Goal: Task Accomplishment & Management: Complete application form

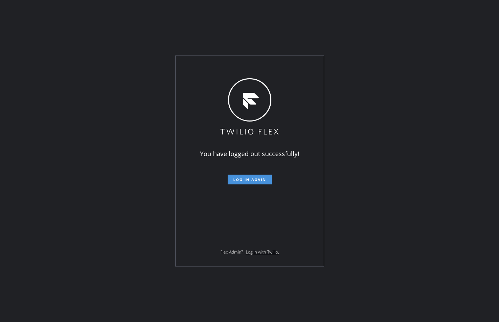
click at [254, 180] on span "Log in again" at bounding box center [249, 179] width 33 height 5
click at [258, 179] on span "Log in again" at bounding box center [249, 179] width 33 height 5
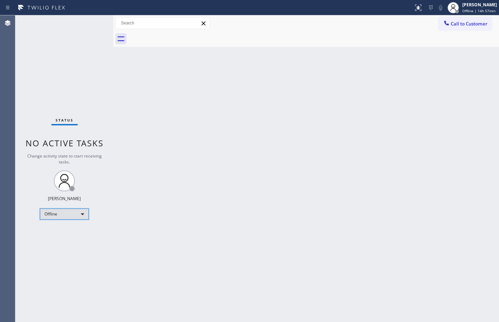
click at [71, 213] on div "Offline" at bounding box center [64, 214] width 49 height 11
click at [59, 233] on li "Available" at bounding box center [64, 233] width 48 height 8
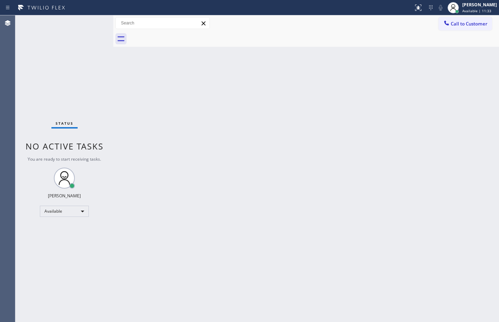
click at [346, 181] on div "Back to Dashboard Change Sender ID Customers Technicians Select a contact Outbo…" at bounding box center [305, 168] width 385 height 307
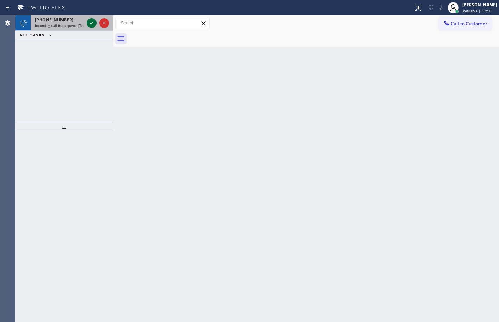
click at [89, 23] on icon at bounding box center [91, 23] width 8 height 8
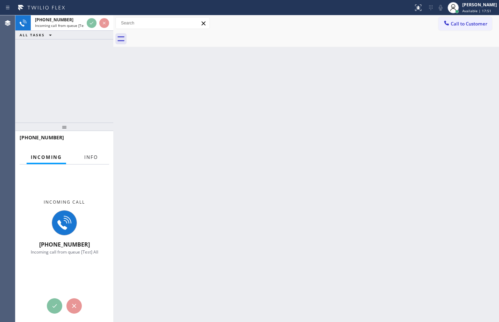
click at [98, 158] on button "Info" at bounding box center [91, 158] width 22 height 14
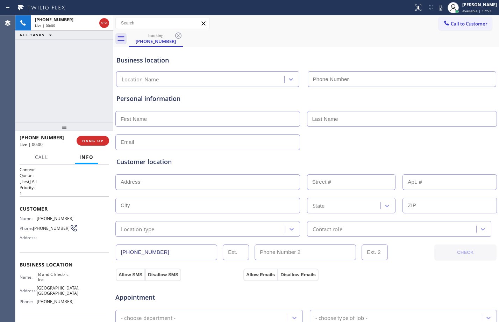
type input "[PHONE_NUMBER]"
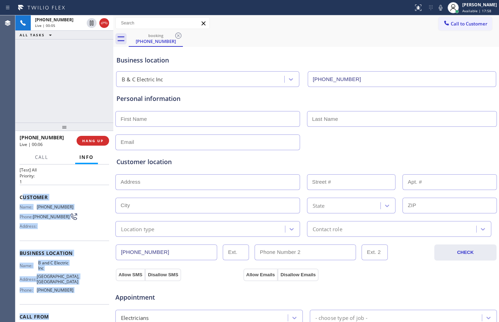
drag, startPoint x: 22, startPoint y: 209, endPoint x: 76, endPoint y: 315, distance: 118.2
click at [76, 315] on div "Context Queue: [Test] All Priority: 1 Customer Name: [PHONE_NUMBER] Phone: [PHO…" at bounding box center [64, 256] width 89 height 202
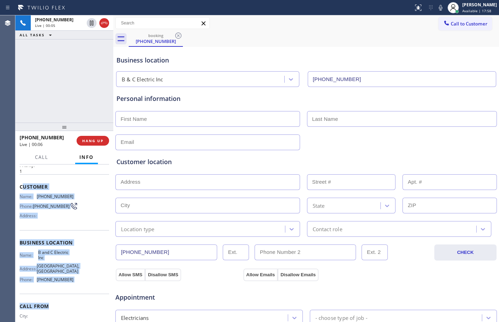
click at [60, 258] on span "B and C Electric Inc" at bounding box center [55, 255] width 35 height 11
drag, startPoint x: 20, startPoint y: 187, endPoint x: 85, endPoint y: 289, distance: 120.6
click at [85, 289] on div "Context Queue: [Test] All Priority: 1 Customer Name: [PHONE_NUMBER] Phone: [PHO…" at bounding box center [64, 246] width 89 height 202
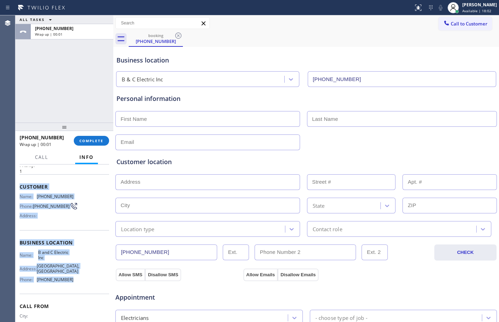
copy div "Customer Name: [PHONE_NUMBER] Phone: [PHONE_NUMBER] Address: Business location …"
click at [88, 145] on button "COMPLETE" at bounding box center [91, 141] width 35 height 10
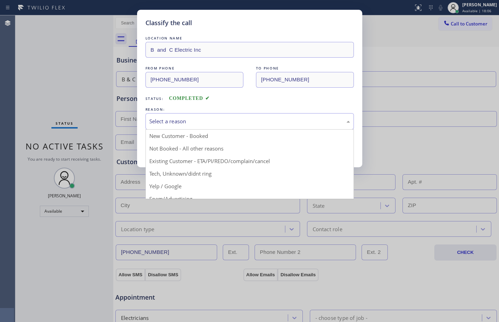
click at [188, 124] on div "Select a reason" at bounding box center [249, 121] width 201 height 8
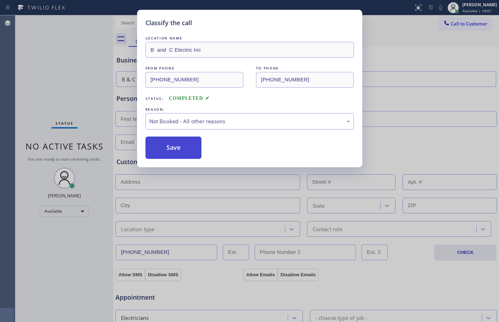
click at [168, 137] on button "Save" at bounding box center [173, 148] width 56 height 22
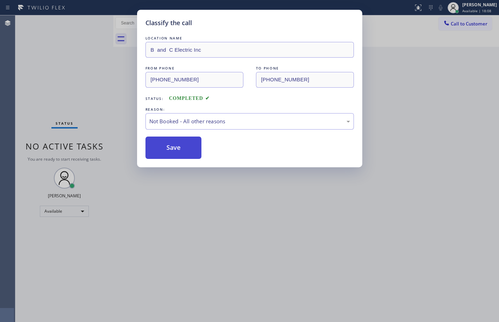
click at [172, 147] on button "Save" at bounding box center [173, 148] width 56 height 22
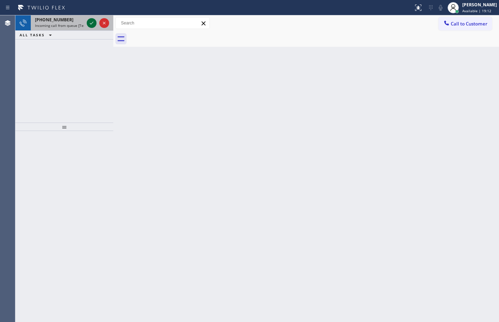
click at [95, 24] on icon at bounding box center [91, 23] width 8 height 8
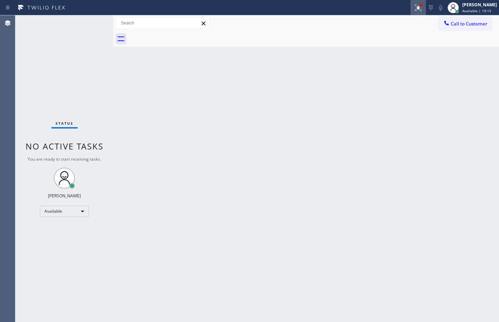
click at [414, 3] on icon at bounding box center [418, 7] width 8 height 8
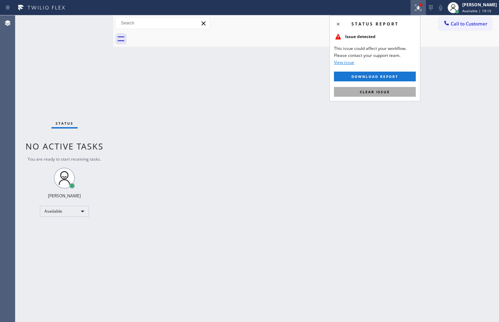
click at [398, 93] on button "Clear issue" at bounding box center [375, 92] width 82 height 10
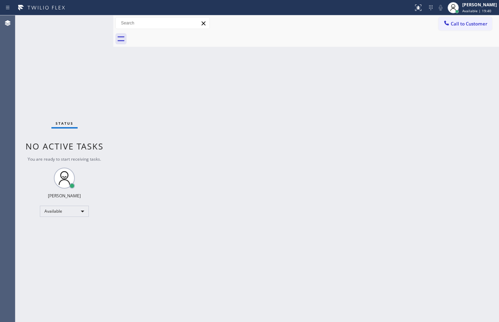
click at [62, 41] on div "Status No active tasks You are ready to start receiving tasks. [PERSON_NAME] Av…" at bounding box center [64, 168] width 98 height 307
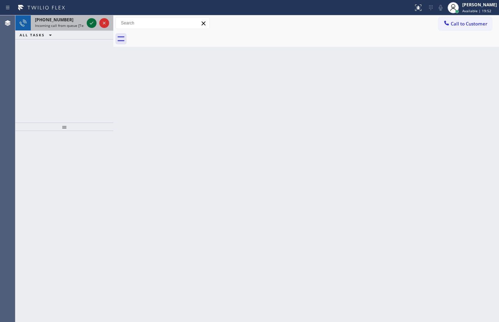
click at [87, 24] on div at bounding box center [92, 23] width 10 height 8
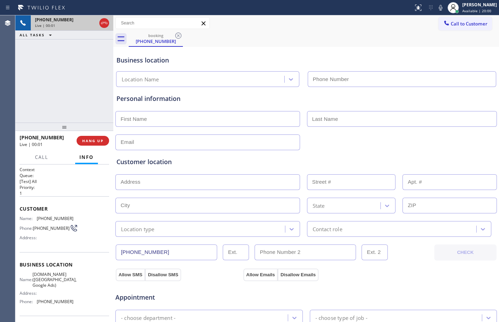
type input "[PHONE_NUMBER]"
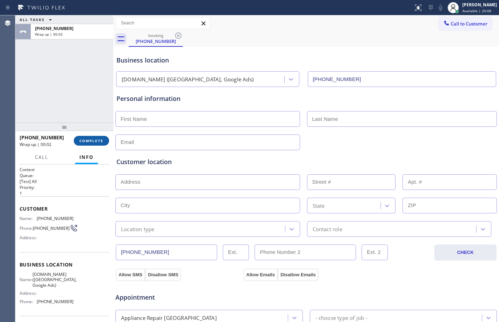
click at [98, 140] on span "COMPLETE" at bounding box center [91, 140] width 24 height 5
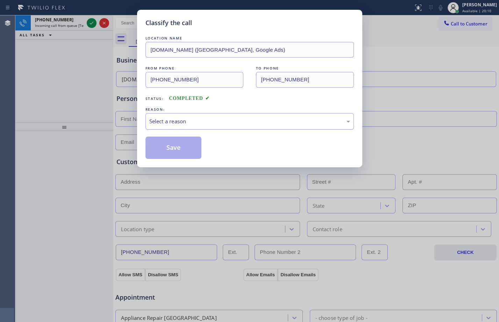
click at [188, 118] on div "Select a reason" at bounding box center [249, 121] width 201 height 8
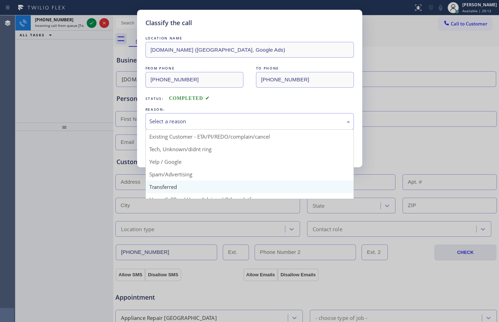
scroll to position [44, 0]
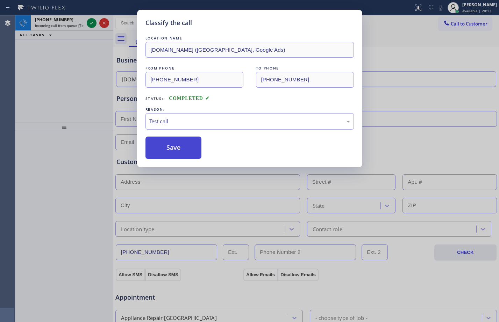
click at [166, 150] on button "Save" at bounding box center [173, 148] width 56 height 22
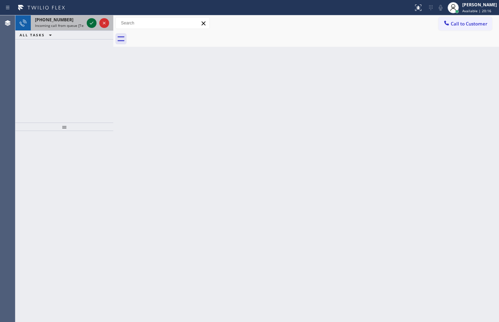
click at [93, 23] on icon at bounding box center [91, 23] width 8 height 8
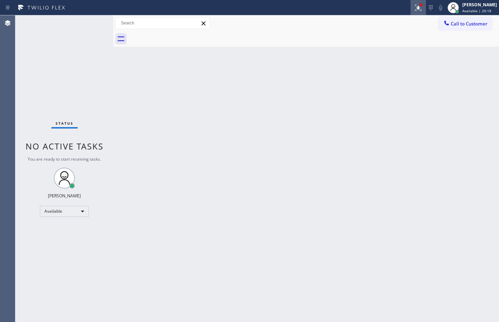
click at [417, 8] on div at bounding box center [417, 7] width 15 height 8
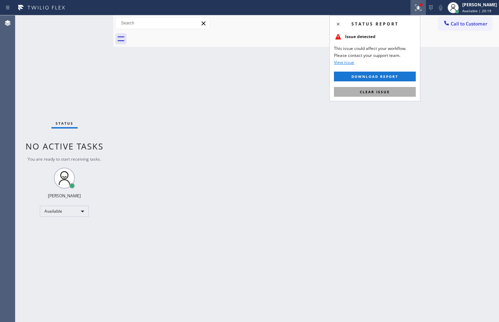
click at [397, 90] on button "Clear issue" at bounding box center [375, 92] width 82 height 10
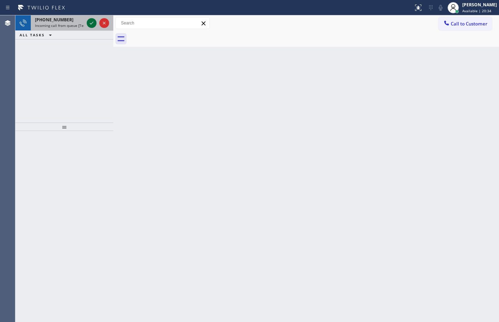
click at [91, 24] on icon at bounding box center [91, 23] width 3 height 3
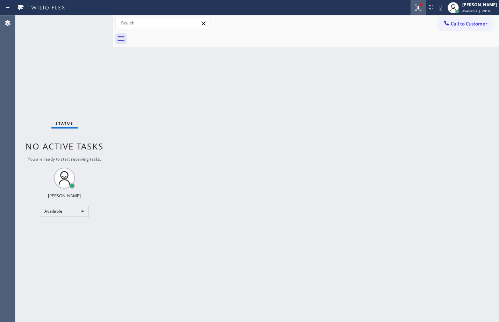
click at [415, 8] on icon at bounding box center [417, 7] width 4 height 5
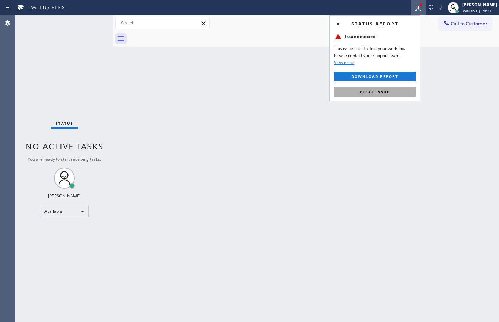
click at [368, 93] on span "Clear issue" at bounding box center [375, 91] width 30 height 5
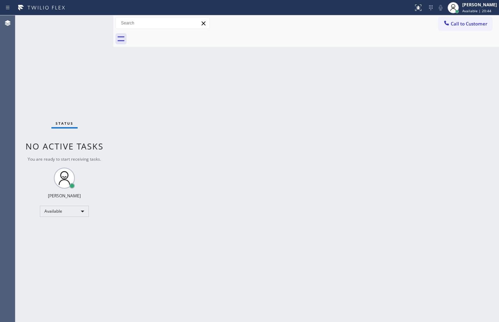
click at [25, 69] on div "Status No active tasks You are ready to start receiving tasks. [PERSON_NAME] Av…" at bounding box center [64, 168] width 98 height 307
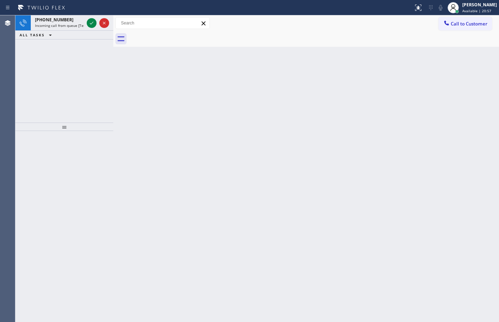
click at [86, 22] on div at bounding box center [97, 22] width 25 height 15
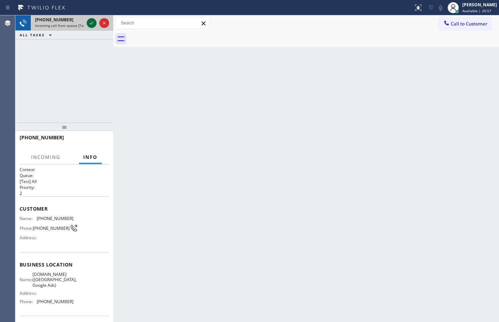
click at [91, 26] on icon at bounding box center [91, 23] width 8 height 8
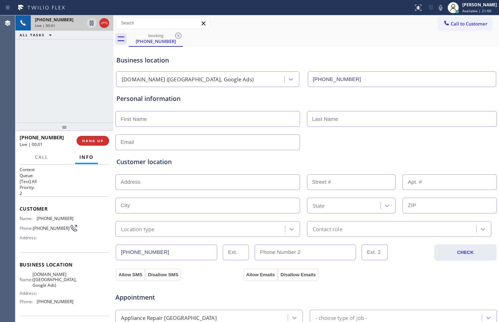
type input "[PHONE_NUMBER]"
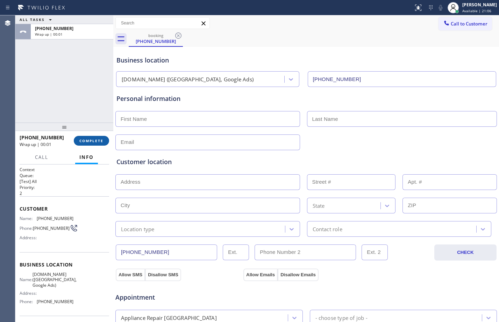
click at [81, 139] on span "COMPLETE" at bounding box center [91, 140] width 24 height 5
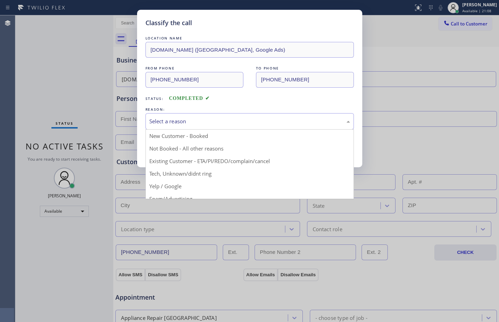
click at [189, 119] on div "Select a reason" at bounding box center [249, 121] width 201 height 8
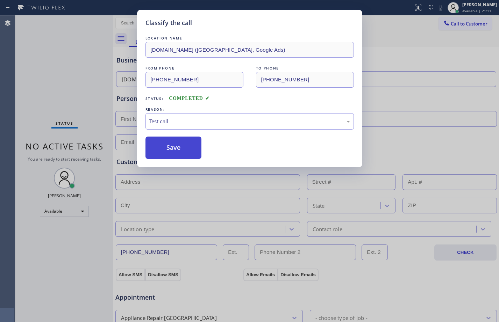
click at [180, 151] on button "Save" at bounding box center [173, 148] width 56 height 22
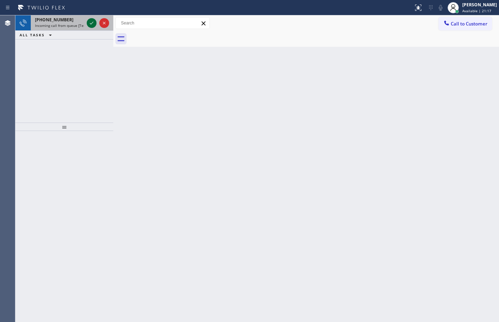
click at [88, 23] on icon at bounding box center [91, 23] width 8 height 8
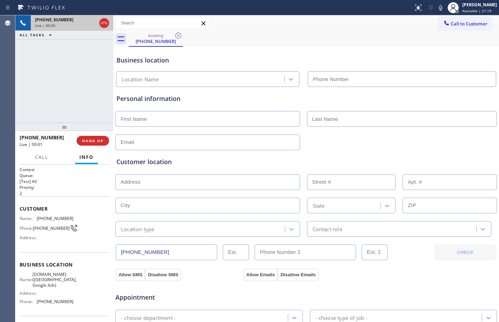
type input "[PHONE_NUMBER]"
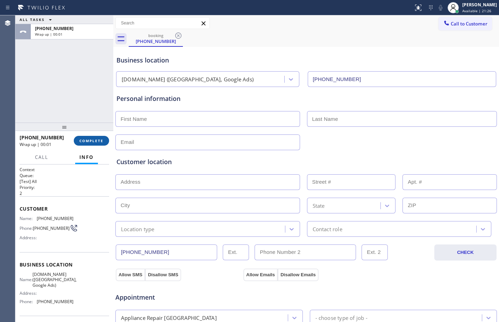
click at [85, 140] on span "COMPLETE" at bounding box center [91, 140] width 24 height 5
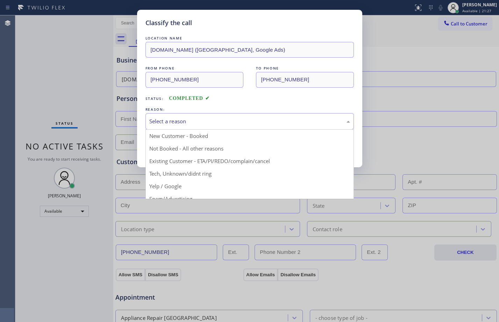
click at [196, 121] on div "Select a reason" at bounding box center [249, 121] width 201 height 8
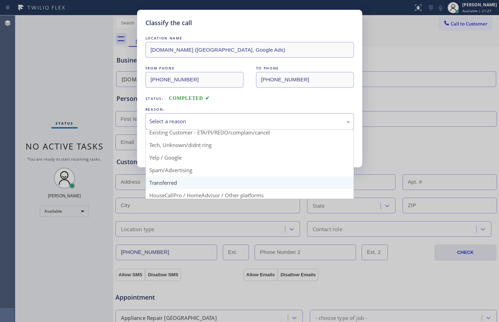
scroll to position [44, 0]
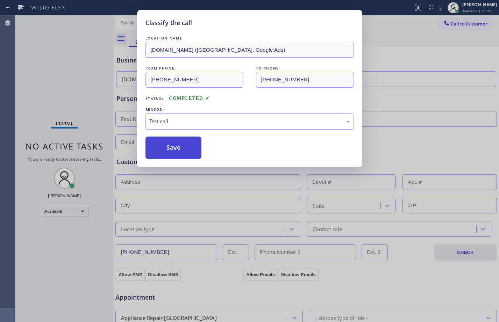
click at [174, 144] on button "Save" at bounding box center [173, 148] width 56 height 22
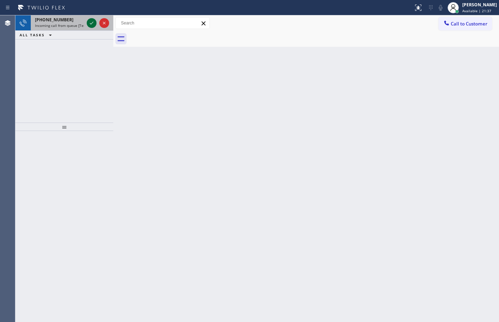
click at [92, 21] on icon at bounding box center [91, 23] width 8 height 8
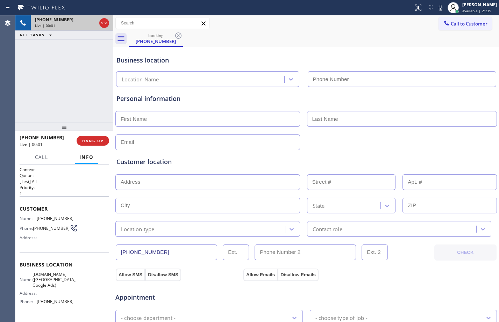
type input "[PHONE_NUMBER]"
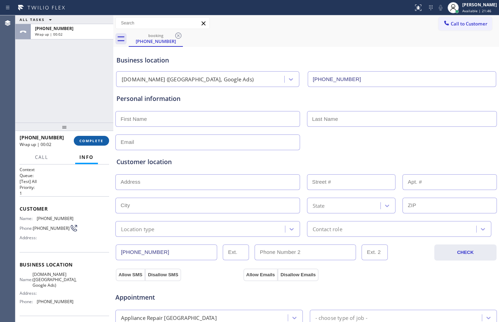
click at [92, 140] on span "COMPLETE" at bounding box center [91, 140] width 24 height 5
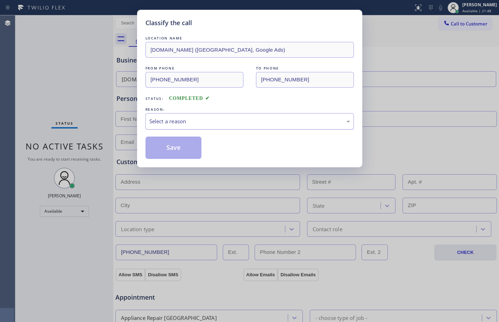
click at [192, 121] on div "Select a reason" at bounding box center [249, 121] width 201 height 8
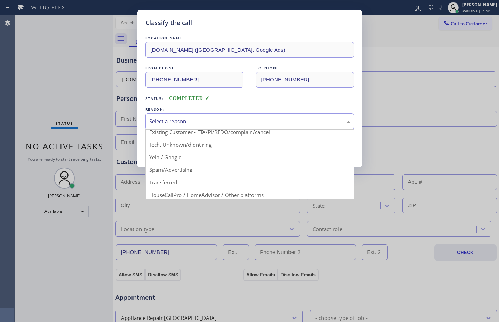
scroll to position [44, 0]
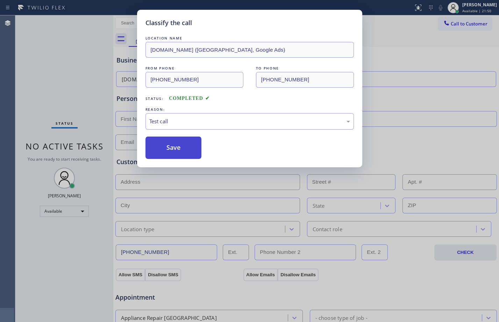
click at [173, 144] on button "Save" at bounding box center [173, 148] width 56 height 22
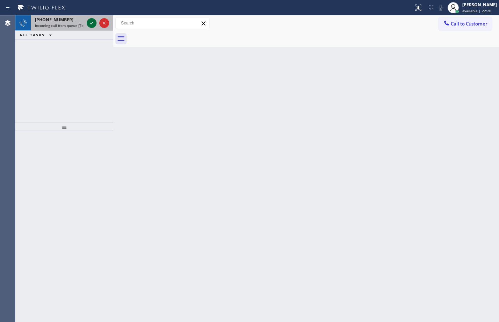
click at [92, 24] on icon at bounding box center [91, 23] width 8 height 8
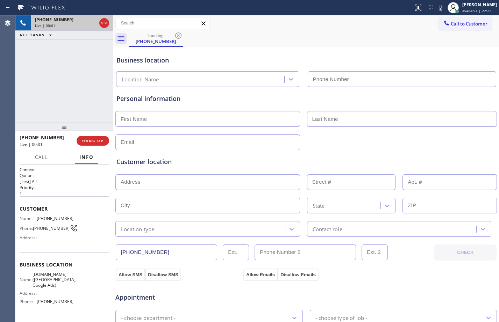
type input "[PHONE_NUMBER]"
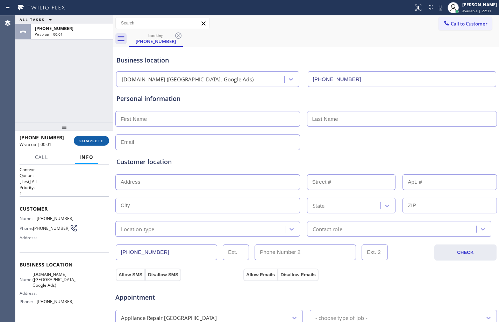
click at [101, 140] on span "COMPLETE" at bounding box center [91, 140] width 24 height 5
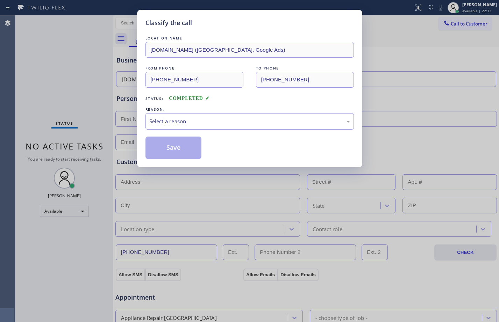
click at [224, 121] on div "Select a reason" at bounding box center [249, 121] width 201 height 8
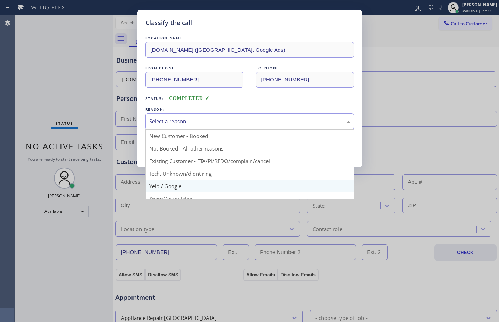
scroll to position [44, 0]
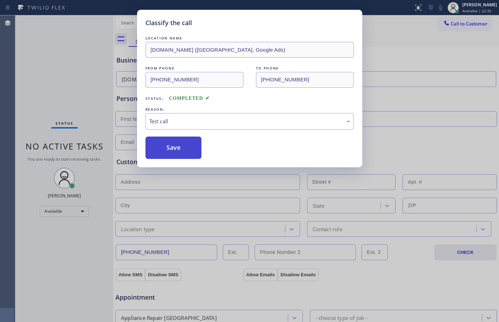
click at [174, 154] on button "Save" at bounding box center [173, 148] width 56 height 22
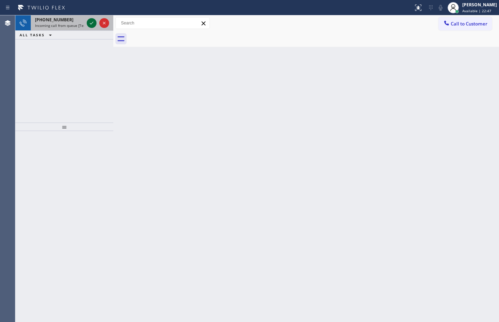
click at [93, 21] on icon at bounding box center [91, 23] width 8 height 8
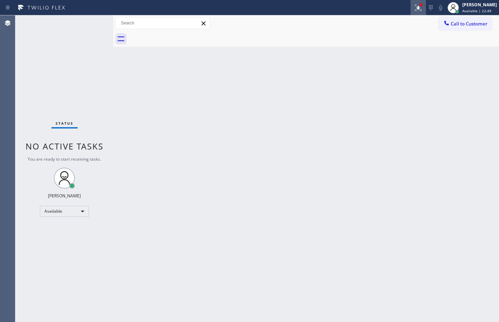
click at [411, 13] on button at bounding box center [417, 7] width 15 height 15
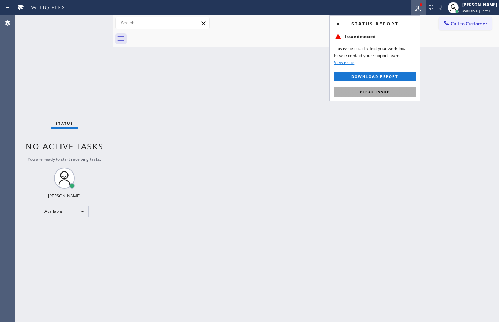
click at [379, 96] on button "Clear issue" at bounding box center [375, 92] width 82 height 10
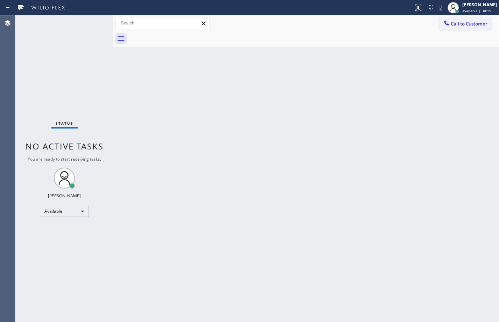
click at [404, 317] on div "Back to Dashboard Change Sender ID Customers Technicians Select a contact Outbo…" at bounding box center [305, 168] width 385 height 307
click at [231, 183] on div "Back to Dashboard Change Sender ID Customers Technicians Select a contact Outbo…" at bounding box center [305, 168] width 385 height 307
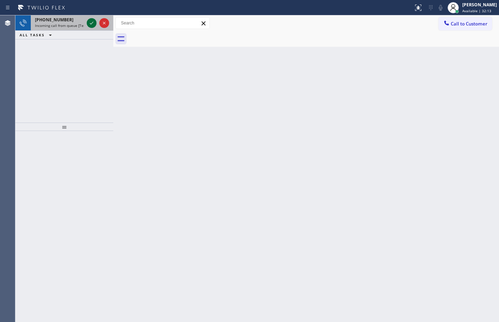
click at [90, 24] on icon at bounding box center [91, 23] width 3 height 3
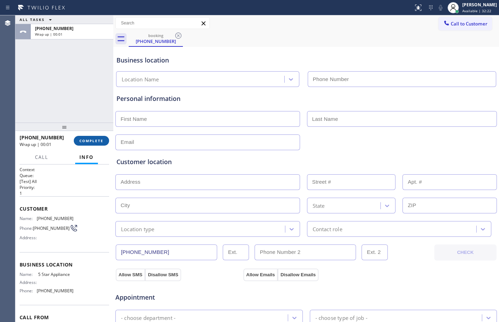
click at [85, 144] on button "COMPLETE" at bounding box center [91, 141] width 35 height 10
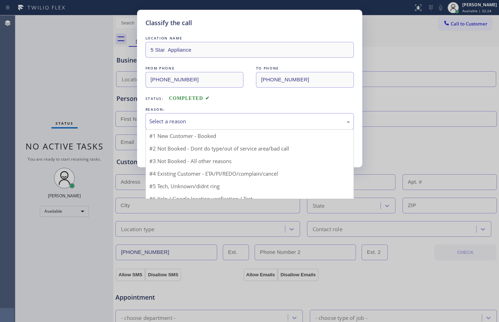
click at [219, 120] on div "Select a reason" at bounding box center [249, 121] width 201 height 8
click at [60, 98] on div "Classify the call LOCATION NAME 5 Star Appliance FROM PHONE [PHONE_NUMBER] TO P…" at bounding box center [249, 161] width 499 height 322
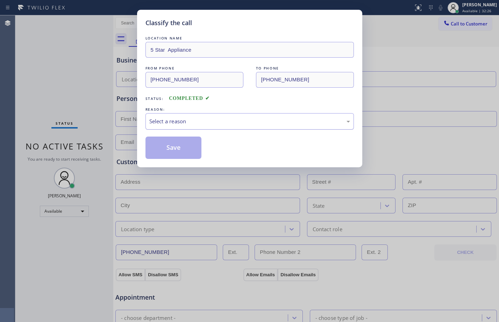
click at [243, 118] on div "Select a reason" at bounding box center [249, 121] width 201 height 8
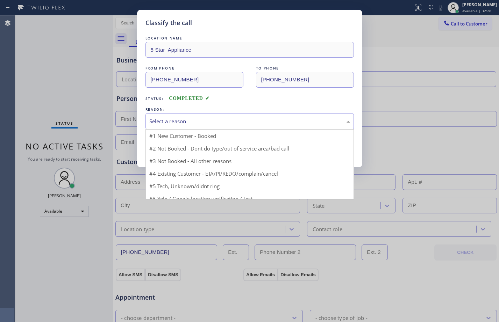
click at [395, 157] on div "Classify the call LOCATION NAME 5 Star Appliance FROM PHONE [PHONE_NUMBER] TO P…" at bounding box center [249, 161] width 499 height 322
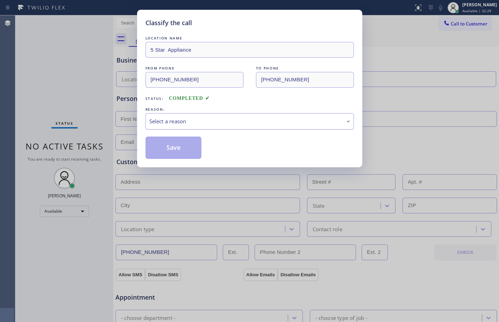
click at [249, 120] on div "Select a reason" at bounding box center [249, 121] width 201 height 8
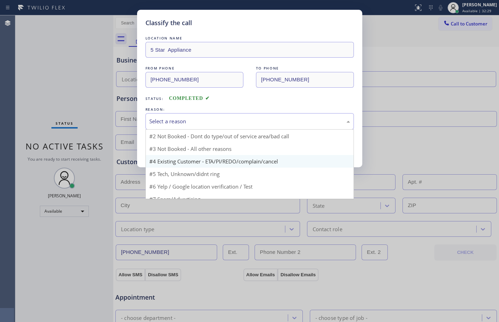
scroll to position [19, 0]
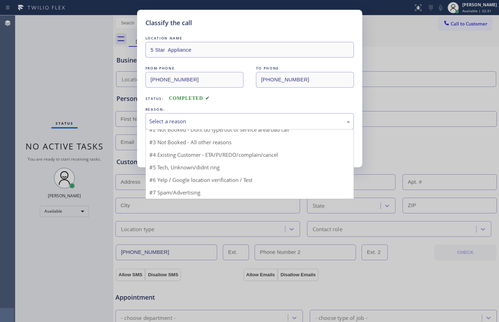
click at [59, 111] on div "Classify the call LOCATION NAME 5 Star Appliance FROM PHONE [PHONE_NUMBER] TO P…" at bounding box center [249, 161] width 499 height 322
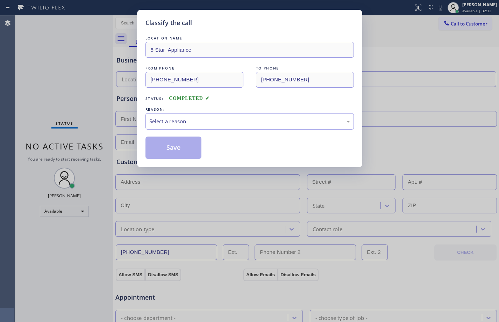
click at [275, 110] on div "REASON:" at bounding box center [249, 109] width 208 height 7
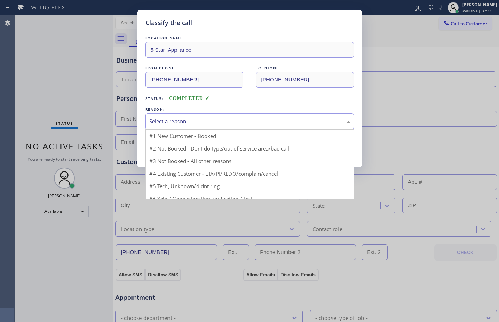
click at [275, 114] on div "Select a reason" at bounding box center [249, 121] width 208 height 16
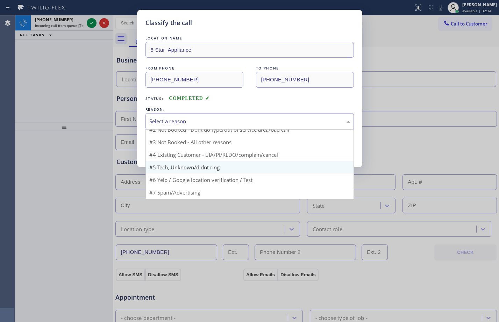
scroll to position [0, 0]
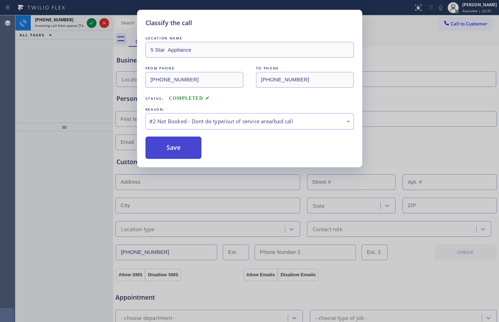
click at [170, 143] on button "Save" at bounding box center [173, 148] width 56 height 22
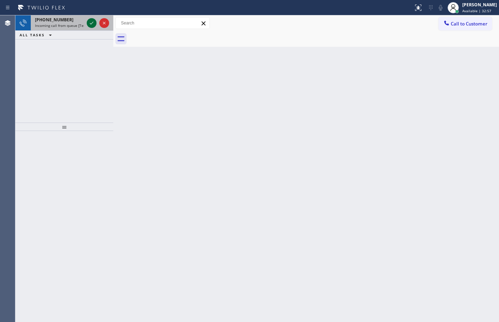
click at [92, 23] on icon at bounding box center [91, 23] width 3 height 3
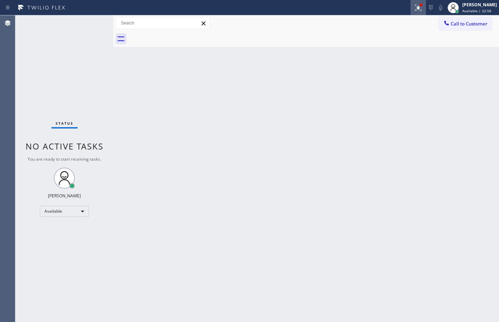
click at [414, 12] on icon at bounding box center [418, 7] width 8 height 8
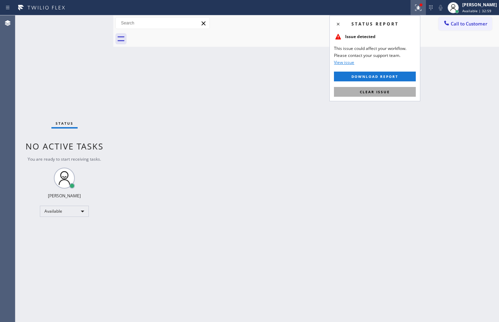
click at [369, 95] on button "Clear issue" at bounding box center [375, 92] width 82 height 10
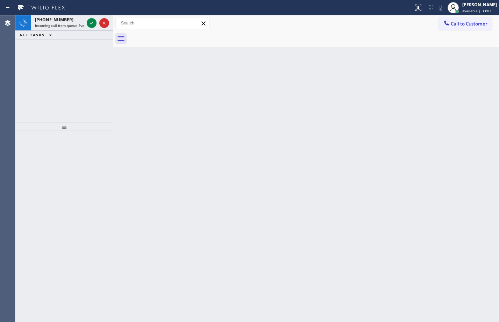
click at [265, 187] on div "Back to Dashboard Change Sender ID Customers Technicians Select a contact Outbo…" at bounding box center [305, 168] width 385 height 307
click at [90, 23] on icon at bounding box center [91, 23] width 8 height 8
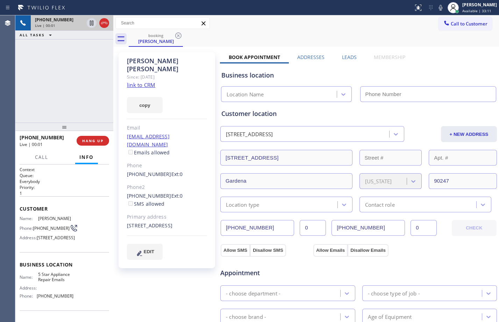
type input "[PHONE_NUMBER]"
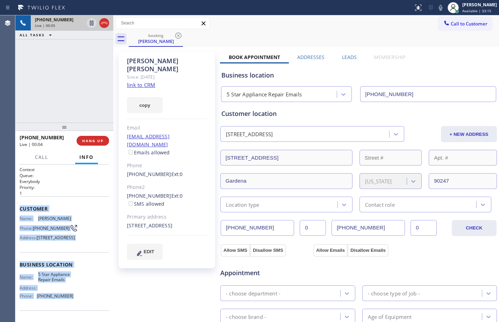
drag, startPoint x: 18, startPoint y: 209, endPoint x: 70, endPoint y: 310, distance: 113.6
click at [70, 310] on div "Context Queue: Everybody Priority: 1 Customer Name: [PERSON_NAME] Phone: [PHONE…" at bounding box center [64, 244] width 98 height 158
copy div "Customer Name: [PERSON_NAME] Phone: [PHONE_NUMBER] Address: [STREET_ADDRESS] Bu…"
click at [91, 24] on icon at bounding box center [91, 23] width 3 height 5
click at [436, 8] on icon at bounding box center [440, 7] width 8 height 8
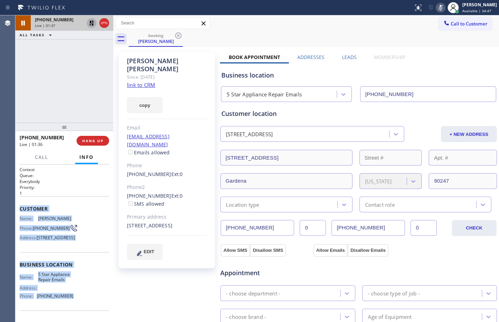
click at [92, 20] on icon at bounding box center [91, 23] width 8 height 8
click at [436, 4] on icon at bounding box center [440, 7] width 8 height 8
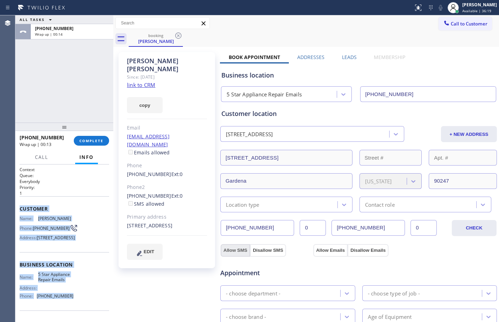
click at [229, 248] on button "Allow SMS" at bounding box center [235, 250] width 29 height 13
click at [322, 248] on button "Allow Emails" at bounding box center [330, 250] width 34 height 13
checkbox input "true"
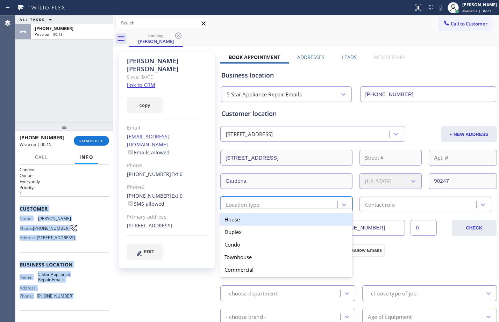
click at [330, 209] on div "option House focused, 1 of 5. 5 results available. Use Up and Down to choose op…" at bounding box center [286, 205] width 132 height 16
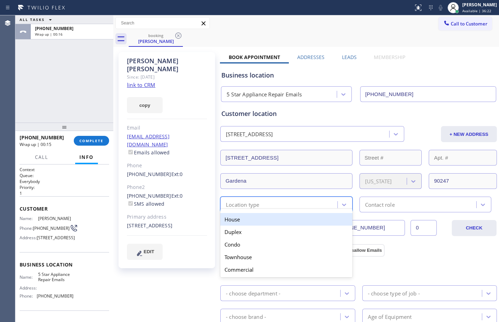
click at [280, 223] on div "House" at bounding box center [286, 219] width 132 height 13
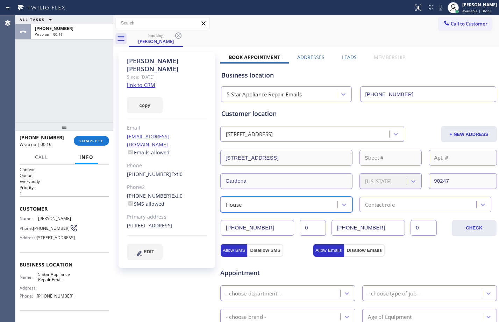
click at [367, 202] on div "Contact role" at bounding box center [380, 205] width 30 height 8
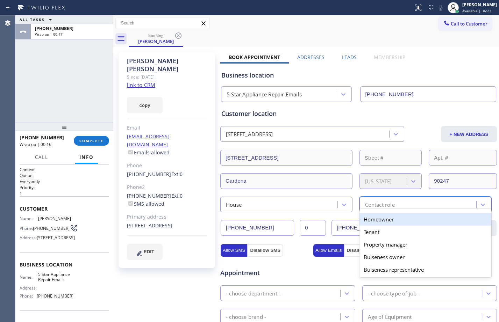
click at [379, 222] on div "Homeowner" at bounding box center [425, 219] width 132 height 13
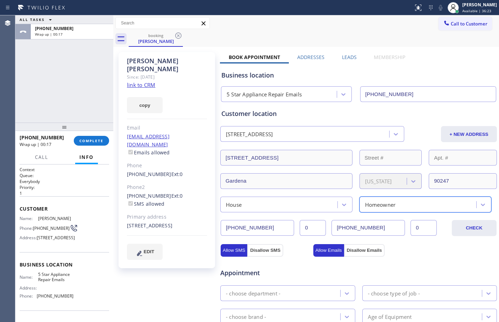
scroll to position [195, 0]
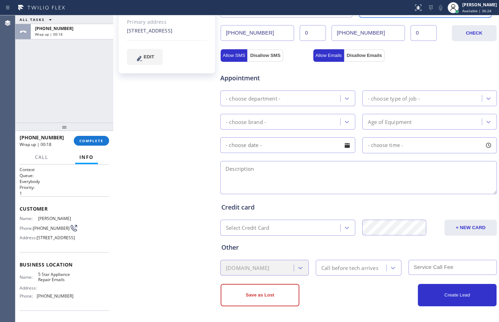
click at [311, 97] on div "- choose department -" at bounding box center [281, 98] width 118 height 12
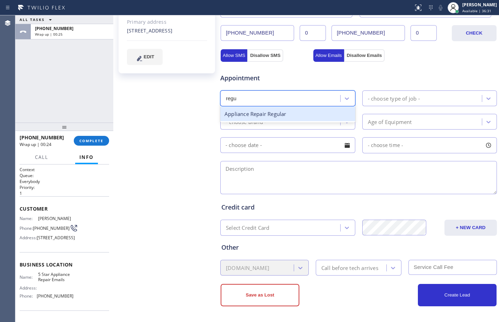
type input "regu"
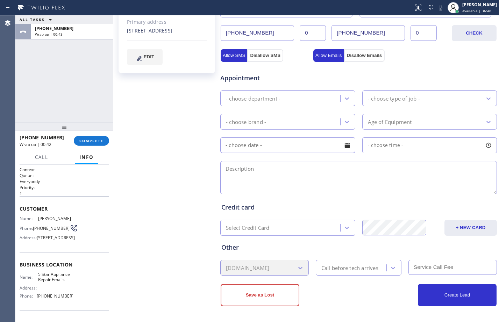
click at [34, 74] on div "ALL TASKS ALL TASKS ACTIVE TASKS TASKS IN WRAP UP [PHONE_NUMBER] Wrap up | 00:43" at bounding box center [64, 68] width 98 height 107
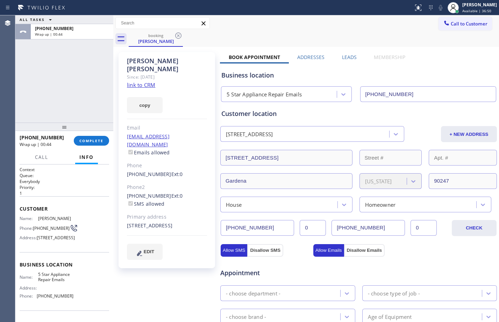
click at [146, 81] on link "link to CRM" at bounding box center [141, 84] width 28 height 7
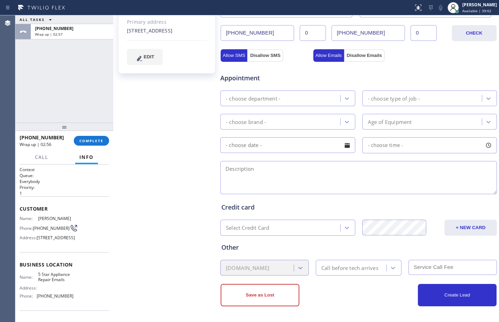
click at [289, 106] on div "- choose department -" at bounding box center [287, 99] width 135 height 16
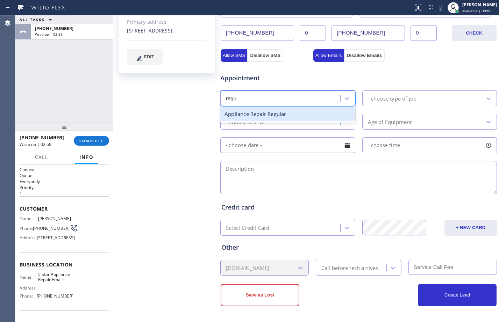
type input "regula"
click at [292, 115] on div "Appliance Repair Regular" at bounding box center [287, 114] width 135 height 14
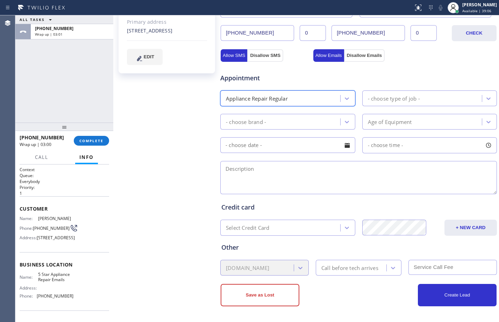
click at [398, 98] on div "- choose type of job -" at bounding box center [394, 98] width 52 height 8
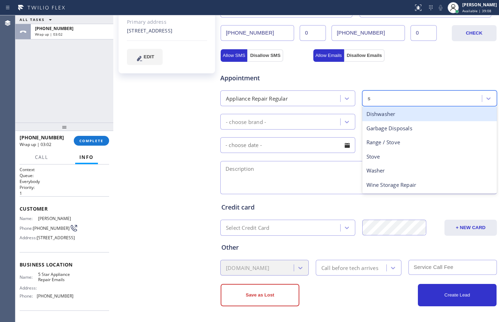
type input "st"
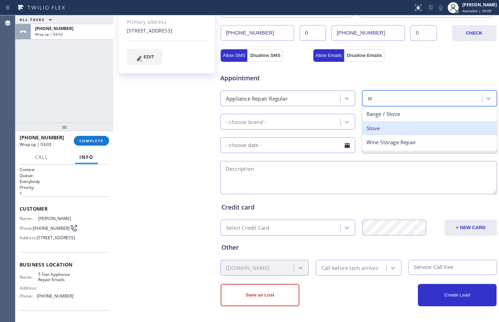
click at [392, 128] on div "Stove" at bounding box center [429, 128] width 135 height 14
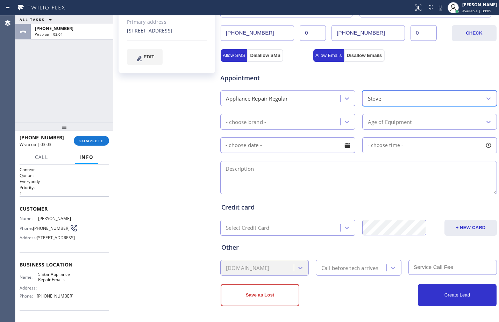
click at [301, 118] on div "- choose brand -" at bounding box center [281, 122] width 118 height 12
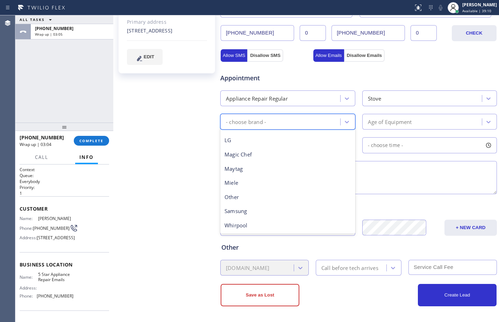
scroll to position [153, 0]
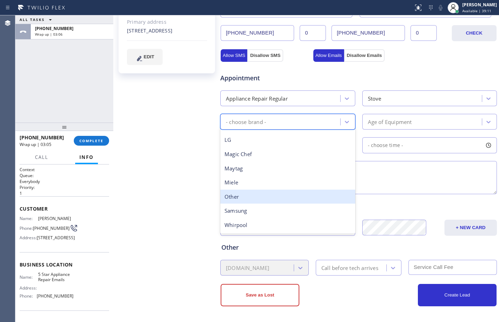
click at [273, 195] on div "Other" at bounding box center [287, 197] width 135 height 14
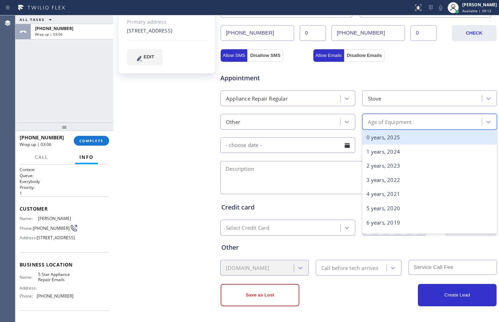
click at [396, 122] on div "Age of Equipment" at bounding box center [390, 122] width 44 height 8
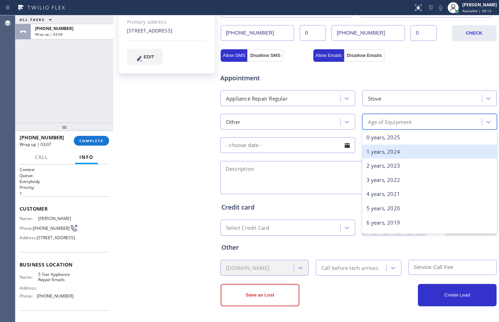
click at [374, 154] on div "1 years, 2024" at bounding box center [429, 152] width 135 height 14
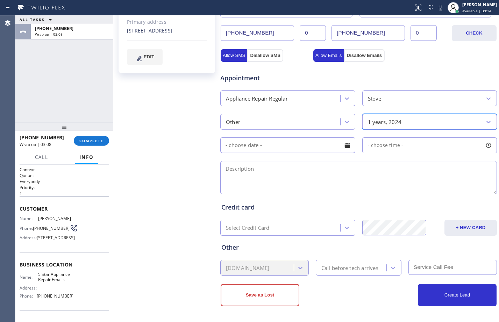
click at [287, 176] on textarea at bounding box center [358, 177] width 276 height 33
click at [312, 180] on textarea at bounding box center [358, 177] width 276 height 33
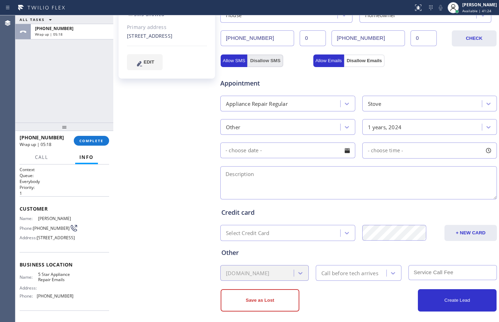
scroll to position [195, 0]
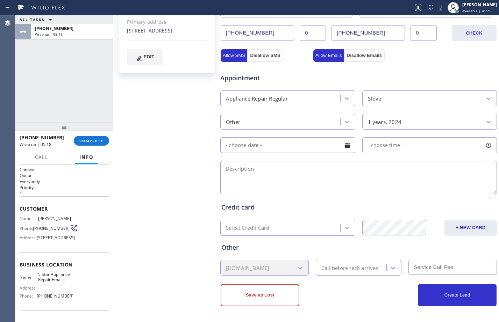
click at [272, 179] on textarea at bounding box center [358, 177] width 276 height 33
click at [289, 167] on textarea "Stove/" at bounding box center [358, 177] width 276 height 33
paste textarea "need somebody to help him unhook the stove since he is moving/he doesn't want t…"
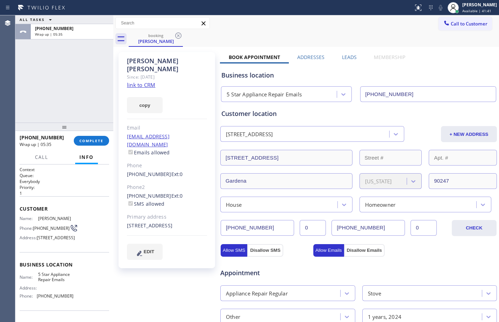
drag, startPoint x: 127, startPoint y: 210, endPoint x: 154, endPoint y: 219, distance: 29.0
click at [154, 222] on div "[STREET_ADDRESS]" at bounding box center [167, 226] width 80 height 8
copy div "[STREET_ADDRESS]"
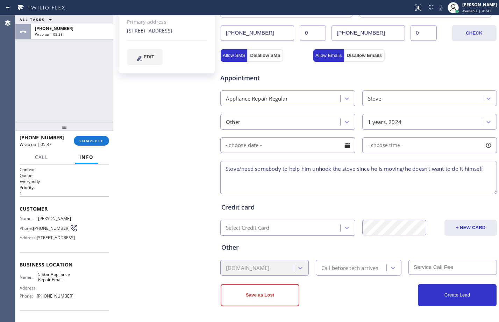
click at [485, 168] on textarea "Stove/need somebody to help him unhook the stove since he is moving/he doesn't …" at bounding box center [358, 177] width 276 height 33
paste textarea "[STREET_ADDRESS]"
click at [425, 172] on textarea "Stove/need somebody to help him unhook the stove since he is moving/he doesn't …" at bounding box center [358, 177] width 276 height 33
click at [420, 174] on textarea "Stove/need somebody to help him unhook the stove since he is moving/he doesn't …" at bounding box center [358, 177] width 276 height 33
click at [366, 179] on textarea "Stove/need somebody to help him unhook the stove since he is moving/he doesn't …" at bounding box center [358, 177] width 276 height 33
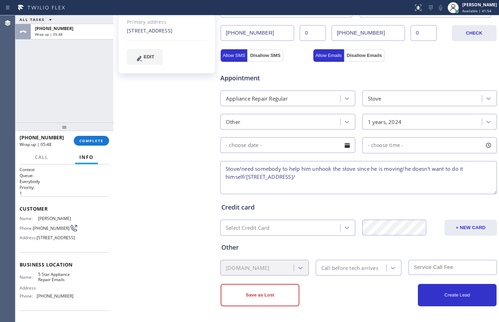
paste textarea "5 Star Appliance Repair Emails"
type textarea "Stove/need somebody to help him unhook the stove since he is moving/he doesn't …"
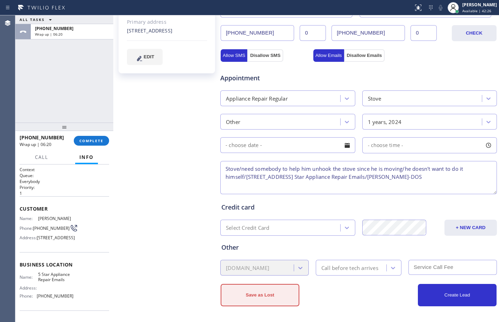
click at [245, 298] on button "Save as Lost" at bounding box center [260, 295] width 79 height 22
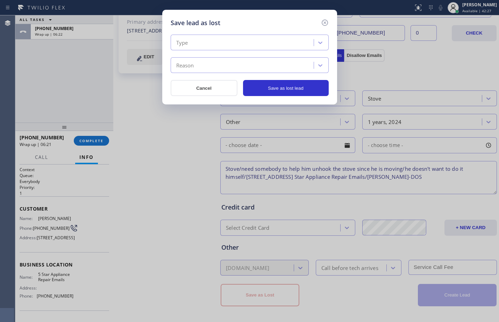
click at [249, 37] on div "Type" at bounding box center [243, 43] width 141 height 12
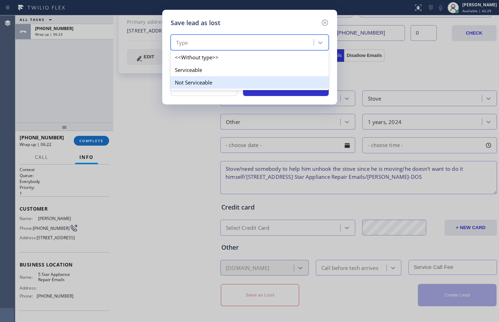
click at [216, 84] on div "Not Serviceable" at bounding box center [250, 82] width 158 height 13
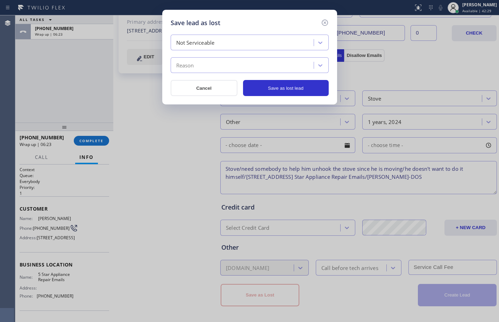
click at [229, 69] on div "Reason" at bounding box center [243, 65] width 141 height 12
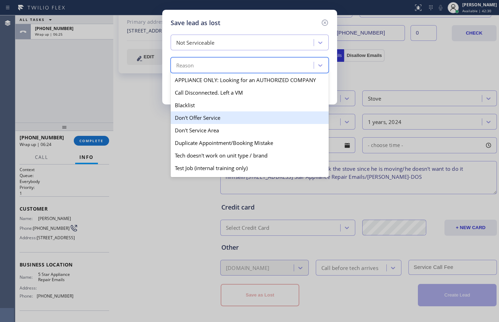
click at [210, 116] on div "Don't Offer Service" at bounding box center [250, 117] width 158 height 13
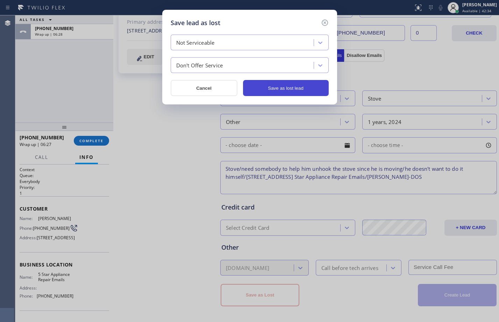
click at [278, 89] on button "Save as lost lead" at bounding box center [286, 88] width 86 height 16
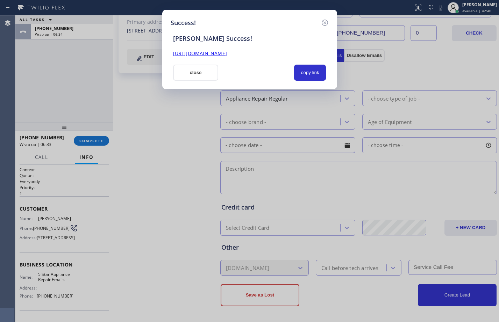
click at [227, 54] on link "[URL][DOMAIN_NAME]" at bounding box center [200, 53] width 54 height 7
click at [201, 74] on button "close" at bounding box center [195, 73] width 45 height 16
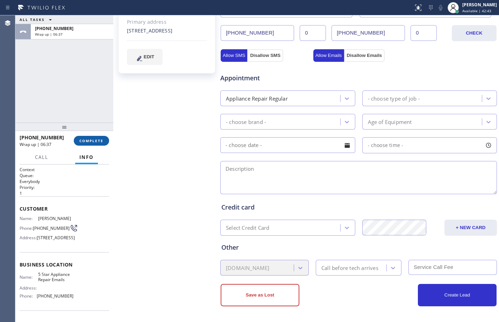
click at [101, 143] on span "COMPLETE" at bounding box center [91, 140] width 24 height 5
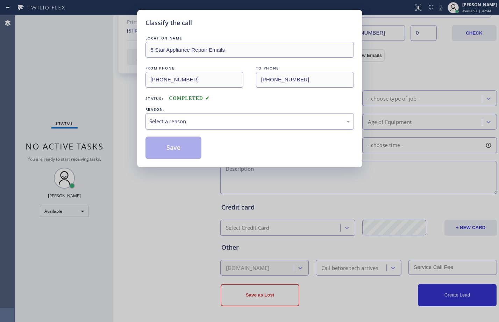
click at [241, 123] on div "Select a reason" at bounding box center [249, 121] width 201 height 8
click at [171, 154] on button "Save" at bounding box center [173, 148] width 56 height 22
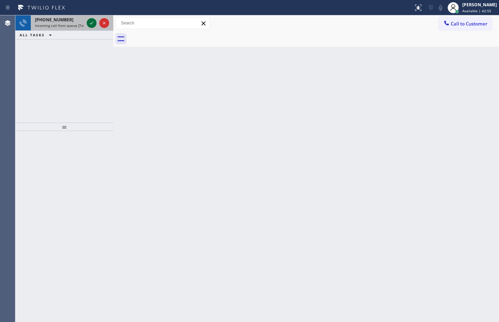
click at [89, 23] on icon at bounding box center [91, 23] width 8 height 8
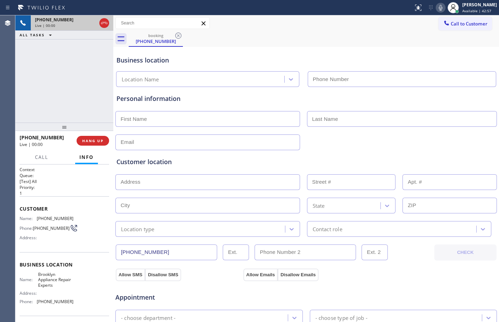
type input "[PHONE_NUMBER]"
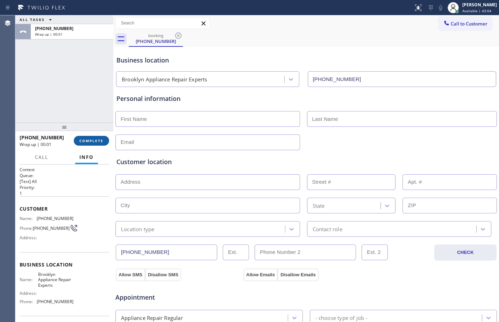
click at [102, 142] on span "COMPLETE" at bounding box center [91, 140] width 24 height 5
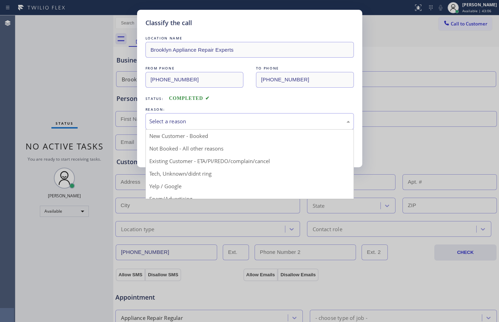
click at [243, 124] on div "Select a reason" at bounding box center [249, 121] width 201 height 8
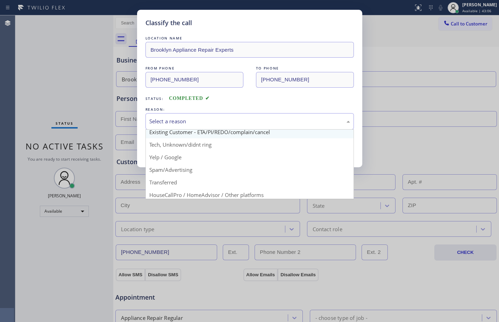
scroll to position [44, 0]
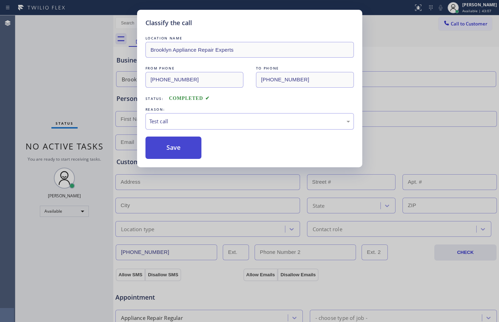
click at [185, 152] on button "Save" at bounding box center [173, 148] width 56 height 22
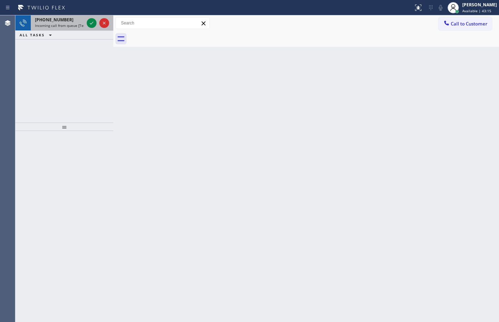
click at [96, 22] on div at bounding box center [97, 22] width 25 height 15
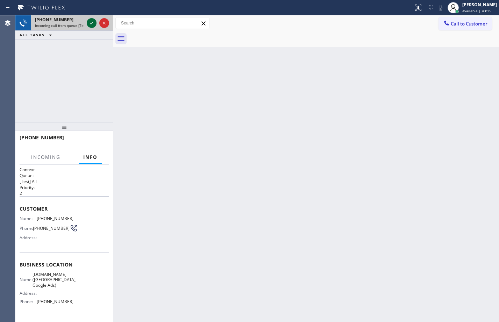
click at [91, 24] on icon at bounding box center [91, 23] width 8 height 8
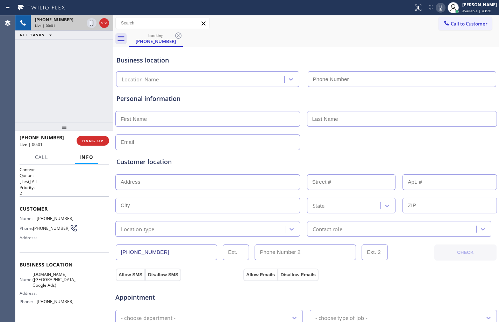
type input "[PHONE_NUMBER]"
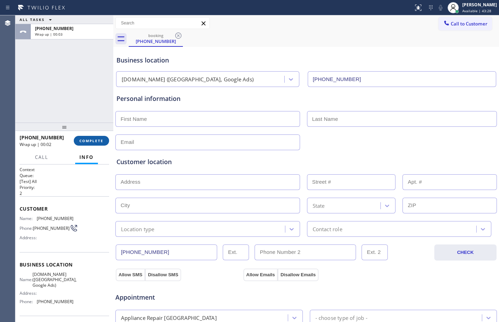
click at [105, 141] on button "COMPLETE" at bounding box center [91, 141] width 35 height 10
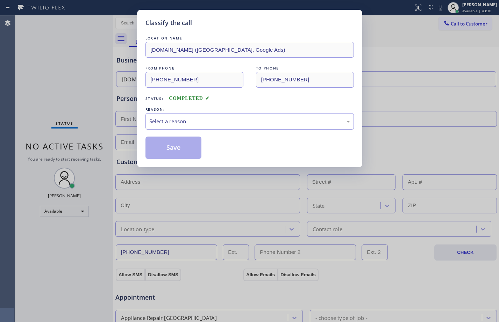
click at [151, 118] on div "Select a reason" at bounding box center [249, 121] width 201 height 8
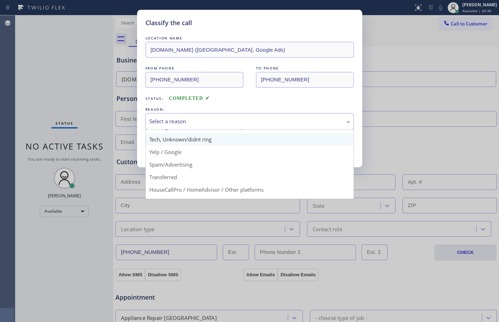
scroll to position [44, 0]
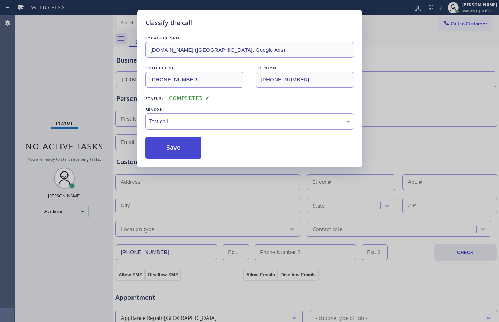
click at [170, 145] on button "Save" at bounding box center [173, 148] width 56 height 22
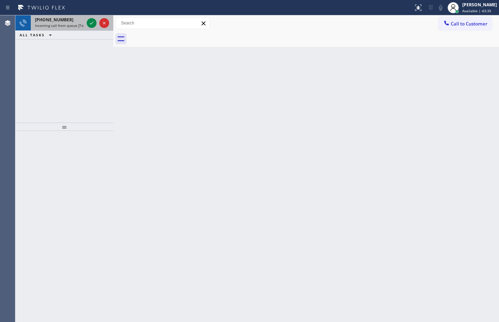
click at [98, 25] on div at bounding box center [97, 22] width 25 height 15
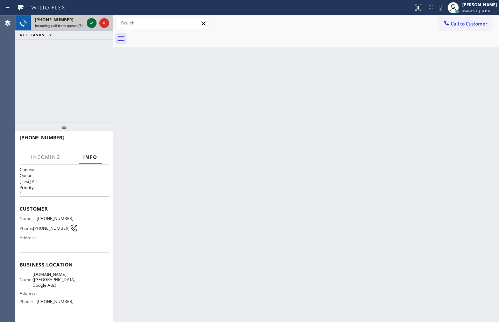
click at [93, 22] on icon at bounding box center [91, 23] width 3 height 3
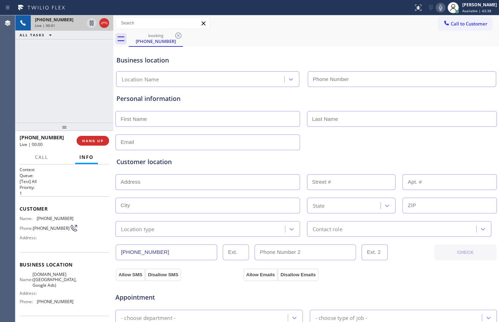
type input "[PHONE_NUMBER]"
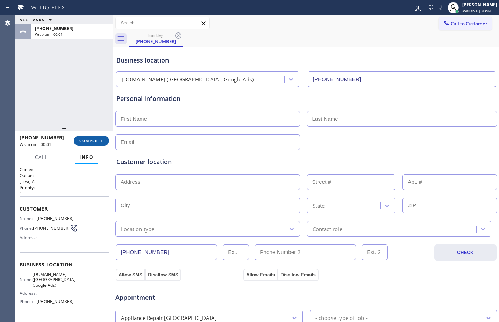
click at [94, 139] on span "COMPLETE" at bounding box center [91, 140] width 24 height 5
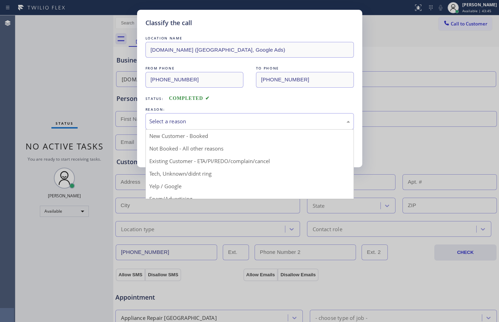
click at [208, 122] on div "Select a reason" at bounding box center [249, 121] width 201 height 8
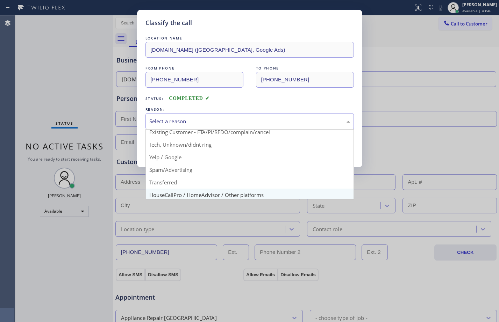
scroll to position [44, 0]
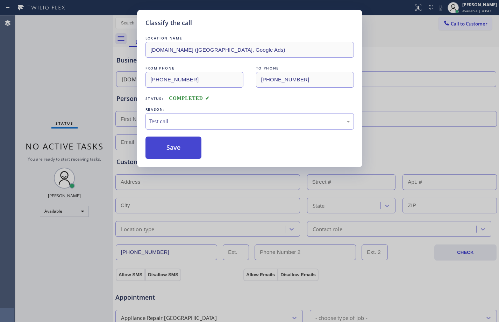
click at [172, 150] on button "Save" at bounding box center [173, 148] width 56 height 22
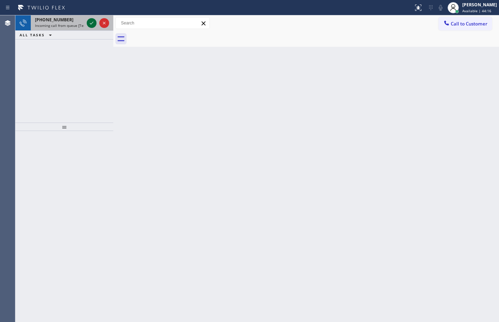
click at [88, 23] on icon at bounding box center [91, 23] width 8 height 8
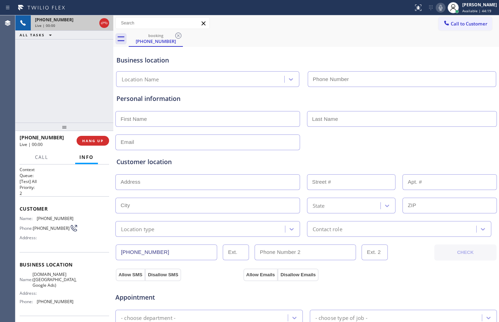
type input "[PHONE_NUMBER]"
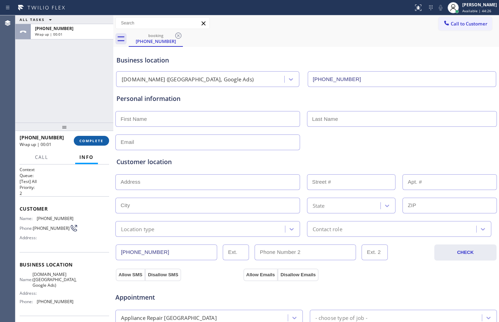
click at [80, 138] on button "COMPLETE" at bounding box center [91, 141] width 35 height 10
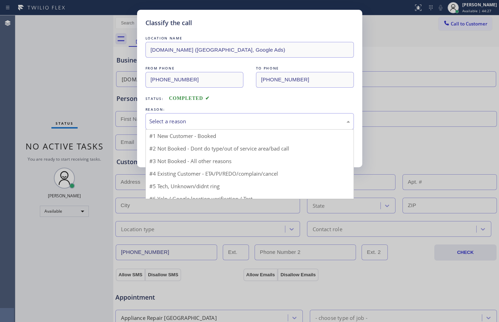
click at [257, 125] on div "Select a reason" at bounding box center [249, 121] width 201 height 8
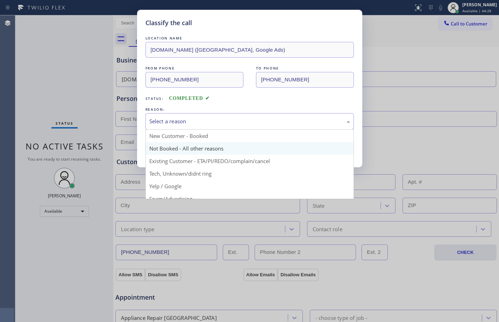
scroll to position [44, 0]
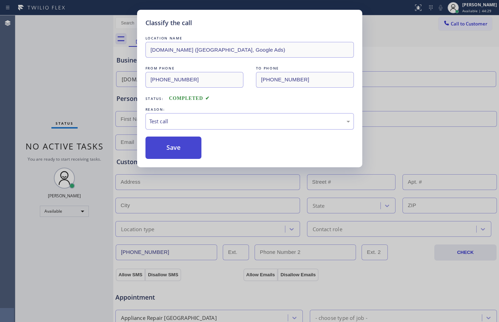
click at [155, 145] on button "Save" at bounding box center [173, 148] width 56 height 22
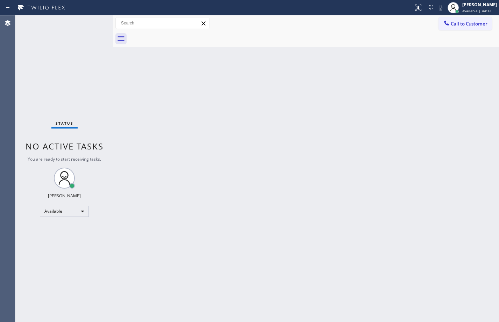
drag, startPoint x: 99, startPoint y: 25, endPoint x: 92, endPoint y: 25, distance: 7.3
click at [92, 25] on div "Status No active tasks You are ready to start receiving tasks. [PERSON_NAME] Av…" at bounding box center [64, 168] width 98 height 307
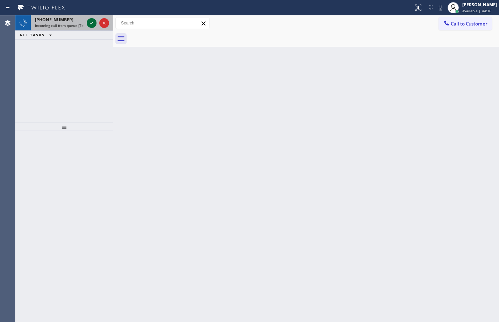
click at [89, 23] on icon at bounding box center [91, 23] width 8 height 8
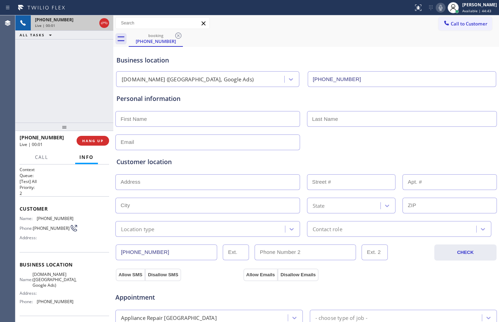
type input "[PHONE_NUMBER]"
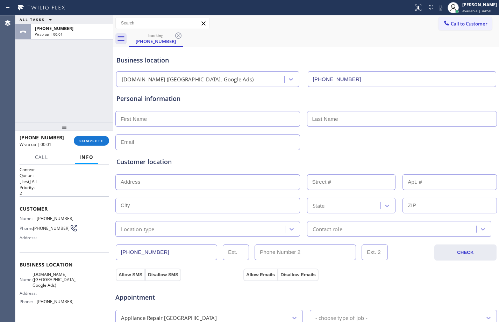
click at [89, 146] on div "[PHONE_NUMBER] Wrap up | 00:01 COMPLETE" at bounding box center [64, 141] width 89 height 18
click at [87, 144] on button "COMPLETE" at bounding box center [91, 141] width 35 height 10
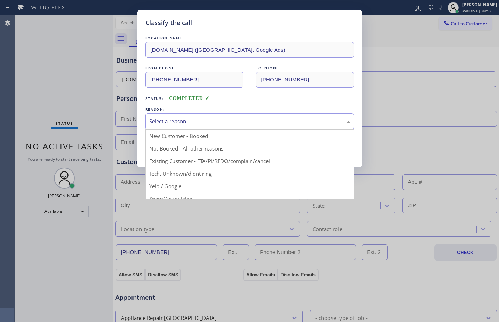
click at [232, 127] on div "Select a reason" at bounding box center [249, 121] width 208 height 16
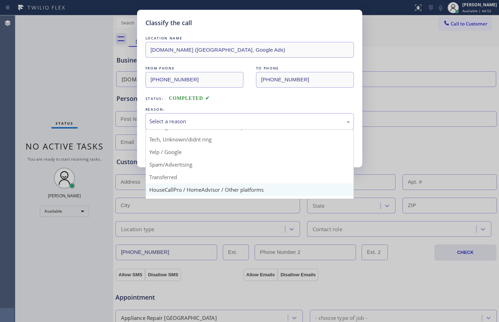
scroll to position [44, 0]
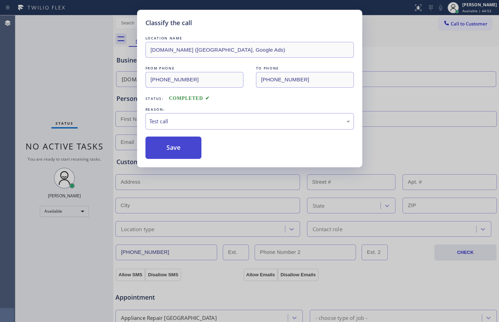
click at [177, 150] on button "Save" at bounding box center [173, 148] width 56 height 22
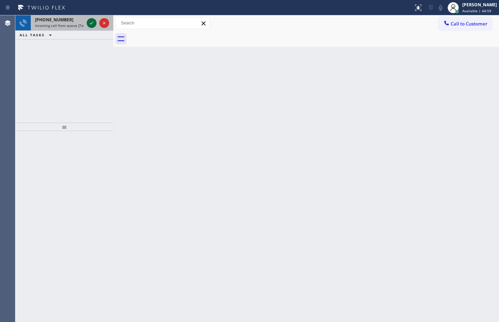
click at [91, 21] on icon at bounding box center [91, 23] width 8 height 8
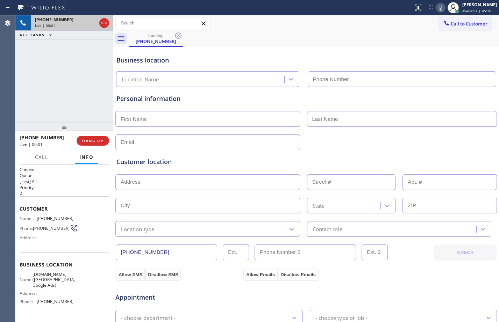
type input "[PHONE_NUMBER]"
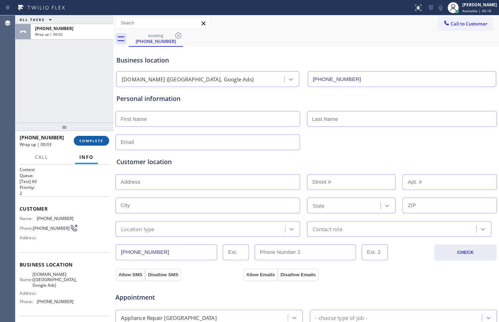
click at [92, 142] on span "COMPLETE" at bounding box center [91, 140] width 24 height 5
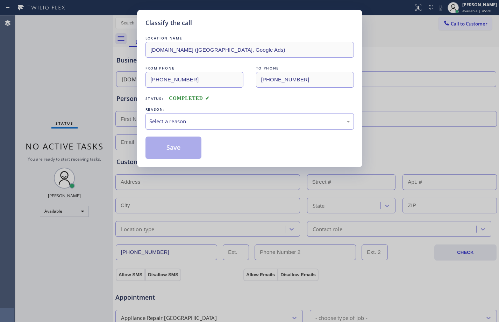
click at [225, 121] on div "Select a reason" at bounding box center [249, 121] width 201 height 8
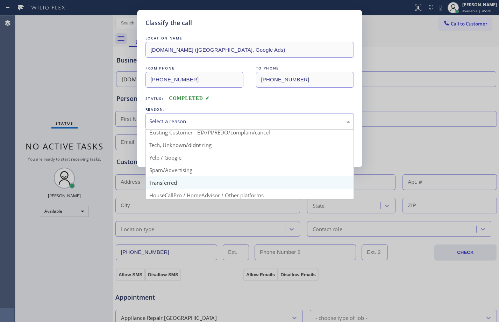
scroll to position [44, 0]
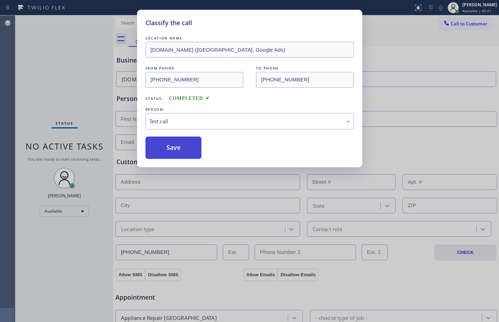
click at [168, 145] on button "Save" at bounding box center [173, 148] width 56 height 22
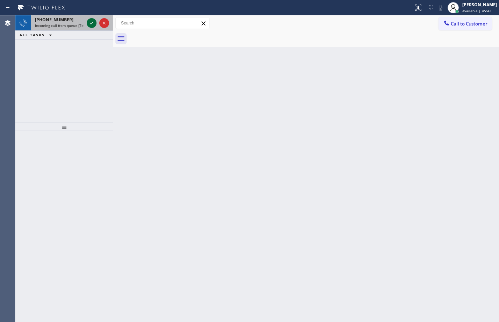
click at [93, 21] on icon at bounding box center [91, 23] width 8 height 8
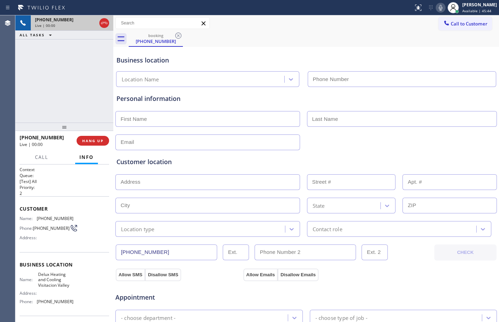
type input "[PHONE_NUMBER]"
click at [99, 138] on button "HANG UP" at bounding box center [93, 141] width 33 height 10
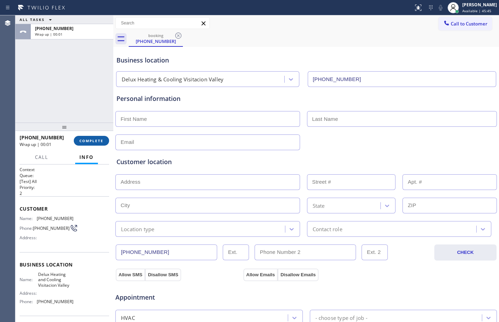
click at [100, 137] on button "COMPLETE" at bounding box center [91, 141] width 35 height 10
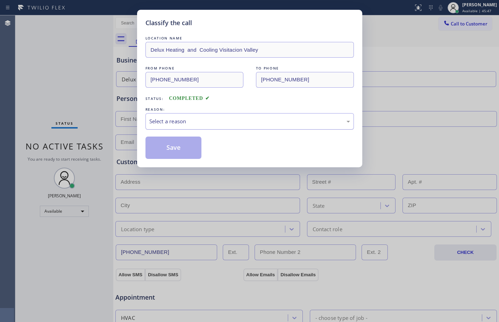
click at [265, 121] on div "Select a reason" at bounding box center [249, 121] width 201 height 8
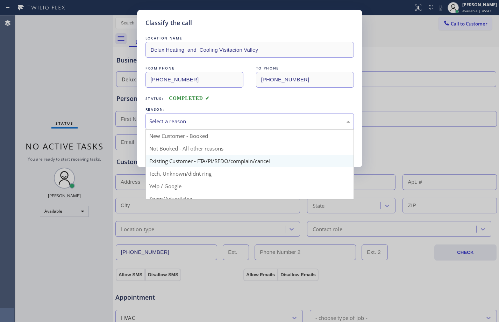
scroll to position [44, 0]
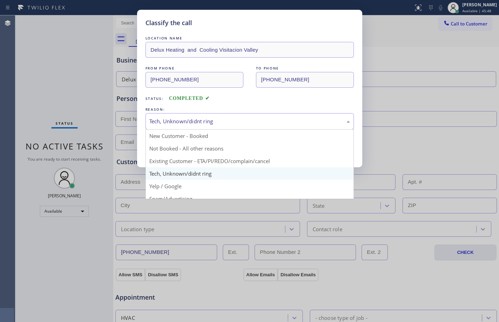
click at [208, 127] on div "Tech, Unknown/didnt ring" at bounding box center [249, 121] width 208 height 16
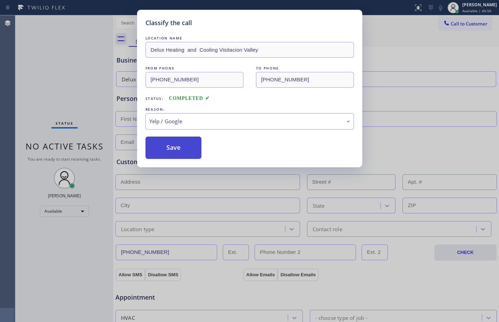
click at [173, 149] on button "Save" at bounding box center [173, 148] width 56 height 22
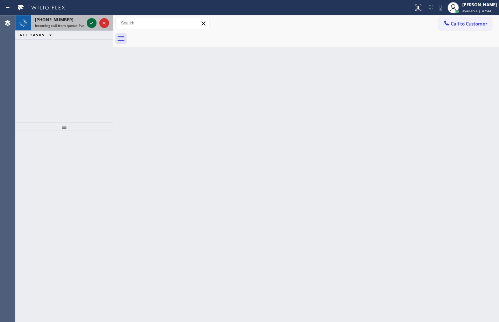
click at [95, 25] on icon at bounding box center [91, 23] width 8 height 8
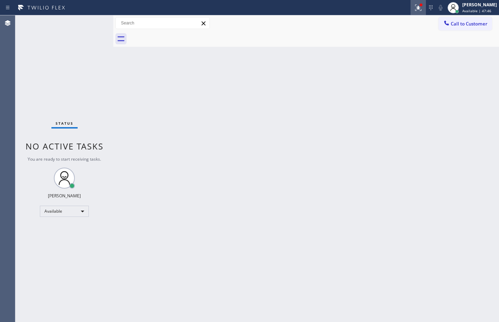
click at [414, 9] on icon at bounding box center [418, 7] width 8 height 8
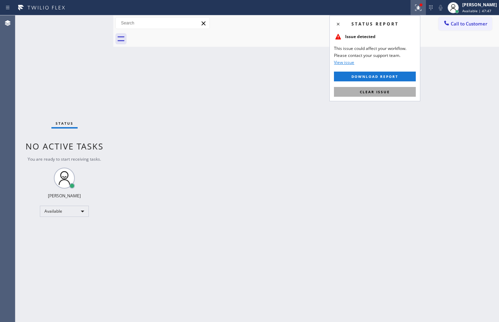
click at [391, 88] on button "Clear issue" at bounding box center [375, 92] width 82 height 10
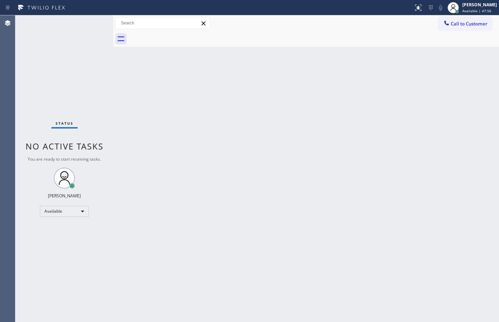
click at [54, 58] on div "Status No active tasks You are ready to start receiving tasks. [PERSON_NAME] Av…" at bounding box center [64, 168] width 98 height 307
click at [87, 22] on div "Status No active tasks You are ready to start receiving tasks. [PERSON_NAME] Av…" at bounding box center [64, 168] width 98 height 307
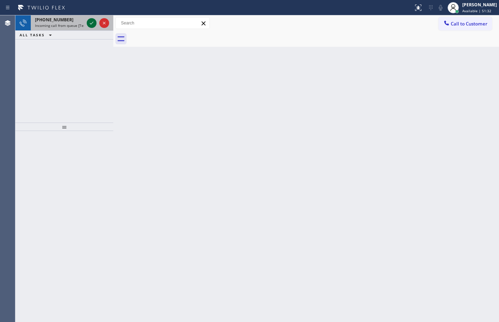
click at [92, 24] on icon at bounding box center [91, 23] width 8 height 8
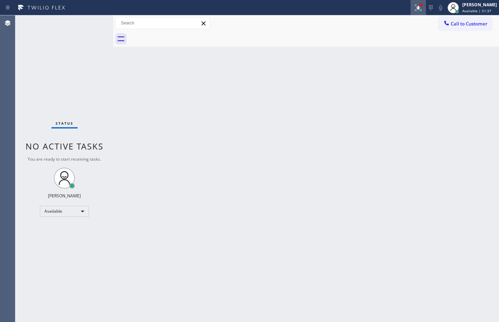
click at [415, 9] on icon at bounding box center [418, 7] width 8 height 8
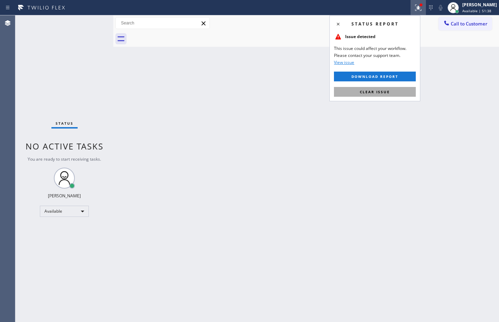
click at [365, 94] on span "Clear issue" at bounding box center [375, 91] width 30 height 5
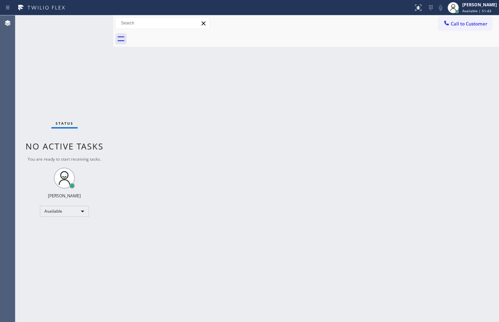
click at [220, 169] on div "Back to Dashboard Change Sender ID Customers Technicians Select a contact Outbo…" at bounding box center [305, 168] width 385 height 307
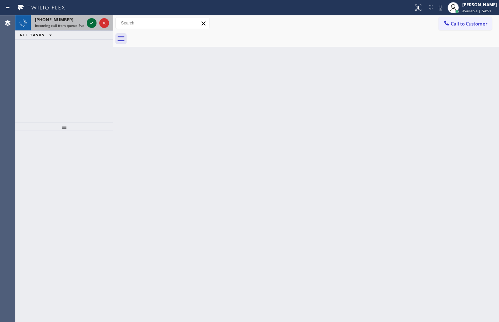
click at [89, 23] on icon at bounding box center [91, 23] width 8 height 8
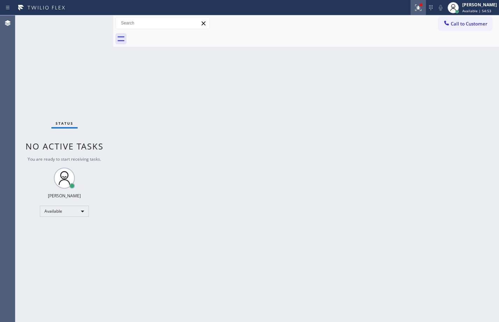
click at [410, 3] on div at bounding box center [417, 7] width 15 height 8
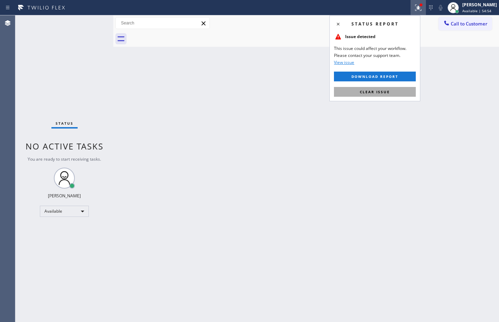
click at [380, 94] on button "Clear issue" at bounding box center [375, 92] width 82 height 10
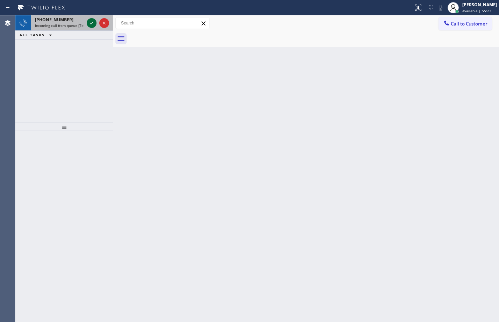
click at [94, 22] on icon at bounding box center [91, 23] width 8 height 8
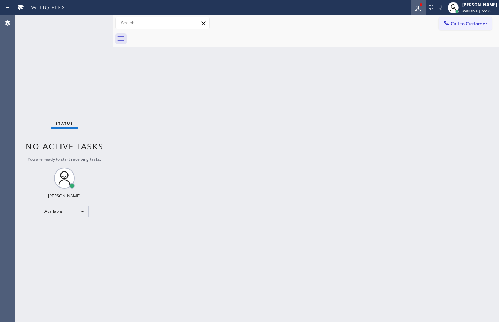
click at [414, 7] on icon at bounding box center [418, 7] width 8 height 8
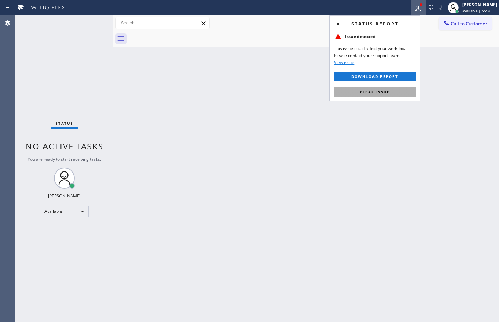
click at [373, 90] on span "Clear issue" at bounding box center [375, 91] width 30 height 5
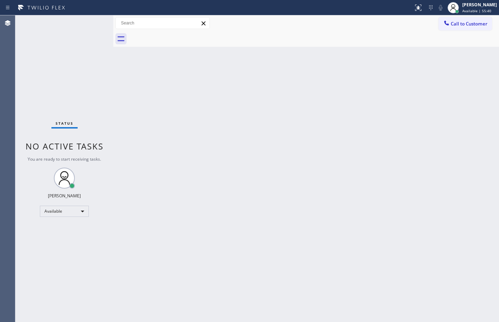
click at [93, 88] on div "Status No active tasks You are ready to start receiving tasks. [PERSON_NAME] Av…" at bounding box center [64, 168] width 98 height 307
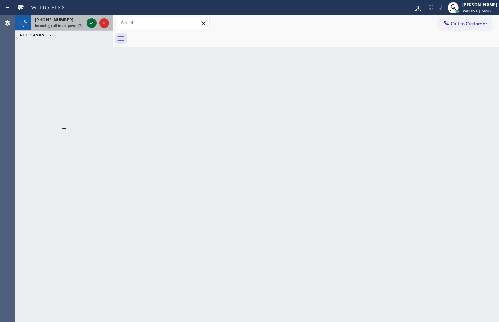
click at [89, 24] on icon at bounding box center [91, 23] width 8 height 8
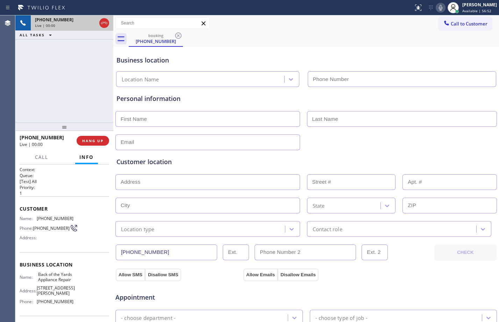
type input "[PHONE_NUMBER]"
click at [19, 207] on div "Context Queue: [Test] All Priority: 1 Customer Name: [PHONE_NUMBER] Phone: [PHO…" at bounding box center [64, 244] width 98 height 158
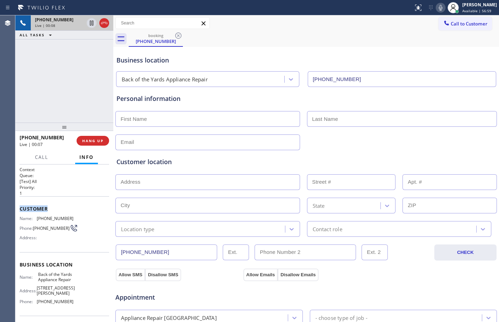
click at [19, 207] on div "Context Queue: [Test] All Priority: 1 Customer Name: [PHONE_NUMBER] Phone: [PHO…" at bounding box center [64, 244] width 98 height 158
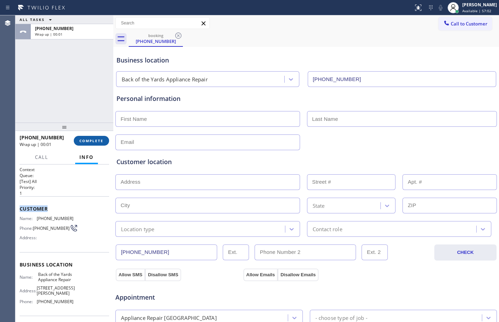
click at [96, 143] on span "COMPLETE" at bounding box center [91, 140] width 24 height 5
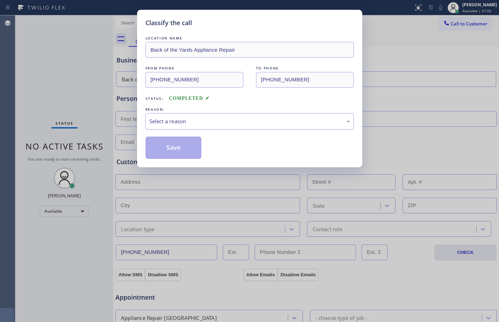
click at [251, 120] on div "Select a reason" at bounding box center [249, 121] width 201 height 8
click at [187, 147] on button "Save" at bounding box center [173, 148] width 56 height 22
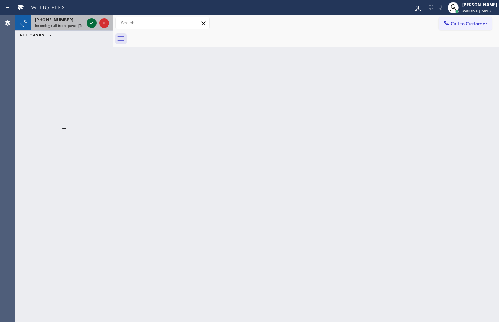
click at [87, 26] on div at bounding box center [92, 23] width 10 height 8
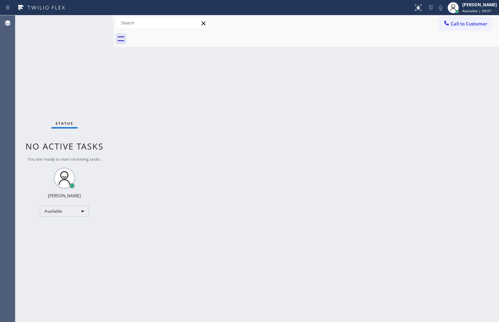
drag, startPoint x: 102, startPoint y: 33, endPoint x: 99, endPoint y: 31, distance: 4.1
click at [102, 33] on div "Status No active tasks You are ready to start receiving tasks. [PERSON_NAME] Av…" at bounding box center [64, 168] width 98 height 307
click at [414, 5] on icon at bounding box center [418, 7] width 8 height 8
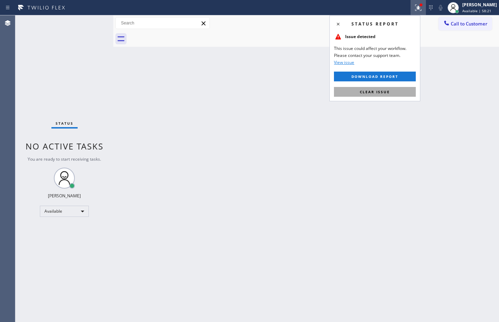
click at [386, 93] on span "Clear issue" at bounding box center [375, 91] width 30 height 5
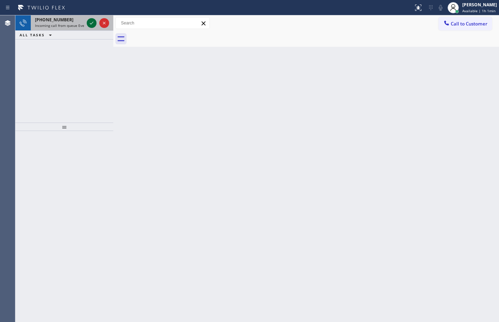
click at [93, 23] on icon at bounding box center [91, 23] width 8 height 8
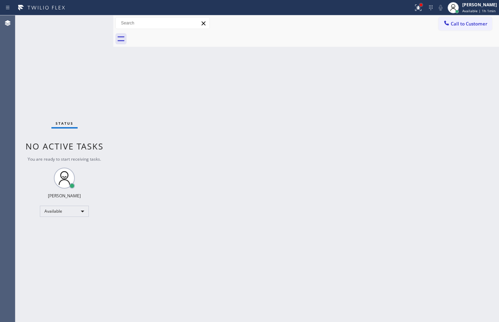
click at [419, 6] on div at bounding box center [420, 4] width 3 height 3
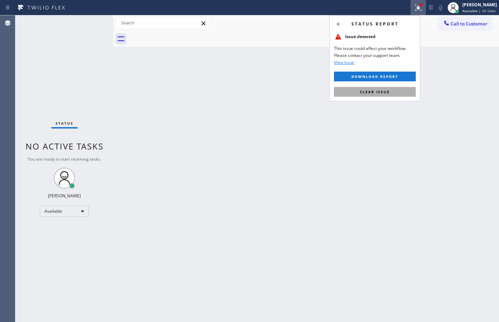
click at [382, 94] on span "Clear issue" at bounding box center [375, 91] width 30 height 5
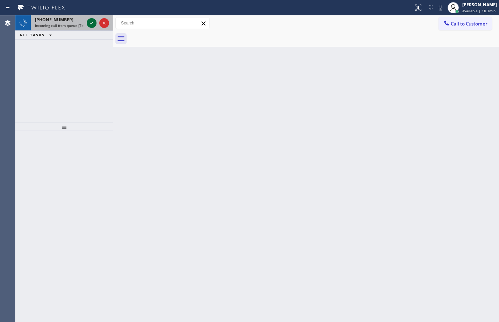
click at [93, 24] on icon at bounding box center [91, 23] width 8 height 8
click at [87, 23] on icon at bounding box center [91, 23] width 8 height 8
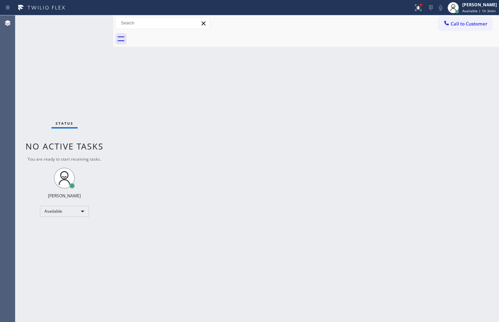
click at [406, 15] on div "Status report Issues detected These issues could affect your workflow. Please c…" at bounding box center [249, 7] width 499 height 15
click at [413, 13] on button at bounding box center [417, 7] width 15 height 15
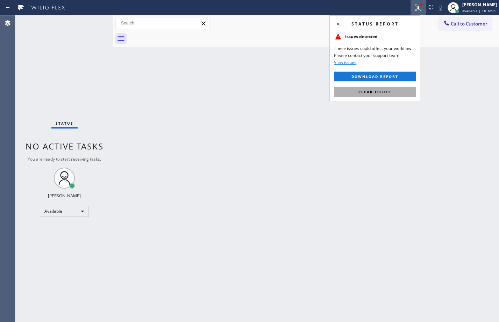
click at [381, 90] on span "Clear issues" at bounding box center [374, 91] width 33 height 5
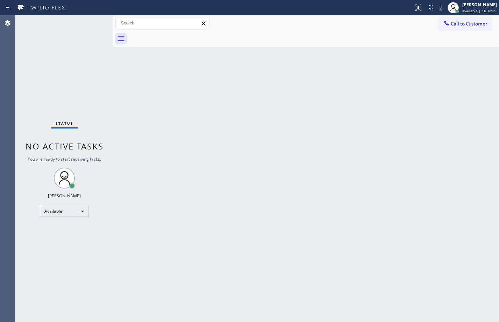
click at [98, 27] on div "Status No active tasks You are ready to start receiving tasks. [PERSON_NAME] Av…" at bounding box center [64, 168] width 98 height 307
click at [48, 63] on div "Status No active tasks You are ready to start receiving tasks. [PERSON_NAME] Av…" at bounding box center [64, 168] width 98 height 307
click at [63, 62] on div "Status No active tasks You are ready to start receiving tasks. [PERSON_NAME] Av…" at bounding box center [64, 168] width 98 height 307
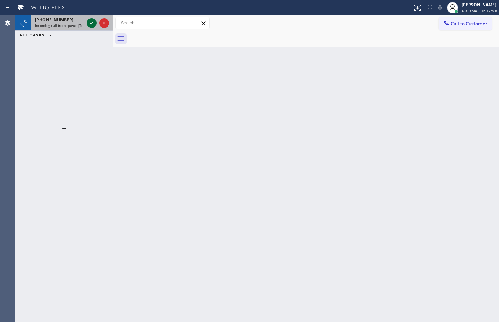
click at [91, 24] on icon at bounding box center [91, 23] width 3 height 3
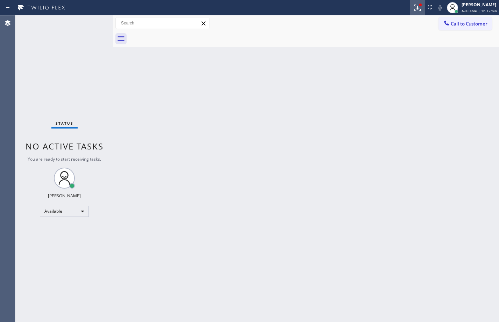
click at [410, 5] on div at bounding box center [417, 7] width 15 height 8
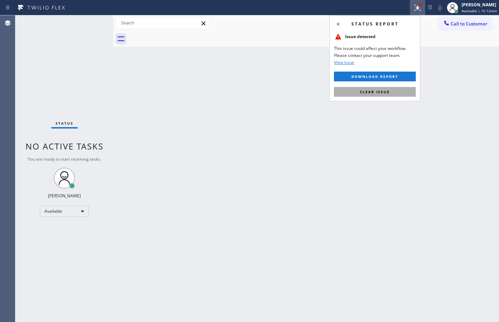
click at [355, 91] on button "Clear issue" at bounding box center [375, 92] width 82 height 10
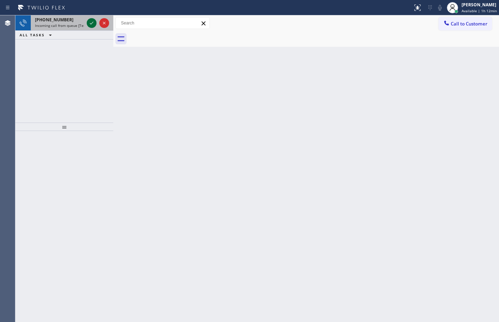
click at [92, 23] on icon at bounding box center [91, 23] width 8 height 8
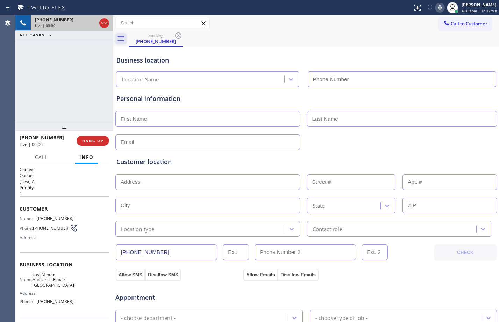
type input "[PHONE_NUMBER]"
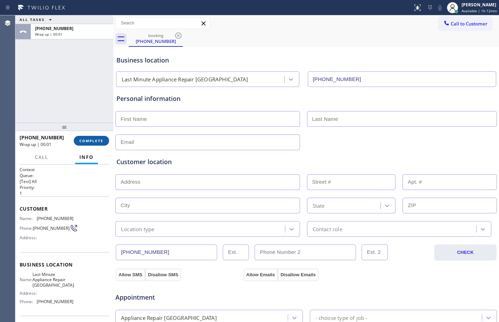
click at [91, 139] on span "COMPLETE" at bounding box center [91, 140] width 24 height 5
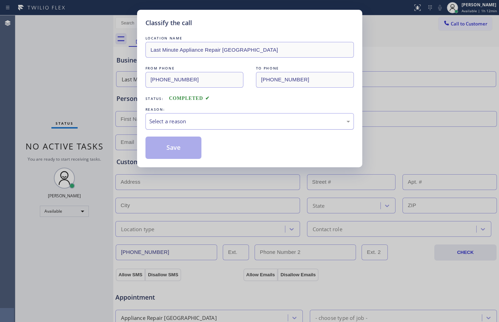
click at [200, 115] on div "Select a reason" at bounding box center [249, 121] width 208 height 16
click at [175, 151] on button "Save" at bounding box center [173, 148] width 56 height 22
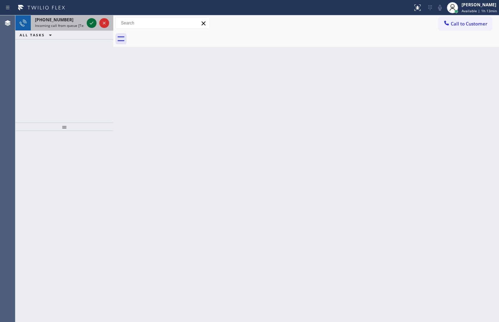
click at [90, 20] on icon at bounding box center [91, 23] width 8 height 8
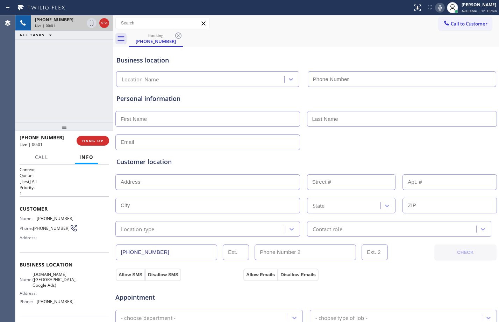
type input "[PHONE_NUMBER]"
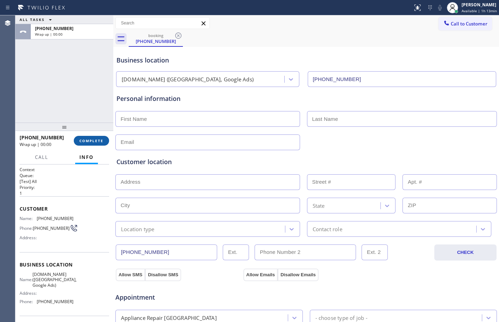
click at [104, 140] on button "COMPLETE" at bounding box center [91, 141] width 35 height 10
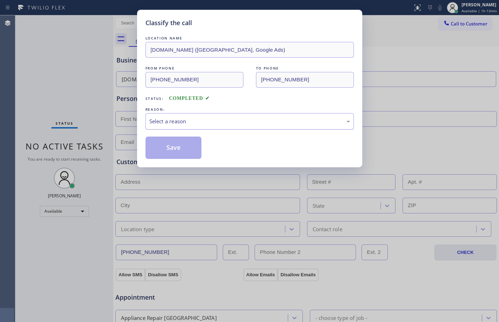
click at [237, 124] on div "Select a reason" at bounding box center [249, 121] width 201 height 8
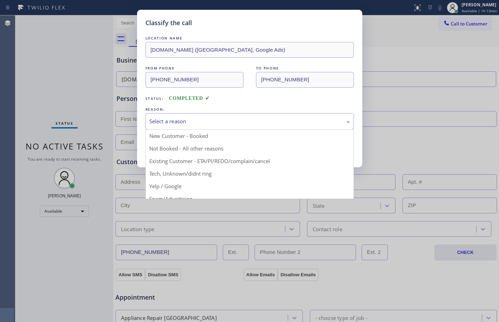
scroll to position [44, 0]
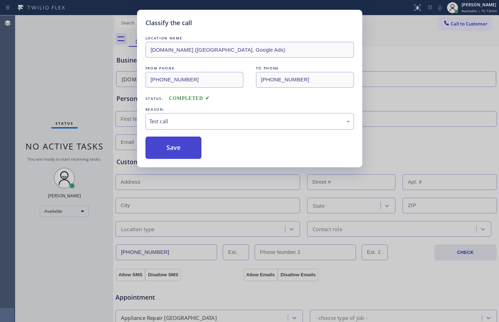
click at [155, 147] on button "Save" at bounding box center [173, 148] width 56 height 22
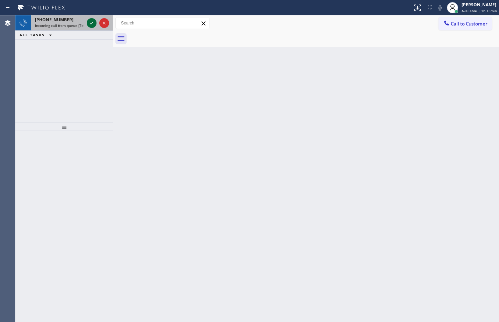
click at [89, 23] on icon at bounding box center [91, 23] width 8 height 8
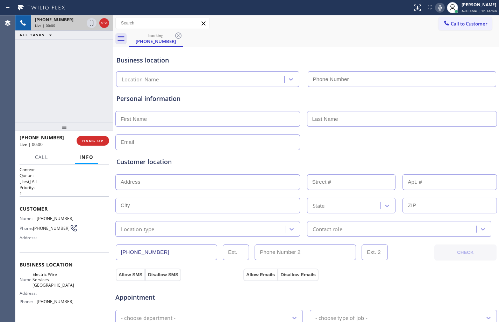
type input "[PHONE_NUMBER]"
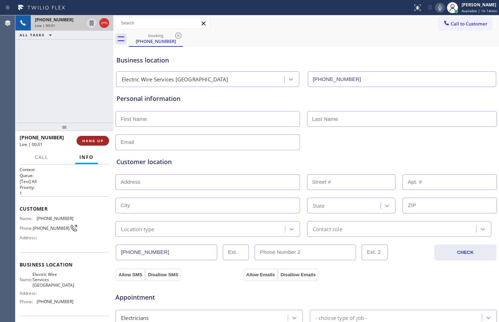
click at [98, 142] on span "HANG UP" at bounding box center [92, 140] width 21 height 5
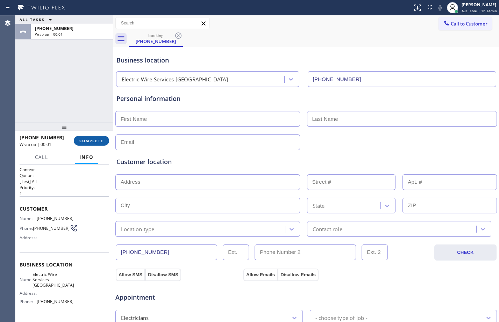
click at [92, 141] on span "COMPLETE" at bounding box center [91, 140] width 24 height 5
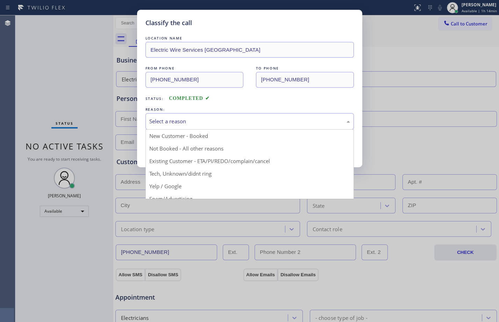
click at [241, 123] on div "Select a reason" at bounding box center [249, 121] width 201 height 8
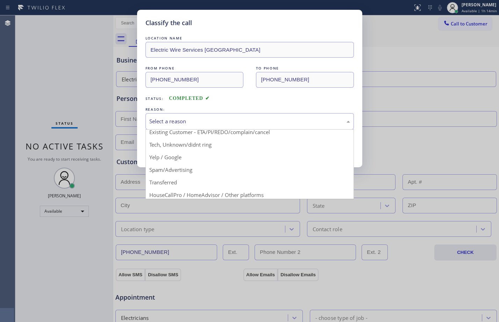
scroll to position [44, 0]
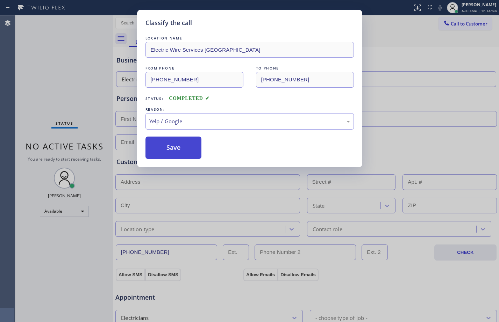
click at [183, 144] on button "Save" at bounding box center [173, 148] width 56 height 22
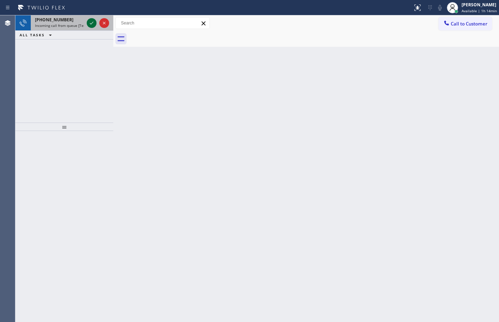
click at [89, 23] on icon at bounding box center [91, 23] width 8 height 8
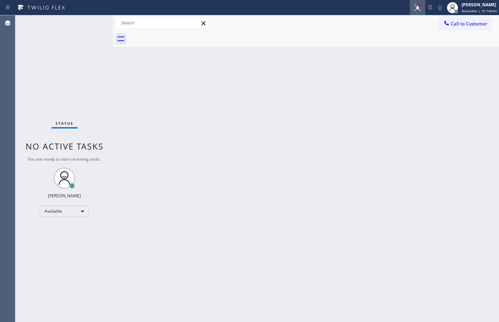
click at [410, 11] on div at bounding box center [417, 7] width 15 height 8
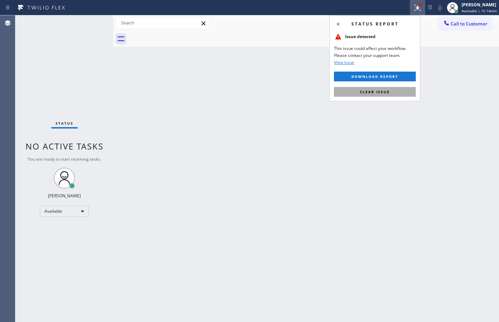
click at [363, 92] on span "Clear issue" at bounding box center [375, 91] width 30 height 5
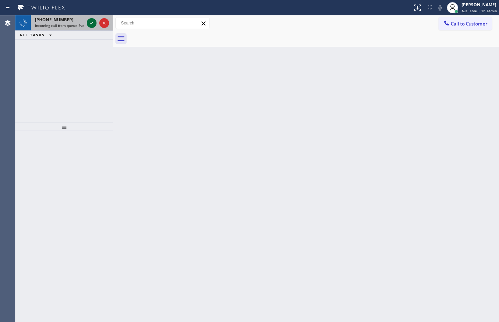
click at [90, 20] on icon at bounding box center [91, 23] width 8 height 8
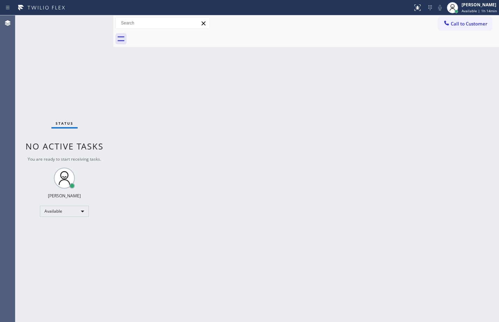
click at [78, 73] on div "Status No active tasks You are ready to start receiving tasks. [PERSON_NAME] Av…" at bounding box center [64, 168] width 98 height 307
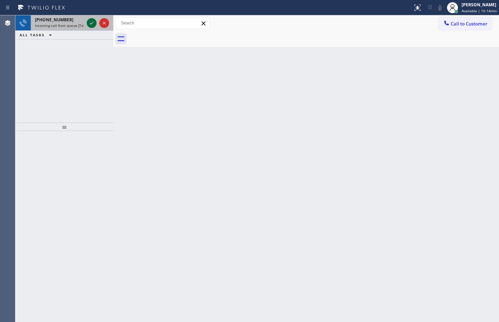
click at [91, 26] on icon at bounding box center [91, 23] width 8 height 8
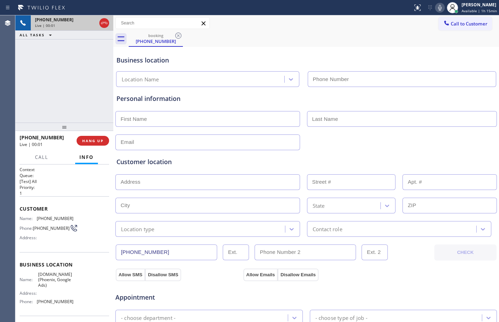
type input "[PHONE_NUMBER]"
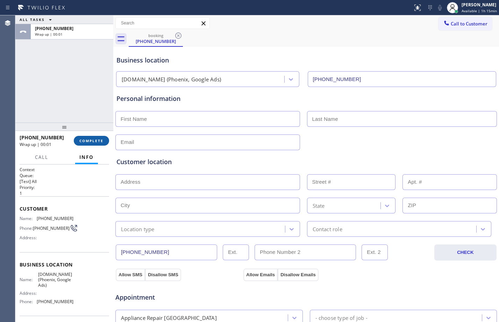
click at [96, 139] on span "COMPLETE" at bounding box center [91, 140] width 24 height 5
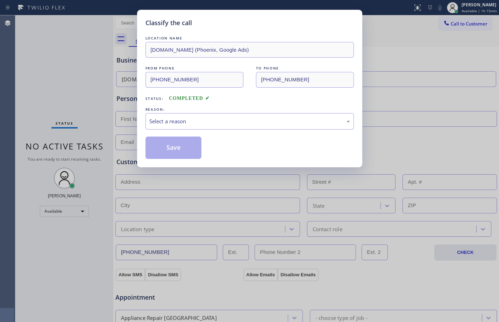
click at [96, 139] on div "Classify the call LOCATION NAME [DOMAIN_NAME] ([GEOGRAPHIC_DATA], Google Ads) F…" at bounding box center [249, 161] width 499 height 322
click at [203, 123] on div "Select a reason" at bounding box center [249, 121] width 201 height 8
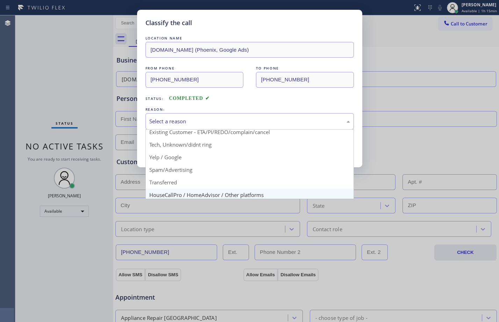
scroll to position [44, 0]
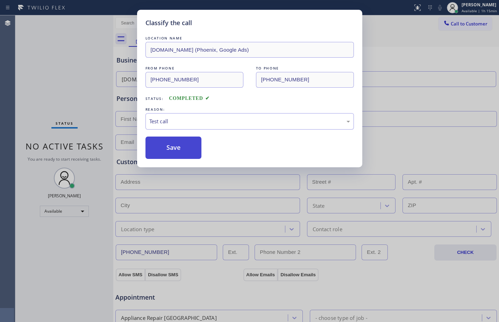
click at [186, 148] on button "Save" at bounding box center [173, 148] width 56 height 22
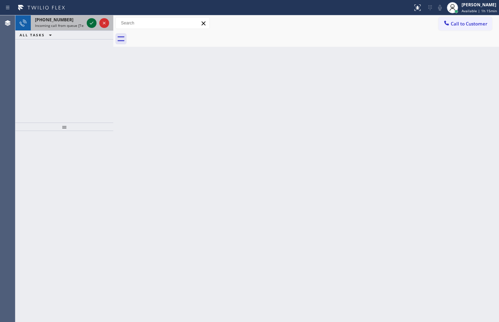
click at [94, 21] on icon at bounding box center [91, 23] width 8 height 8
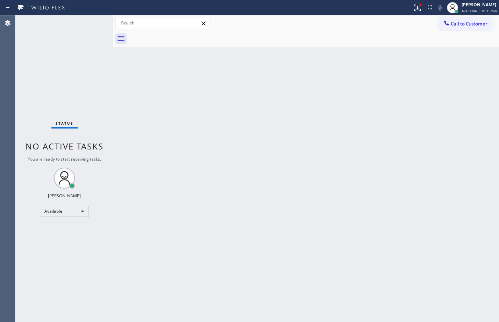
click at [94, 21] on div "Status No active tasks You are ready to start receiving tasks. [PERSON_NAME] Av…" at bounding box center [64, 168] width 98 height 307
click at [413, 10] on icon at bounding box center [417, 7] width 8 height 8
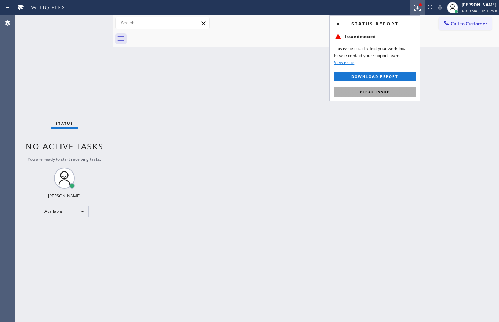
click at [362, 93] on span "Clear issue" at bounding box center [375, 91] width 30 height 5
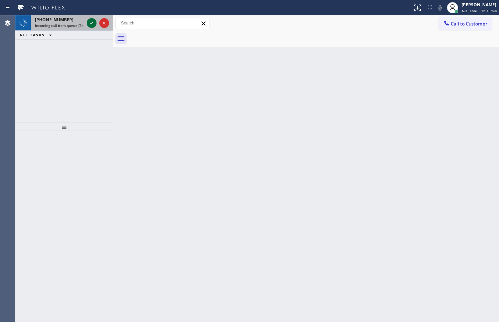
click at [93, 18] on button at bounding box center [92, 23] width 10 height 10
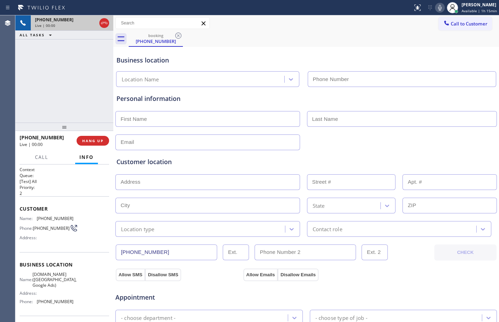
type input "[PHONE_NUMBER]"
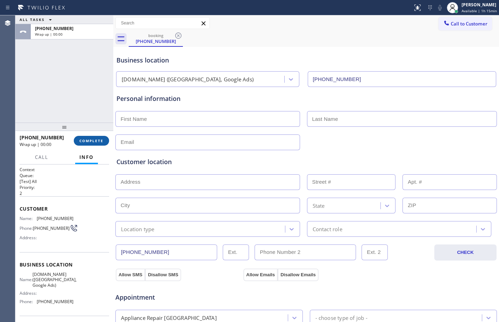
click at [94, 141] on span "COMPLETE" at bounding box center [91, 140] width 24 height 5
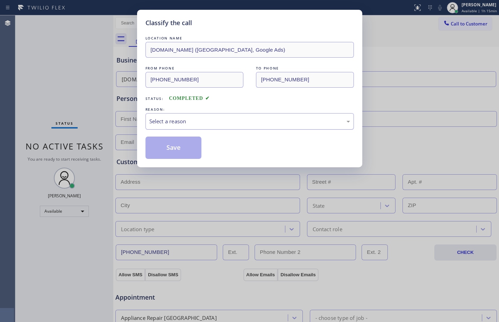
click at [251, 126] on div "Select a reason" at bounding box center [249, 121] width 208 height 16
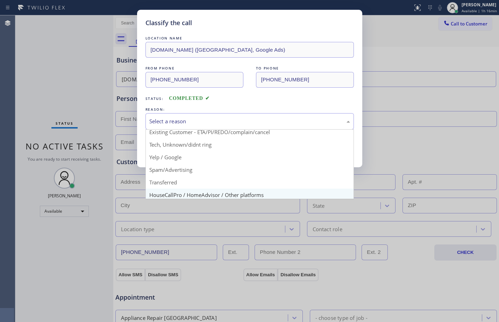
scroll to position [44, 0]
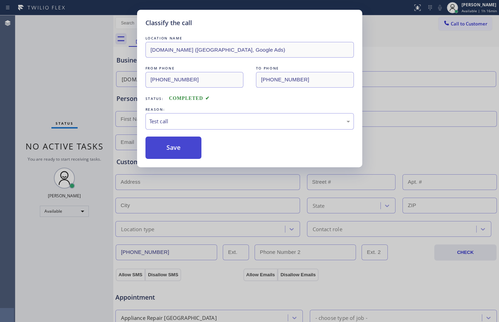
click at [168, 151] on button "Save" at bounding box center [173, 148] width 56 height 22
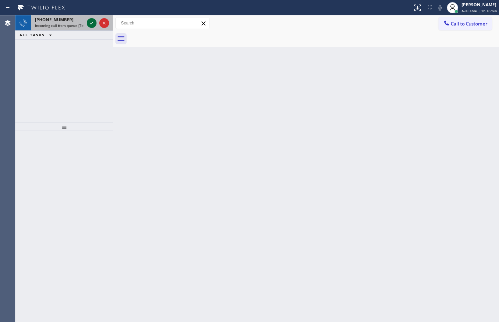
click at [93, 23] on icon at bounding box center [91, 23] width 8 height 8
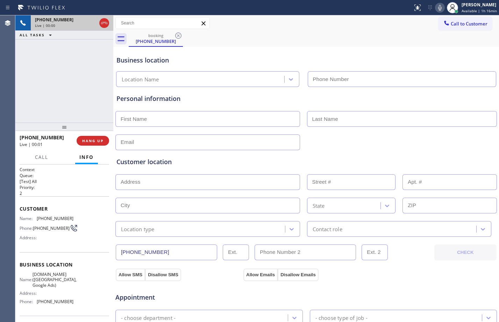
type input "[PHONE_NUMBER]"
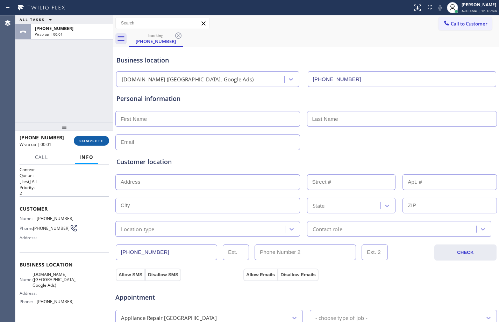
click at [93, 138] on button "COMPLETE" at bounding box center [91, 141] width 35 height 10
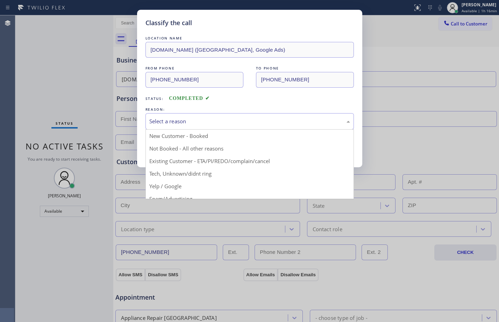
click at [227, 124] on div "Select a reason" at bounding box center [249, 121] width 201 height 8
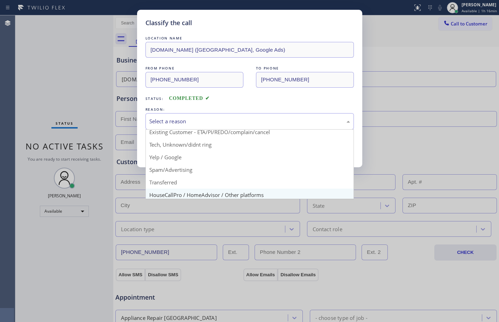
scroll to position [44, 0]
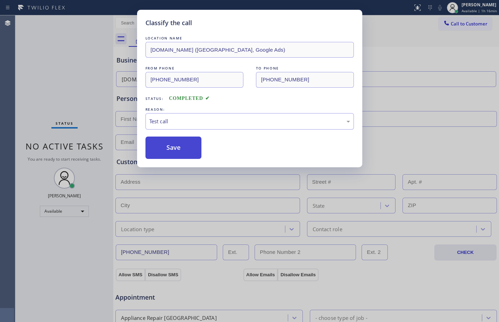
click at [176, 140] on button "Save" at bounding box center [173, 148] width 56 height 22
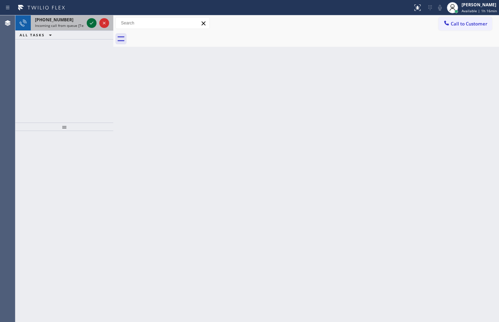
click at [93, 24] on icon at bounding box center [91, 23] width 8 height 8
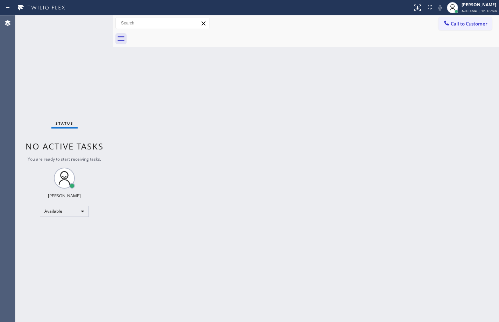
click at [93, 24] on div "Status No active tasks You are ready to start receiving tasks. [PERSON_NAME] Av…" at bounding box center [64, 168] width 98 height 307
click at [415, 9] on icon at bounding box center [417, 7] width 8 height 8
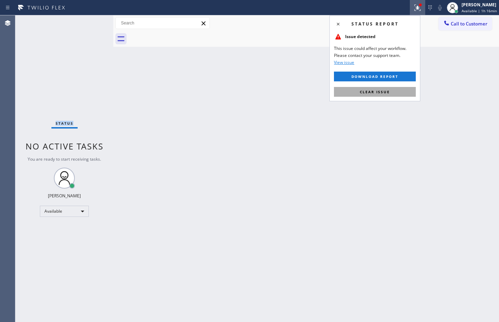
click at [375, 92] on span "Clear issue" at bounding box center [375, 91] width 30 height 5
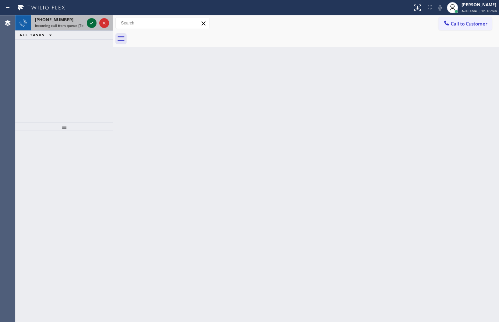
click at [88, 22] on icon at bounding box center [91, 23] width 8 height 8
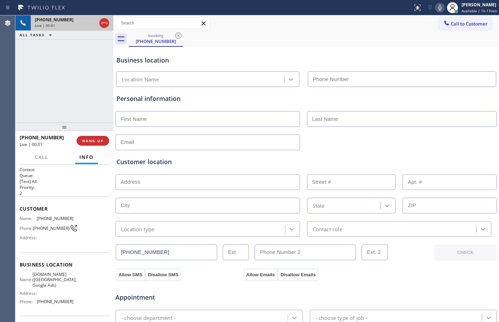
type input "[PHONE_NUMBER]"
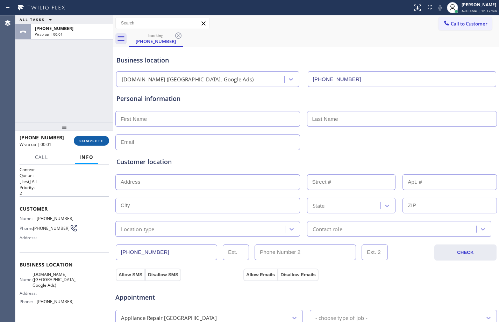
click at [92, 138] on button "COMPLETE" at bounding box center [91, 141] width 35 height 10
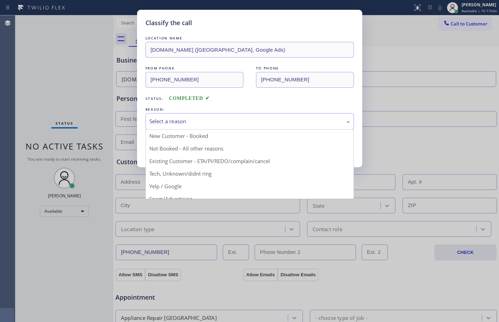
click at [167, 125] on div "Select a reason" at bounding box center [249, 121] width 201 height 8
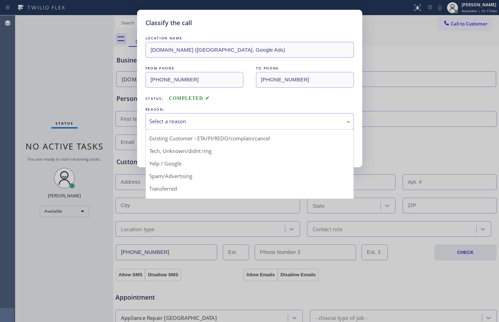
scroll to position [44, 0]
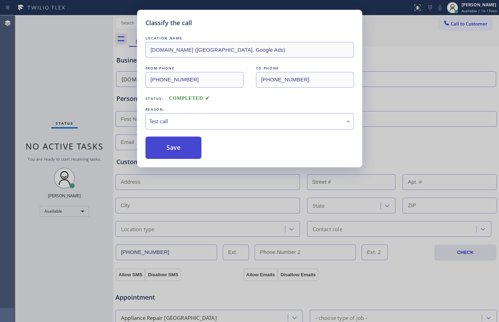
click at [173, 144] on button "Save" at bounding box center [173, 148] width 56 height 22
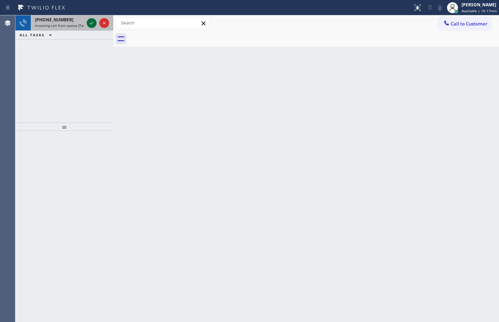
click at [88, 26] on icon at bounding box center [91, 23] width 8 height 8
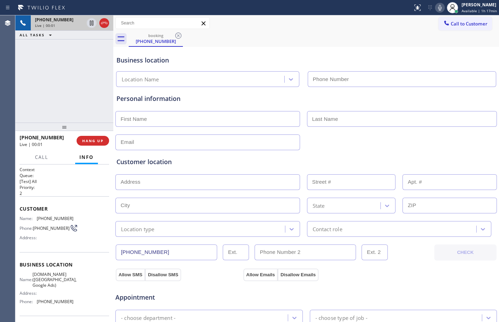
type input "[PHONE_NUMBER]"
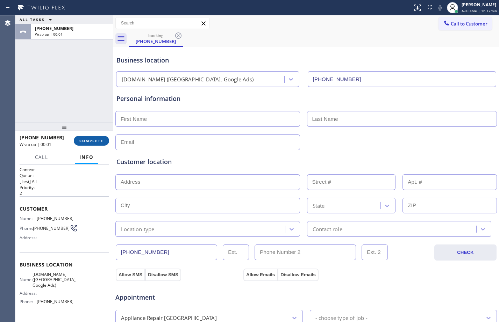
click at [93, 139] on span "COMPLETE" at bounding box center [91, 140] width 24 height 5
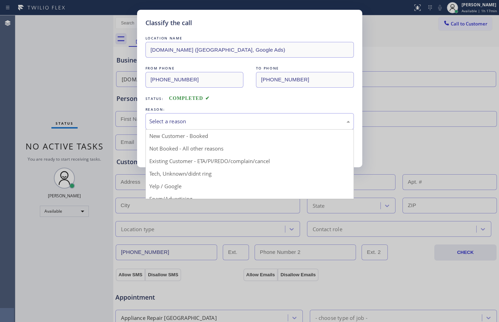
click at [265, 123] on div "Select a reason" at bounding box center [249, 121] width 201 height 8
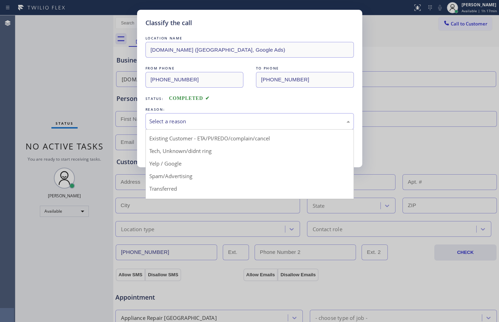
scroll to position [44, 0]
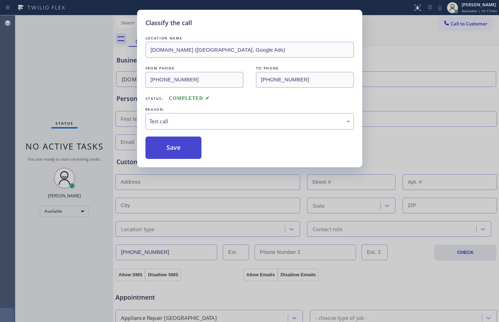
click at [160, 151] on button "Save" at bounding box center [173, 148] width 56 height 22
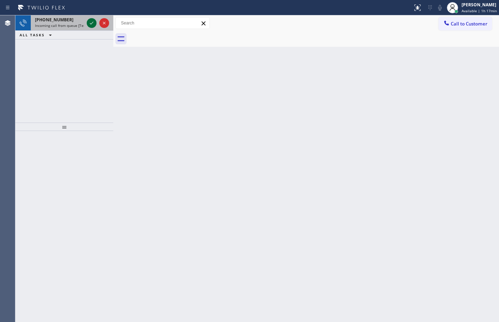
click at [90, 23] on icon at bounding box center [91, 23] width 8 height 8
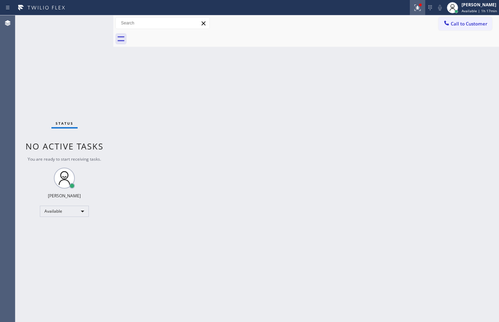
click at [415, 6] on icon at bounding box center [417, 7] width 4 height 2
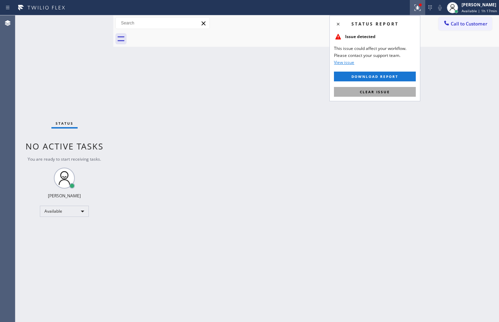
click at [387, 91] on span "Clear issue" at bounding box center [375, 91] width 30 height 5
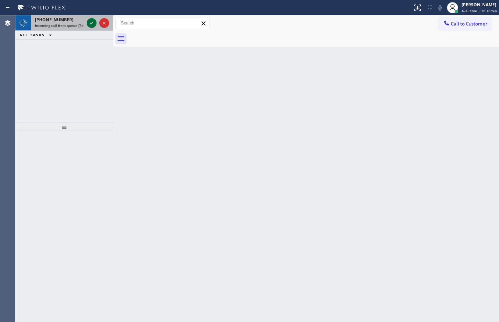
click at [90, 24] on icon at bounding box center [91, 23] width 8 height 8
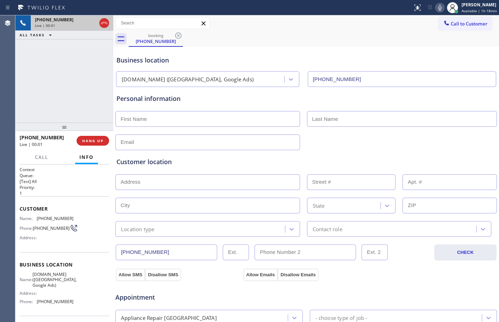
type input "[PHONE_NUMBER]"
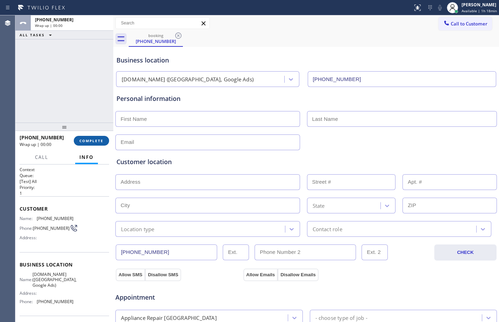
click at [100, 138] on span "COMPLETE" at bounding box center [91, 140] width 24 height 5
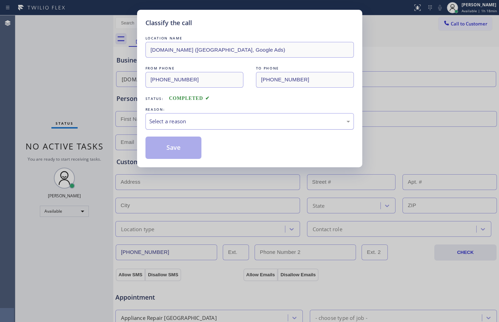
click at [246, 121] on div "Select a reason" at bounding box center [249, 121] width 201 height 8
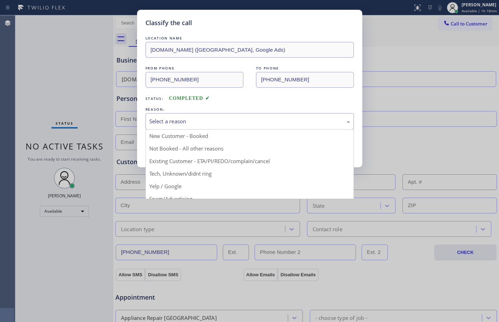
scroll to position [44, 0]
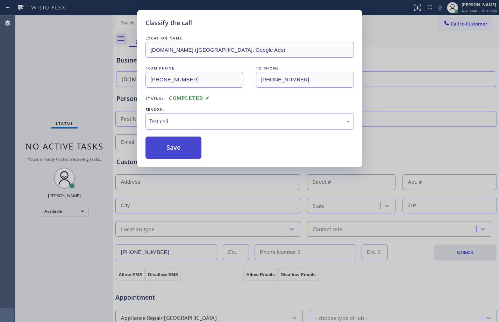
click at [167, 152] on button "Save" at bounding box center [173, 148] width 56 height 22
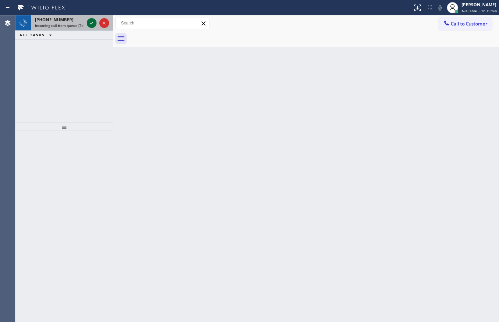
click at [95, 24] on icon at bounding box center [91, 23] width 8 height 8
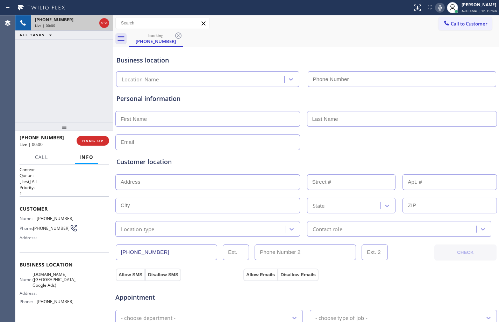
type input "[PHONE_NUMBER]"
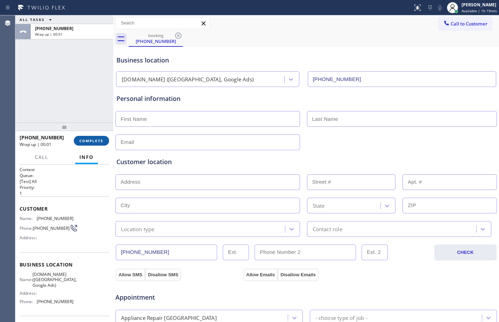
click at [99, 144] on button "COMPLETE" at bounding box center [91, 141] width 35 height 10
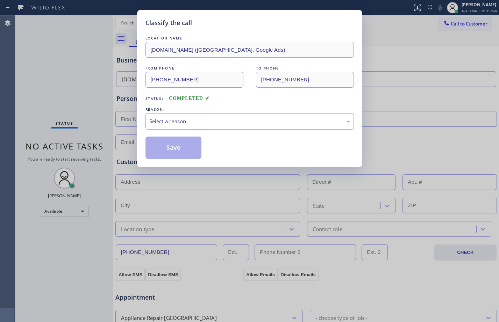
click at [224, 124] on div "Select a reason" at bounding box center [249, 121] width 201 height 8
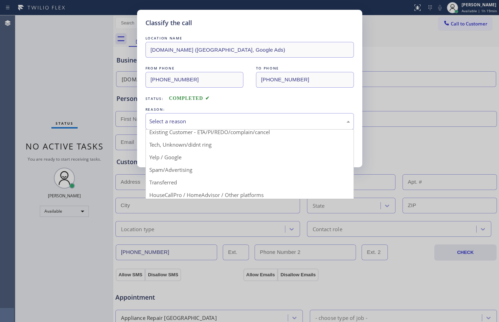
scroll to position [44, 0]
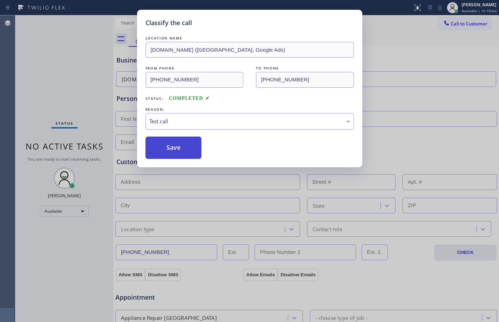
click at [176, 154] on button "Save" at bounding box center [173, 148] width 56 height 22
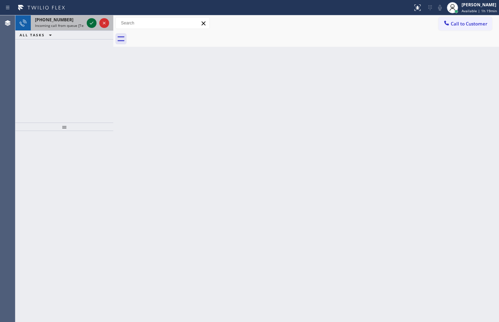
click at [95, 24] on icon at bounding box center [91, 23] width 8 height 8
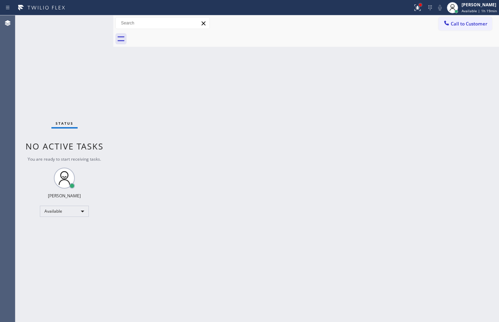
click at [418, 6] on div at bounding box center [420, 5] width 4 height 4
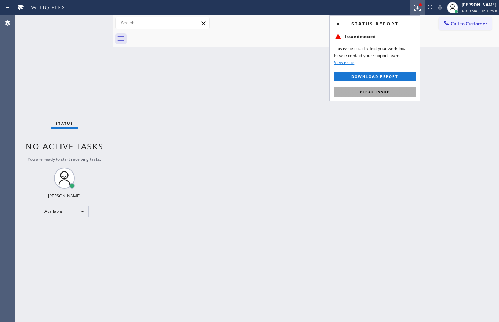
click at [361, 89] on span "Clear issue" at bounding box center [375, 91] width 30 height 5
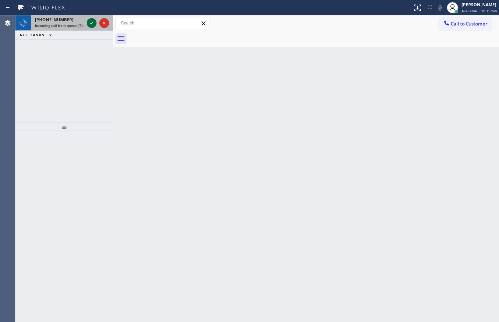
click at [93, 21] on icon at bounding box center [91, 23] width 8 height 8
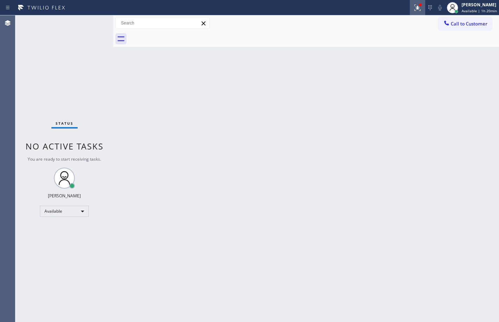
click at [414, 9] on icon at bounding box center [416, 7] width 4 height 5
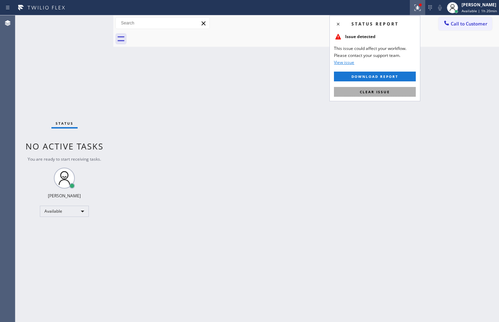
click at [389, 91] on button "Clear issue" at bounding box center [375, 92] width 82 height 10
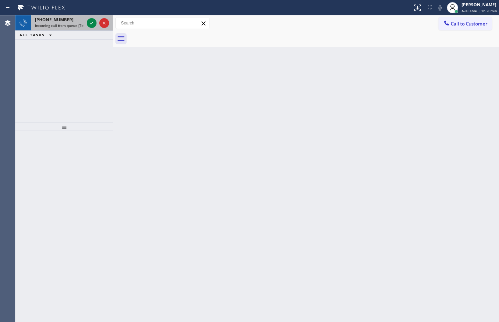
click at [89, 28] on div at bounding box center [97, 22] width 25 height 15
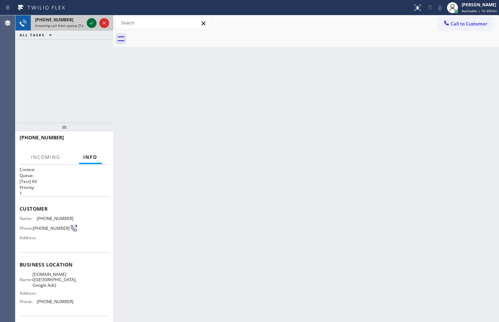
click at [91, 26] on icon at bounding box center [91, 23] width 8 height 8
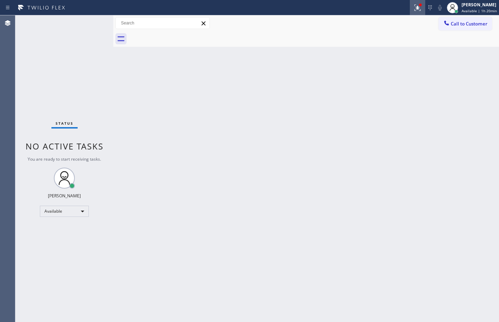
click at [413, 8] on icon at bounding box center [417, 7] width 8 height 8
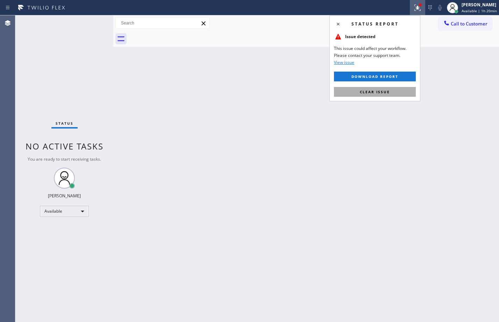
click at [377, 93] on span "Clear issue" at bounding box center [375, 91] width 30 height 5
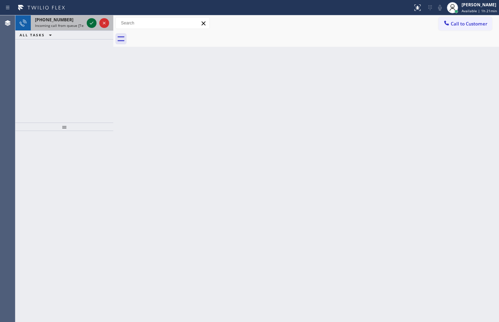
click at [92, 26] on icon at bounding box center [91, 23] width 8 height 8
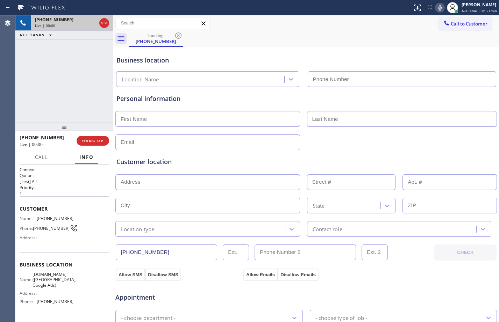
type input "[PHONE_NUMBER]"
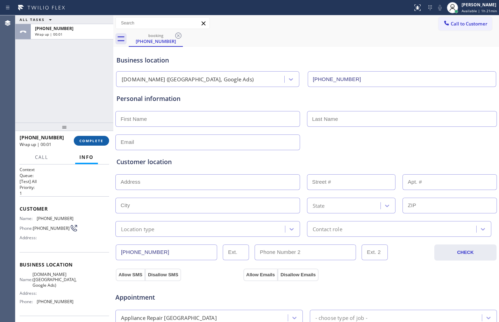
click at [100, 139] on span "COMPLETE" at bounding box center [91, 140] width 24 height 5
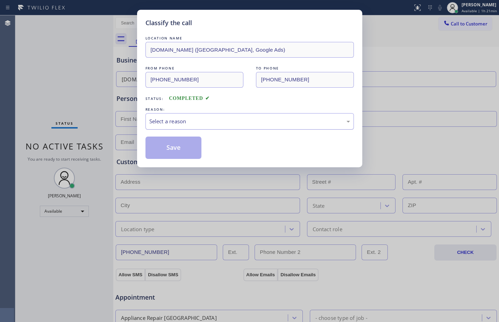
click at [178, 123] on div "Select a reason" at bounding box center [249, 121] width 201 height 8
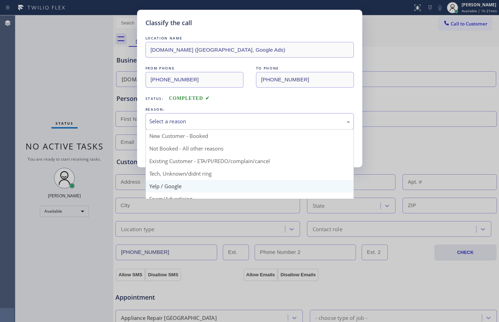
scroll to position [44, 0]
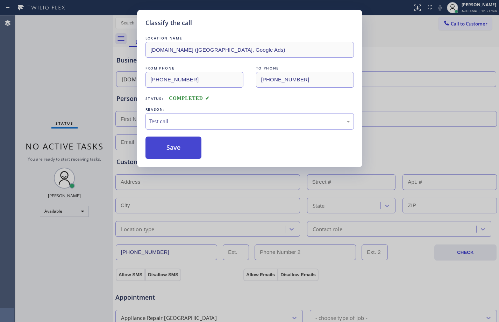
click at [167, 147] on button "Save" at bounding box center [173, 148] width 56 height 22
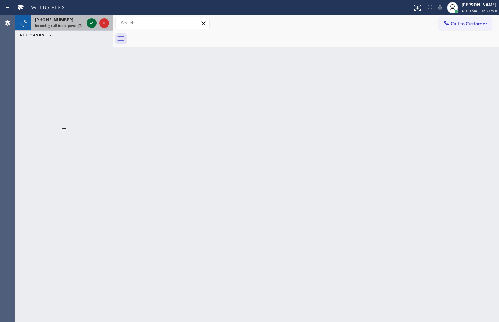
click at [91, 22] on icon at bounding box center [91, 23] width 8 height 8
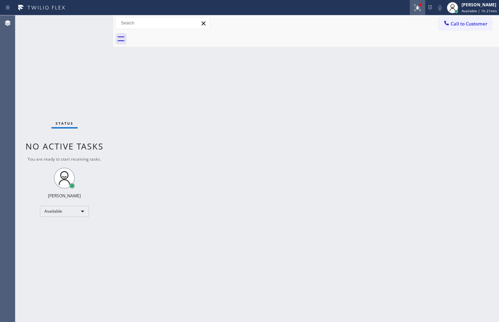
click at [419, 7] on div at bounding box center [417, 7] width 15 height 8
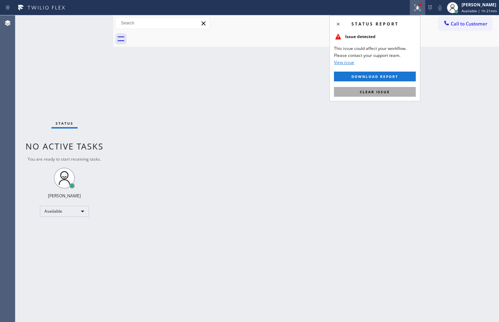
click at [388, 93] on span "Clear issue" at bounding box center [375, 91] width 30 height 5
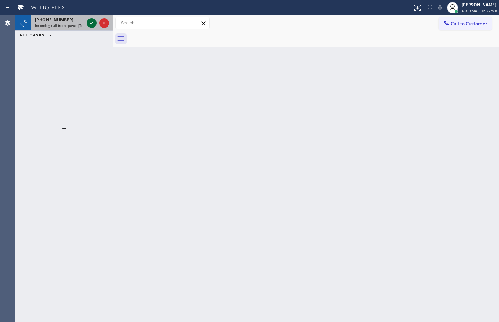
click at [92, 20] on icon at bounding box center [91, 23] width 8 height 8
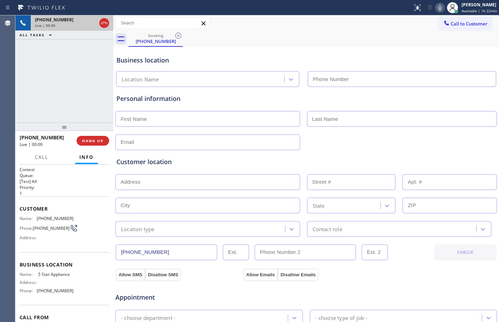
type input "[PHONE_NUMBER]"
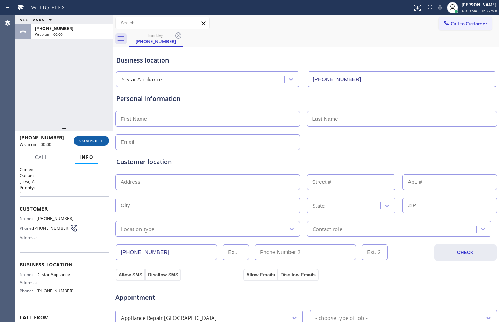
click at [99, 143] on span "COMPLETE" at bounding box center [91, 140] width 24 height 5
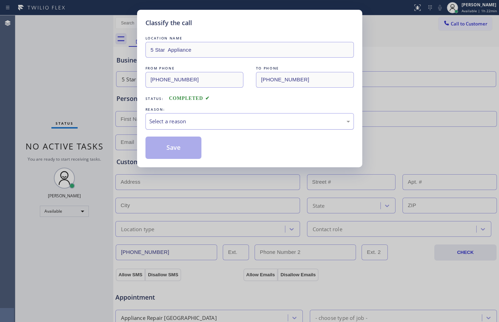
click at [233, 125] on div "Select a reason" at bounding box center [249, 121] width 201 height 8
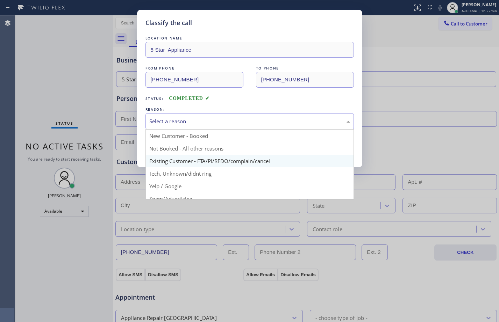
scroll to position [44, 0]
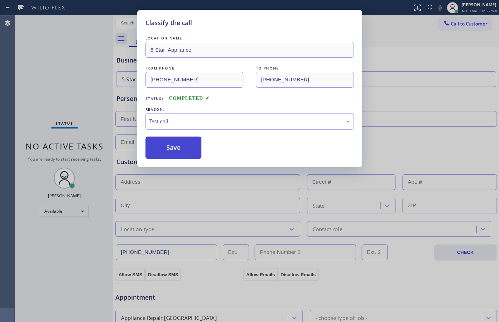
click at [170, 155] on button "Save" at bounding box center [173, 148] width 56 height 22
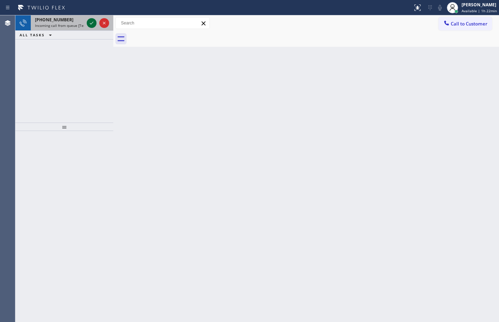
click at [91, 24] on icon at bounding box center [91, 23] width 3 height 3
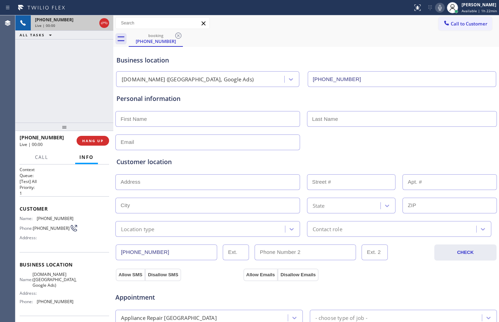
type input "[PHONE_NUMBER]"
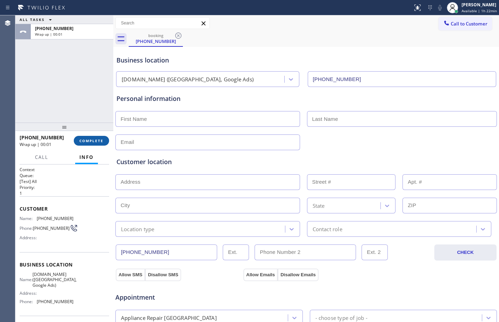
click at [98, 144] on button "COMPLETE" at bounding box center [91, 141] width 35 height 10
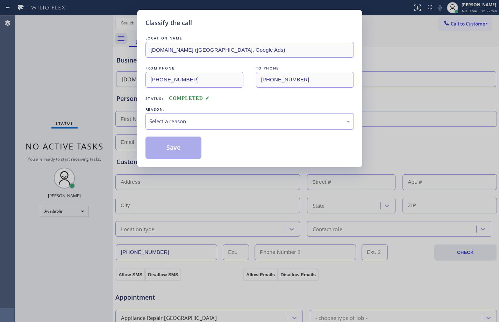
click at [190, 118] on div "Select a reason" at bounding box center [249, 121] width 201 height 8
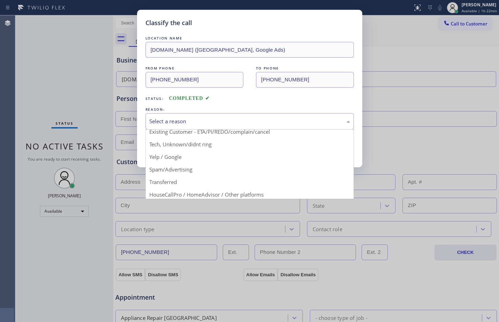
scroll to position [44, 0]
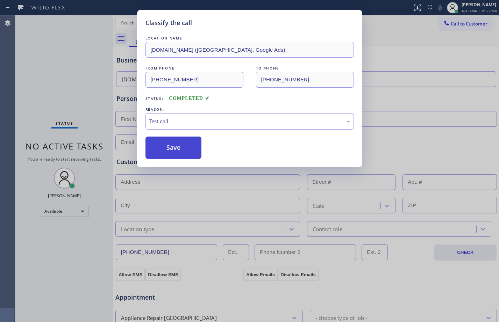
click at [170, 146] on button "Save" at bounding box center [173, 148] width 56 height 22
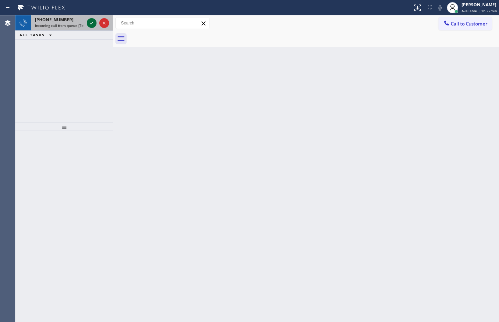
click at [92, 22] on icon at bounding box center [91, 23] width 8 height 8
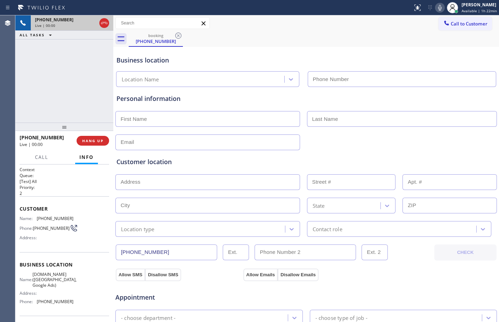
type input "[PHONE_NUMBER]"
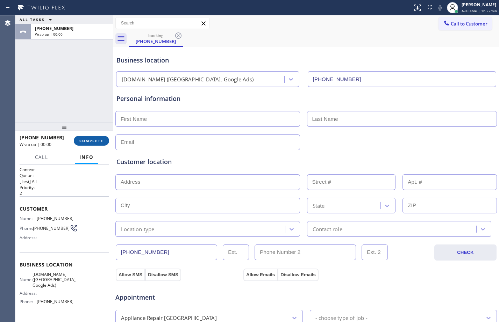
click at [93, 140] on span "COMPLETE" at bounding box center [91, 140] width 24 height 5
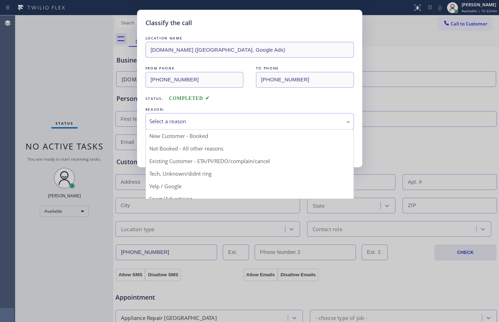
click at [258, 117] on div "Select a reason" at bounding box center [249, 121] width 201 height 8
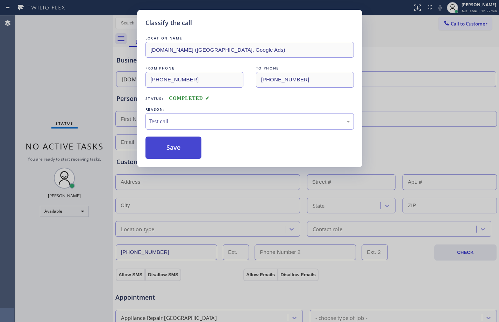
click at [181, 150] on button "Save" at bounding box center [173, 148] width 56 height 22
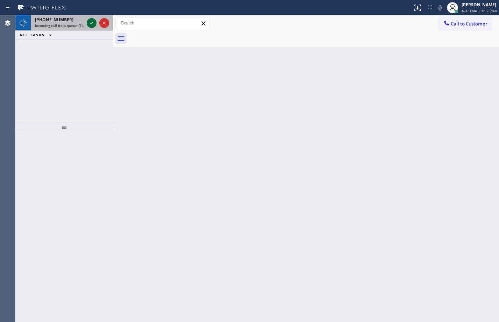
click at [89, 24] on icon at bounding box center [91, 23] width 8 height 8
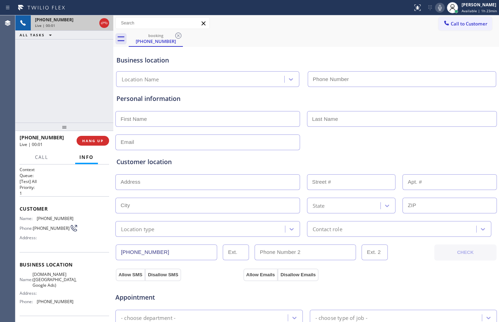
type input "[PHONE_NUMBER]"
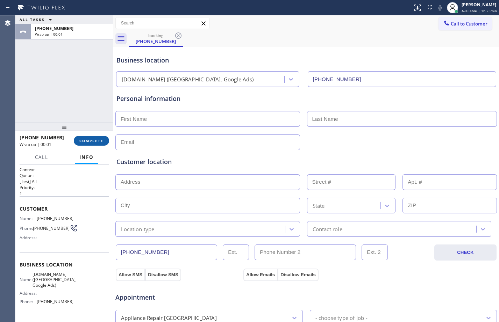
click at [94, 139] on span "COMPLETE" at bounding box center [91, 140] width 24 height 5
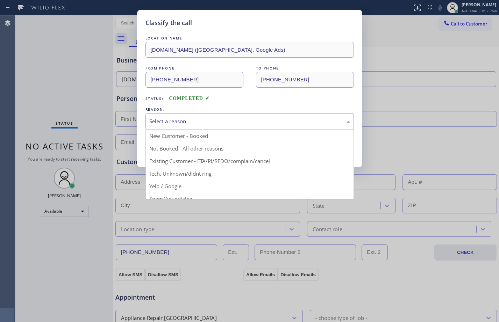
click at [187, 120] on div "Select a reason" at bounding box center [249, 121] width 201 height 8
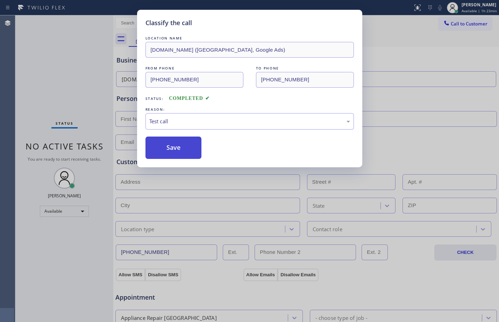
click at [188, 147] on button "Save" at bounding box center [173, 148] width 56 height 22
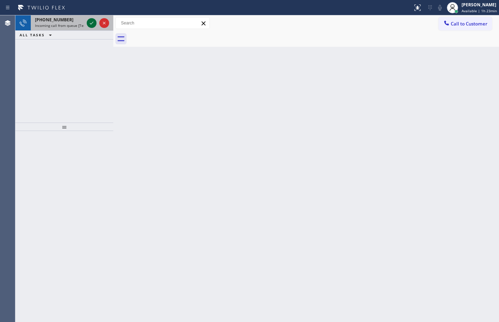
click at [91, 20] on icon at bounding box center [91, 23] width 8 height 8
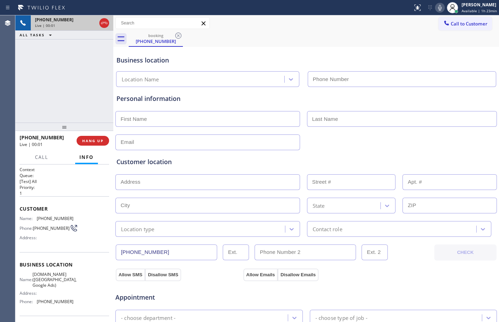
type input "[PHONE_NUMBER]"
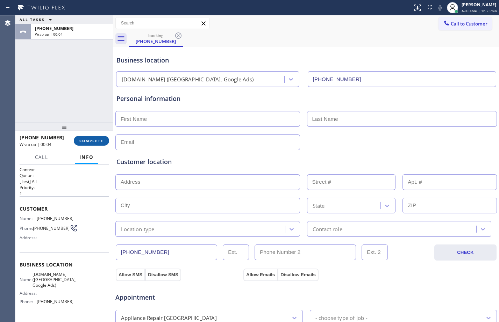
click at [101, 142] on span "COMPLETE" at bounding box center [91, 140] width 24 height 5
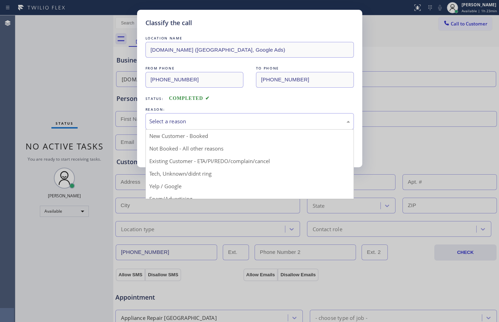
click at [222, 121] on div "Select a reason" at bounding box center [249, 121] width 201 height 8
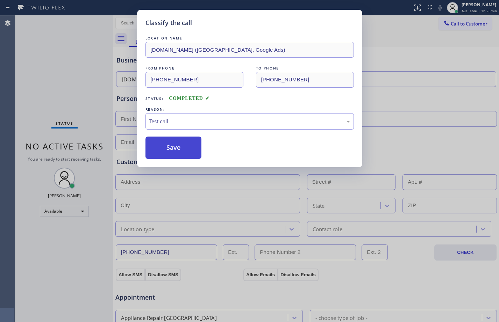
click at [179, 138] on button "Save" at bounding box center [173, 148] width 56 height 22
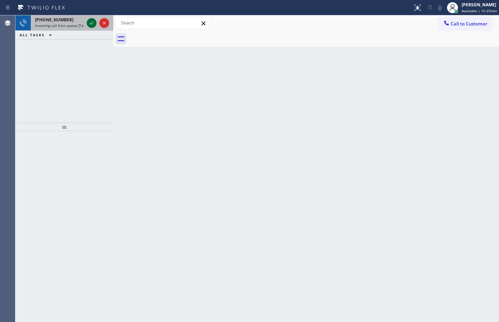
click at [92, 28] on button at bounding box center [92, 23] width 10 height 10
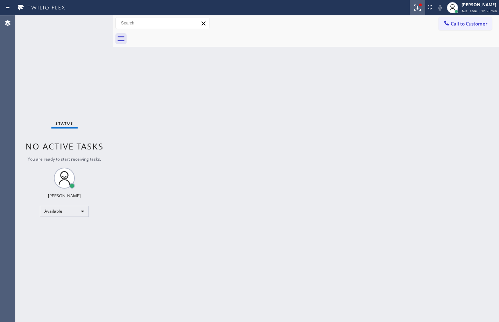
click at [415, 9] on icon at bounding box center [417, 7] width 8 height 8
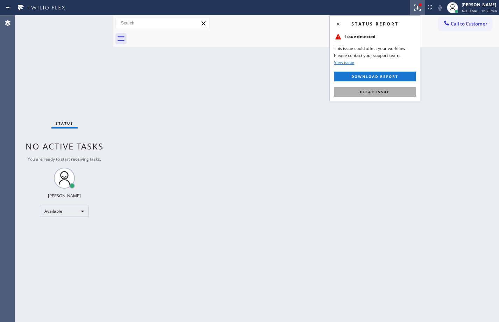
click at [381, 93] on span "Clear issue" at bounding box center [375, 91] width 30 height 5
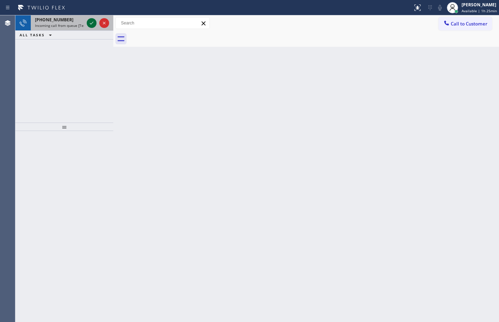
click at [92, 24] on icon at bounding box center [91, 23] width 8 height 8
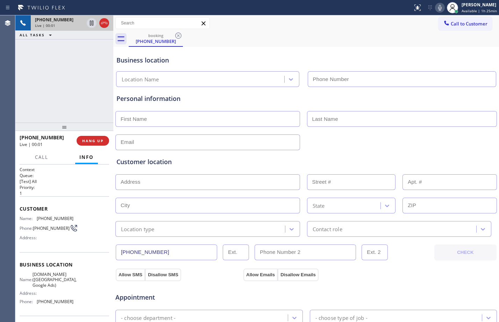
type input "[PHONE_NUMBER]"
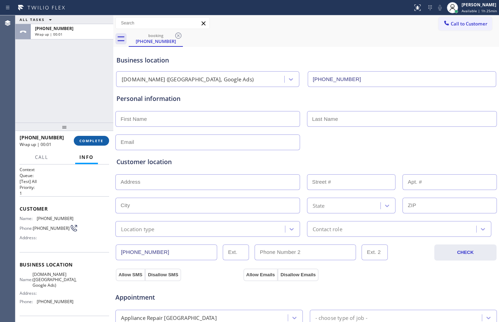
click at [89, 143] on span "COMPLETE" at bounding box center [91, 140] width 24 height 5
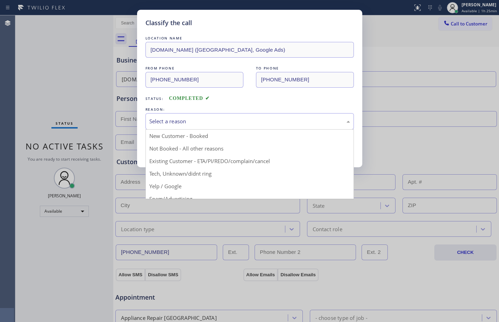
click at [253, 128] on div "Select a reason" at bounding box center [249, 121] width 208 height 16
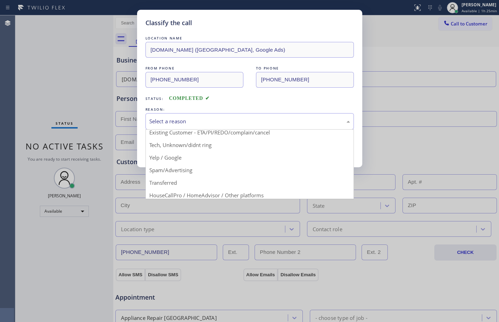
scroll to position [44, 0]
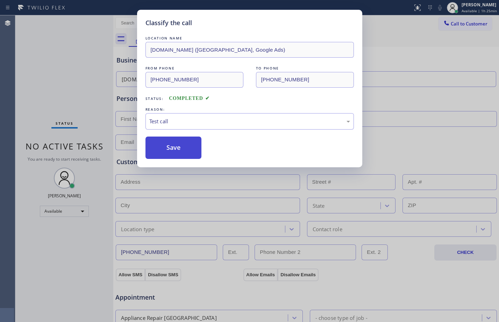
click at [176, 144] on button "Save" at bounding box center [173, 148] width 56 height 22
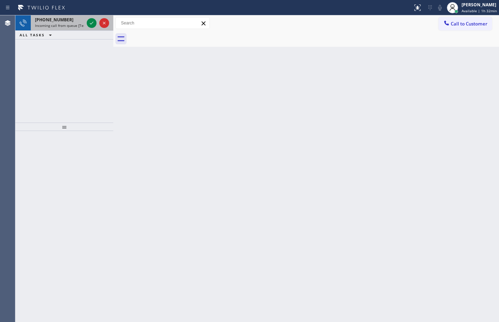
click at [91, 28] on div at bounding box center [97, 22] width 25 height 15
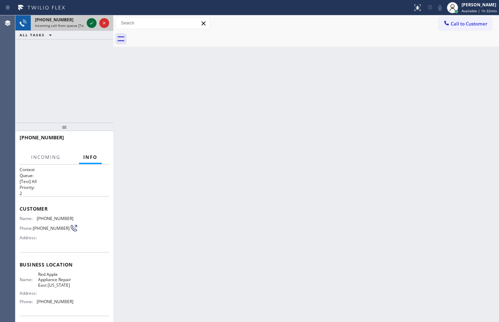
click at [92, 23] on icon at bounding box center [91, 23] width 8 height 8
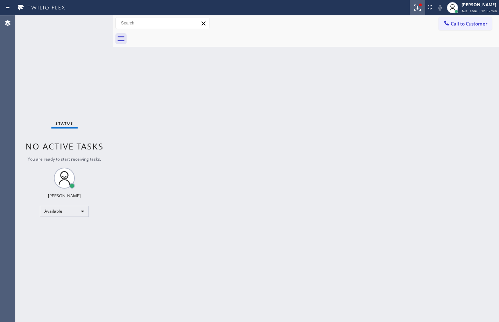
click at [413, 6] on icon at bounding box center [417, 7] width 8 height 8
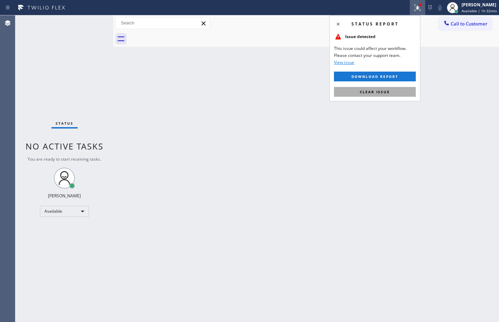
click at [366, 90] on span "Clear issue" at bounding box center [375, 91] width 30 height 5
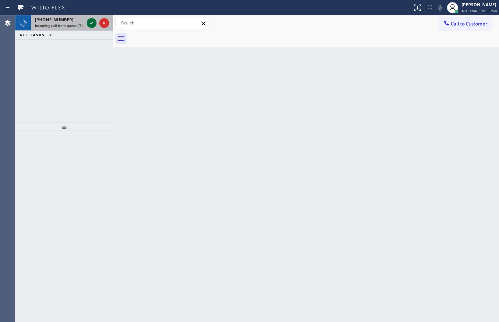
click at [91, 22] on icon at bounding box center [91, 23] width 8 height 8
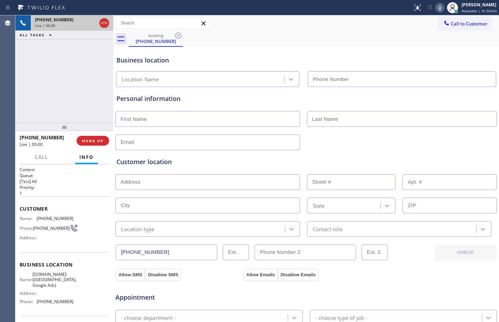
type input "[PHONE_NUMBER]"
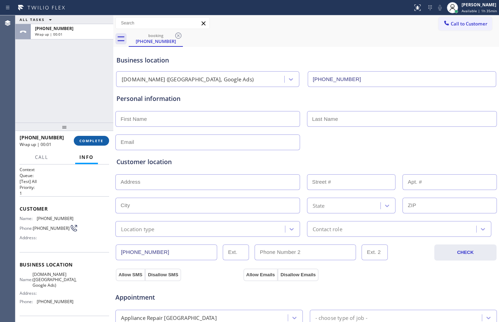
click at [100, 142] on span "COMPLETE" at bounding box center [91, 140] width 24 height 5
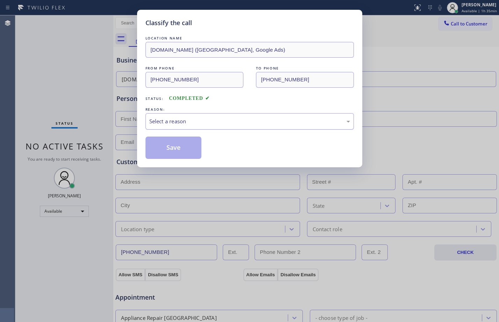
click at [315, 122] on div "Select a reason" at bounding box center [249, 121] width 201 height 8
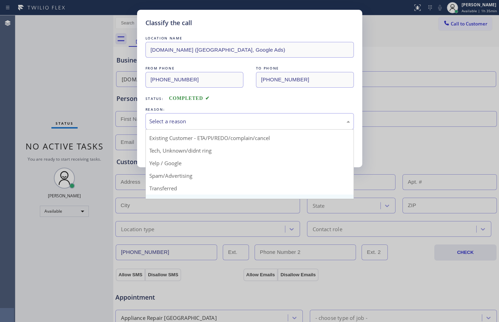
scroll to position [44, 0]
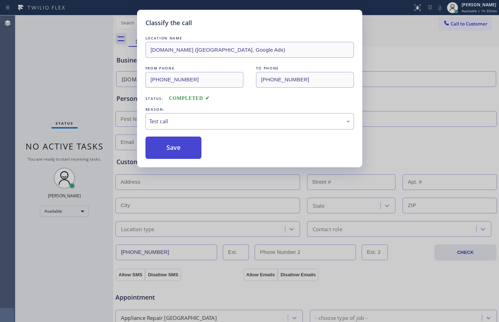
click at [166, 151] on button "Save" at bounding box center [173, 148] width 56 height 22
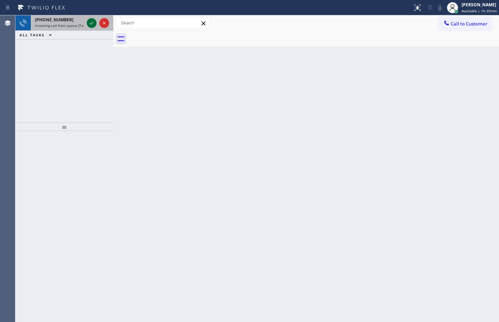
click at [93, 22] on icon at bounding box center [91, 23] width 3 height 3
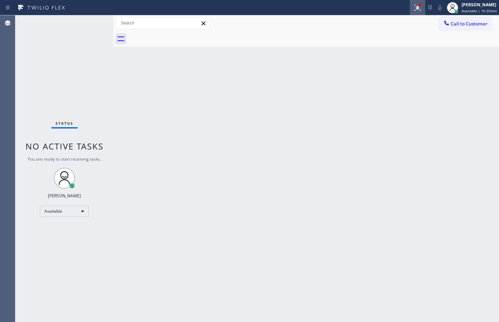
click at [413, 5] on icon at bounding box center [417, 7] width 8 height 8
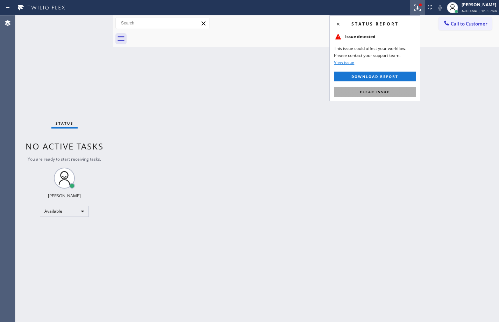
click at [391, 91] on button "Clear issue" at bounding box center [375, 92] width 82 height 10
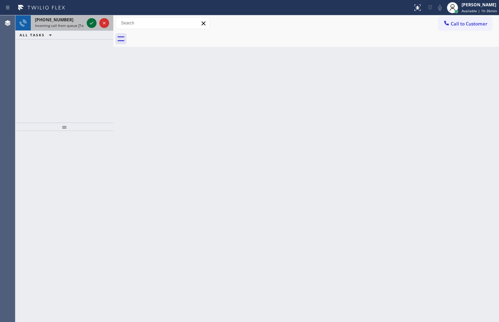
click at [91, 23] on icon at bounding box center [91, 23] width 8 height 8
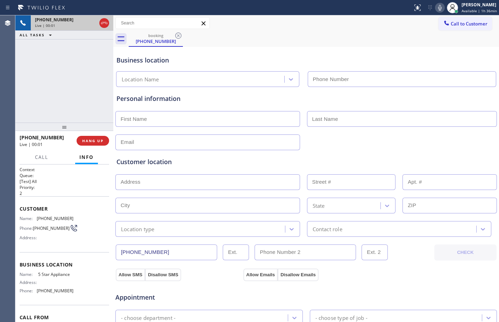
type input "[PHONE_NUMBER]"
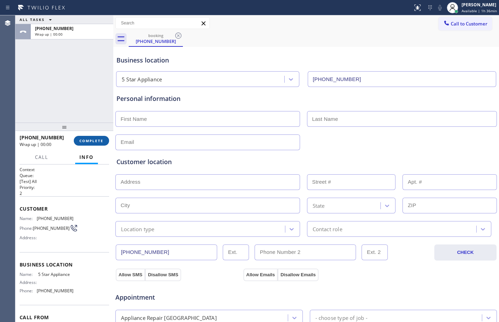
click at [85, 142] on span "COMPLETE" at bounding box center [91, 140] width 24 height 5
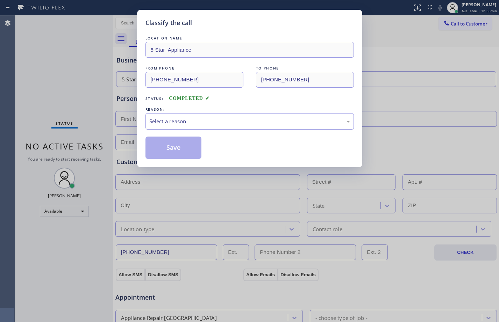
click at [230, 127] on div "Select a reason" at bounding box center [249, 121] width 208 height 16
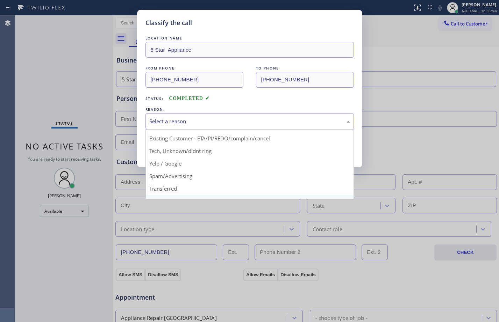
scroll to position [44, 0]
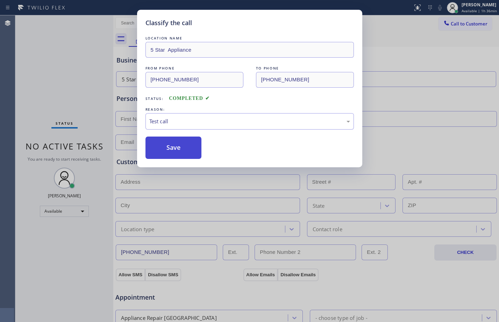
click at [182, 150] on button "Save" at bounding box center [173, 148] width 56 height 22
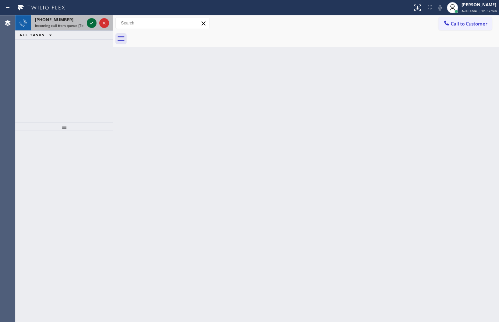
click at [95, 23] on icon at bounding box center [91, 23] width 8 height 8
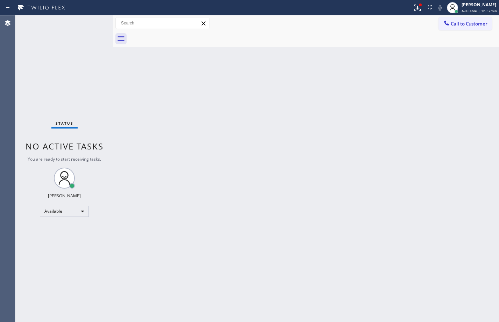
click at [95, 23] on div "Status No active tasks You are ready to start receiving tasks. [PERSON_NAME] Av…" at bounding box center [64, 168] width 98 height 307
click at [416, 7] on icon at bounding box center [417, 7] width 8 height 8
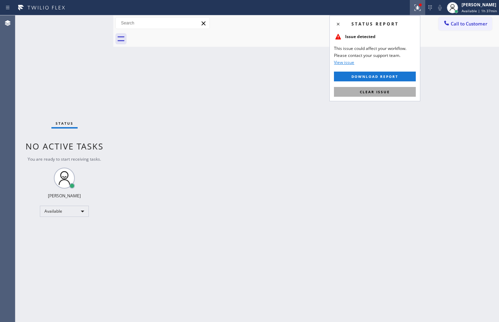
click at [391, 94] on button "Clear issue" at bounding box center [375, 92] width 82 height 10
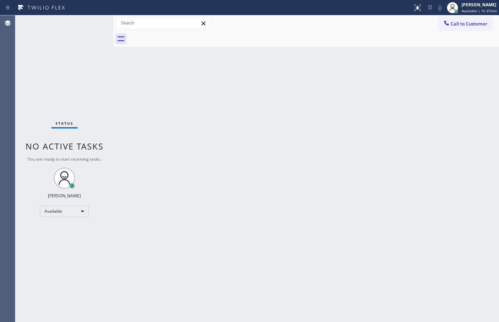
click at [98, 18] on div "Status No active tasks You are ready to start receiving tasks. [PERSON_NAME] Av…" at bounding box center [64, 168] width 98 height 307
click at [98, 21] on div "Status No active tasks You are ready to start receiving tasks. [PERSON_NAME] Av…" at bounding box center [64, 168] width 98 height 307
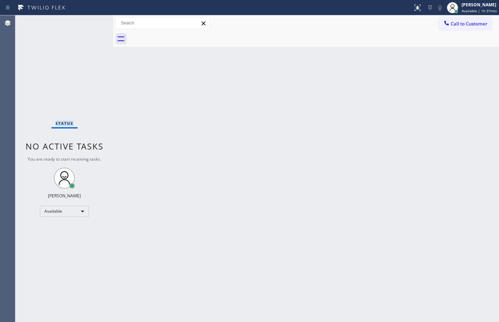
click at [98, 21] on div "Status No active tasks You are ready to start receiving tasks. [PERSON_NAME] Av…" at bounding box center [64, 168] width 98 height 307
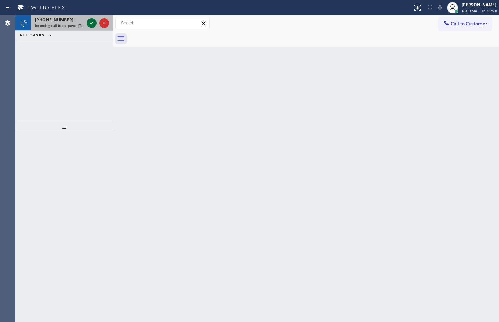
click at [95, 20] on icon at bounding box center [91, 23] width 8 height 8
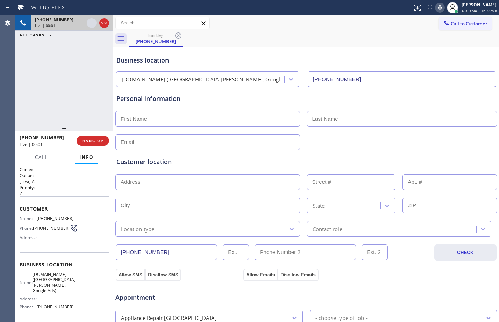
type input "[PHONE_NUMBER]"
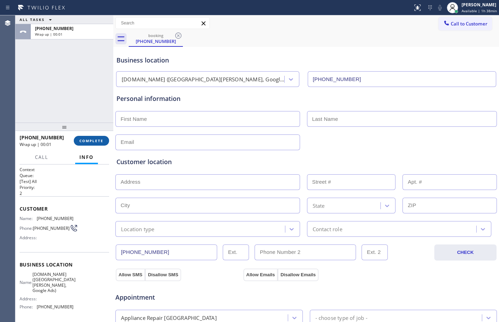
click at [90, 139] on span "COMPLETE" at bounding box center [91, 140] width 24 height 5
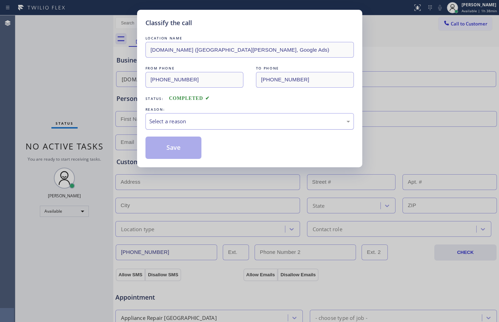
click at [204, 123] on div "Select a reason" at bounding box center [249, 121] width 201 height 8
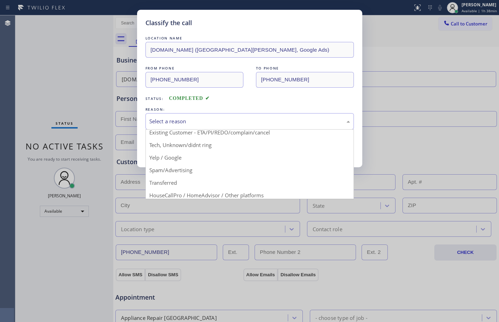
scroll to position [44, 0]
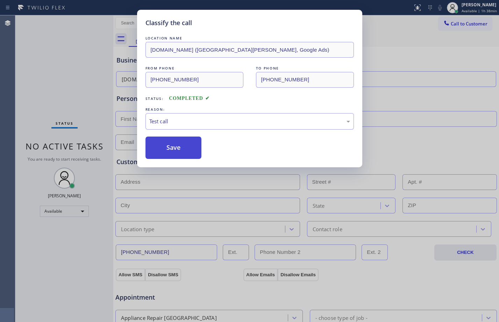
click at [185, 152] on button "Save" at bounding box center [173, 148] width 56 height 22
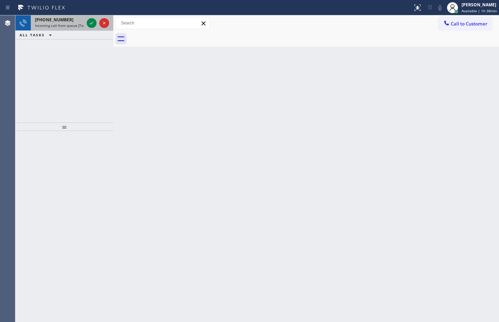
click at [95, 19] on div at bounding box center [97, 22] width 25 height 15
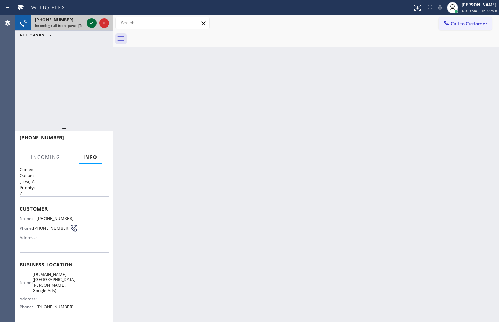
click at [94, 22] on icon at bounding box center [91, 23] width 8 height 8
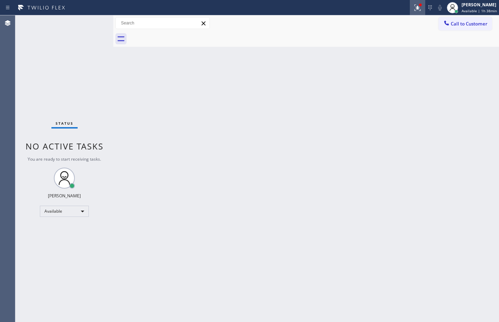
click at [419, 4] on div at bounding box center [417, 7] width 15 height 8
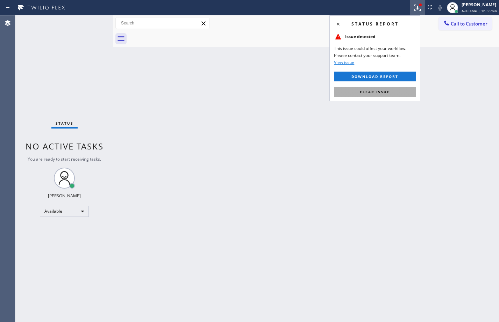
click at [387, 95] on button "Clear issue" at bounding box center [375, 92] width 82 height 10
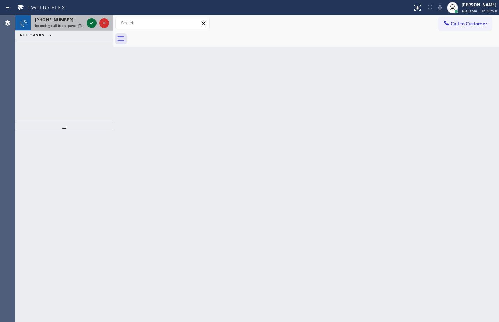
click at [87, 26] on div at bounding box center [92, 23] width 10 height 8
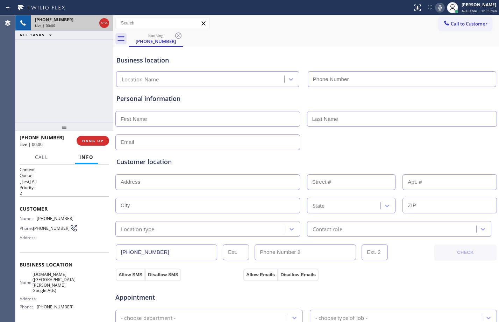
type input "[PHONE_NUMBER]"
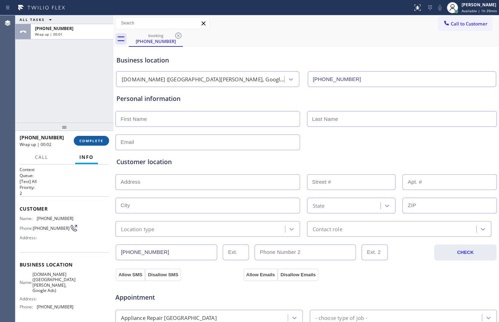
click at [98, 139] on span "COMPLETE" at bounding box center [91, 140] width 24 height 5
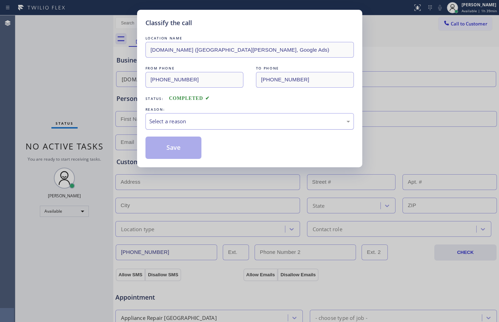
click at [247, 121] on div "Select a reason" at bounding box center [249, 121] width 201 height 8
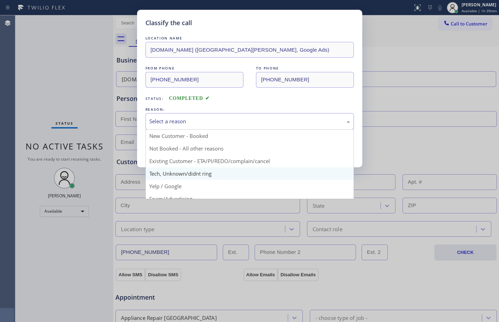
scroll to position [44, 0]
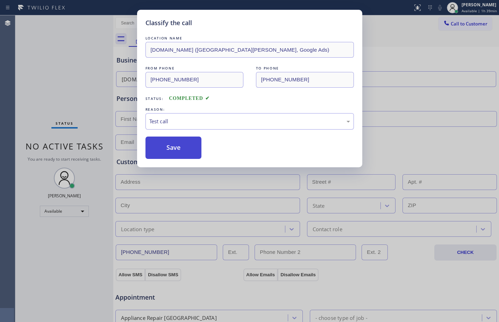
click at [157, 144] on button "Save" at bounding box center [173, 148] width 56 height 22
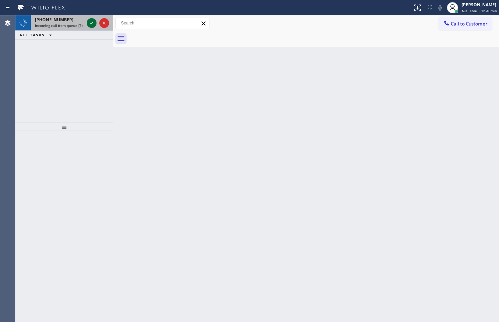
click at [93, 24] on icon at bounding box center [91, 23] width 8 height 8
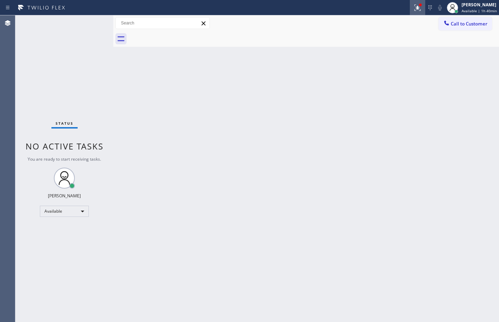
click at [419, 10] on div at bounding box center [417, 7] width 15 height 8
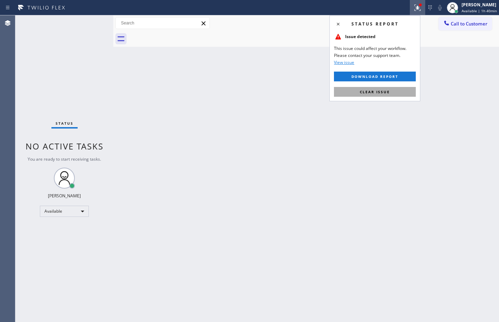
click at [381, 94] on span "Clear issue" at bounding box center [375, 91] width 30 height 5
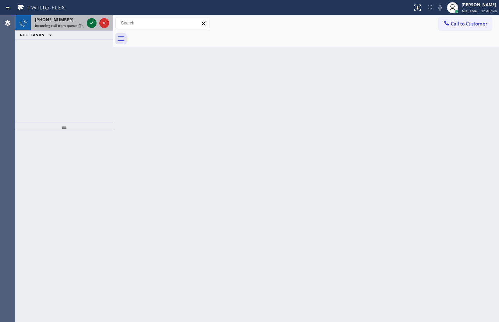
click at [95, 20] on icon at bounding box center [91, 23] width 8 height 8
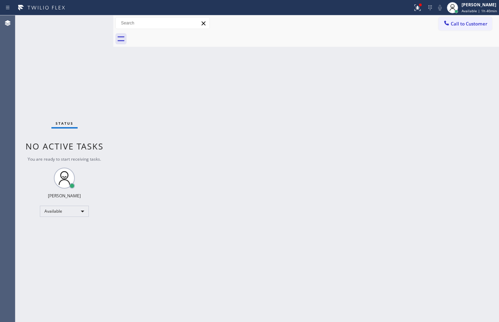
click at [350, 137] on div "Back to Dashboard Change Sender ID Customers Technicians Select a contact Outbo…" at bounding box center [305, 168] width 385 height 307
click at [414, 9] on icon at bounding box center [417, 8] width 6 height 6
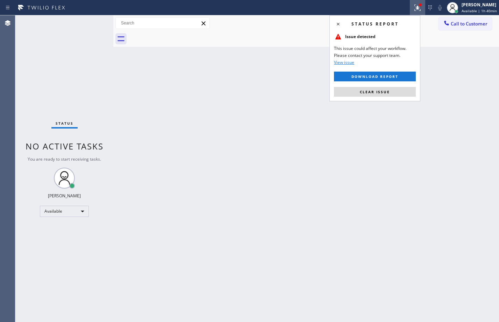
click at [390, 85] on div "Status report Issue detected This issue could affect your workflow. Please cont…" at bounding box center [374, 58] width 91 height 86
click at [387, 94] on button "Clear issue" at bounding box center [375, 92] width 82 height 10
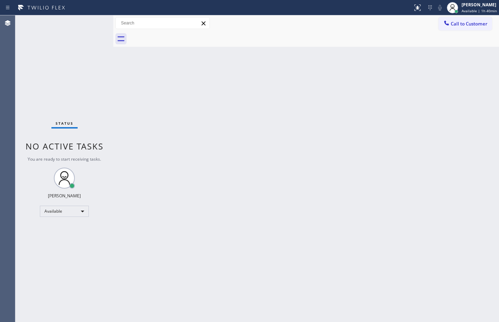
drag, startPoint x: 265, startPoint y: 214, endPoint x: 261, endPoint y: 206, distance: 9.0
click at [264, 213] on div "Back to Dashboard Change Sender ID Customers Technicians Select a contact Outbo…" at bounding box center [305, 168] width 385 height 307
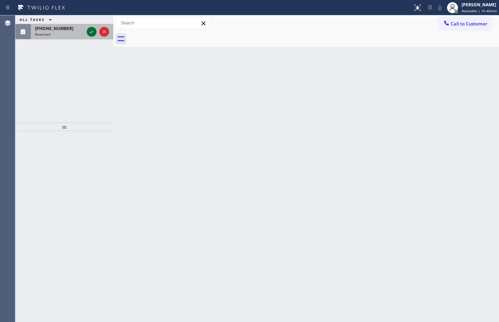
click at [93, 33] on icon at bounding box center [91, 32] width 8 height 8
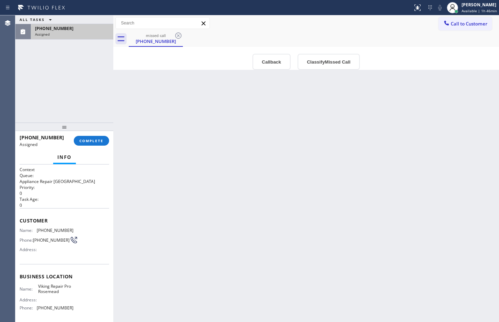
click at [45, 29] on span "[PHONE_NUMBER]" at bounding box center [54, 29] width 38 height 6
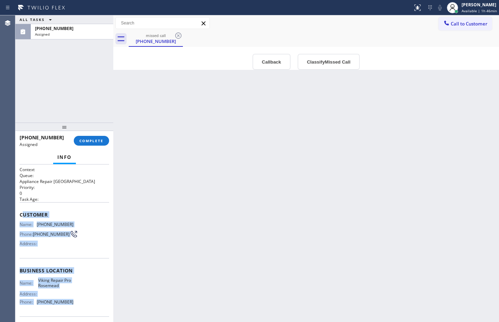
drag, startPoint x: 21, startPoint y: 215, endPoint x: 80, endPoint y: 307, distance: 108.6
click at [80, 307] on div "Context Queue: Appliance Repair High End Priority: 0 Task Age: Customer Name: […" at bounding box center [64, 268] width 89 height 203
drag, startPoint x: 81, startPoint y: 302, endPoint x: 55, endPoint y: 257, distance: 52.3
click at [82, 302] on div "Name: Viking Repair Pro Rosemead Address: Phone: [PHONE_NUMBER]" at bounding box center [64, 293] width 89 height 30
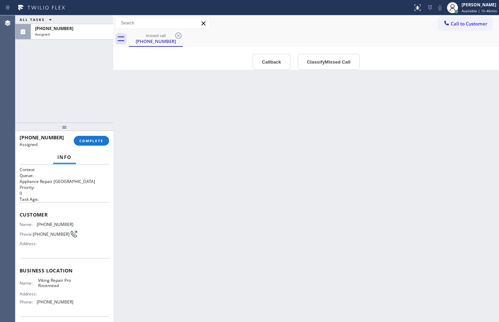
click at [20, 215] on span "Customer" at bounding box center [64, 214] width 89 height 7
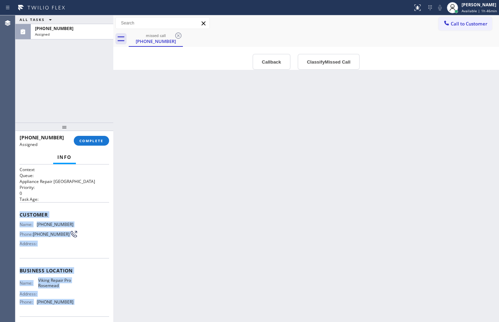
drag, startPoint x: 20, startPoint y: 215, endPoint x: 74, endPoint y: 303, distance: 103.5
click at [74, 303] on div "Context Queue: Appliance Repair High End Priority: 0 Task Age: Customer Name: […" at bounding box center [64, 268] width 89 height 203
copy div "Customer Name: [PHONE_NUMBER] Phone: [PHONE_NUMBER] Address: Business location …"
click at [97, 144] on button "COMPLETE" at bounding box center [91, 141] width 35 height 10
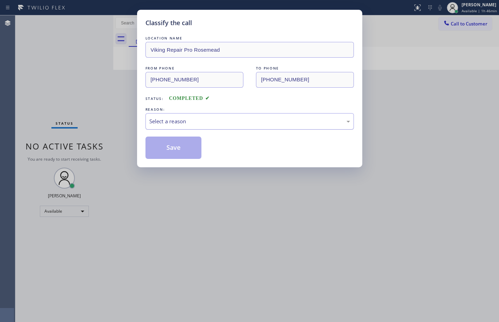
click at [178, 122] on div "Select a reason" at bounding box center [249, 121] width 201 height 8
click at [189, 148] on button "Save" at bounding box center [173, 148] width 56 height 22
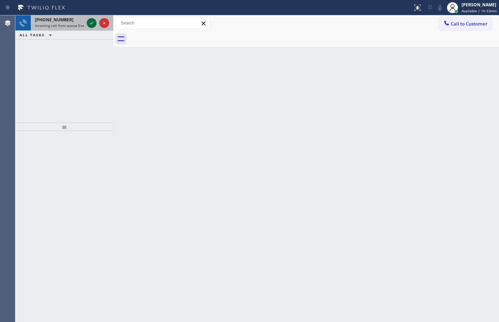
click at [89, 24] on icon at bounding box center [91, 23] width 8 height 8
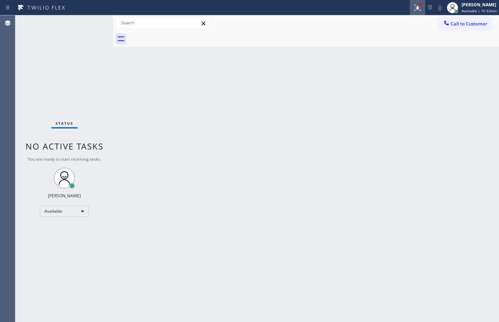
click at [415, 7] on icon at bounding box center [417, 7] width 4 height 2
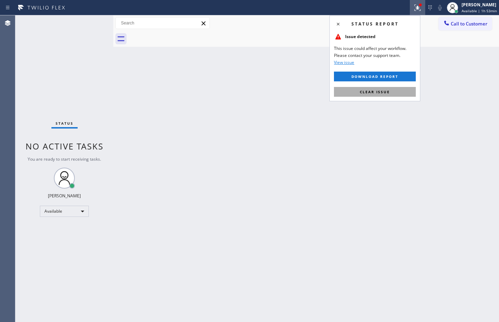
click at [383, 93] on span "Clear issue" at bounding box center [375, 91] width 30 height 5
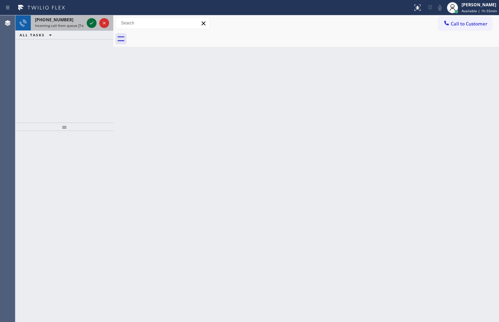
click at [95, 22] on icon at bounding box center [91, 23] width 8 height 8
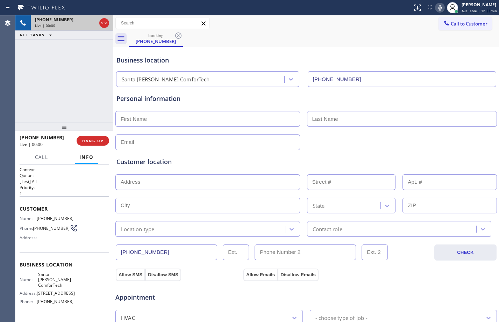
type input "[PHONE_NUMBER]"
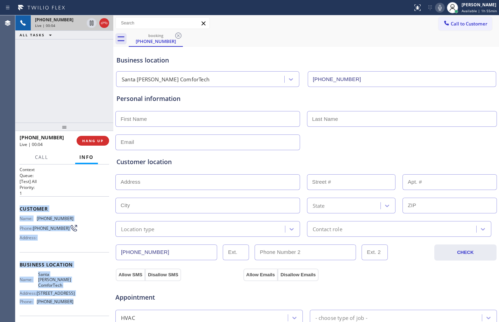
drag, startPoint x: 17, startPoint y: 208, endPoint x: 88, endPoint y: 297, distance: 113.7
click at [88, 297] on div "Context Queue: [Test] All Priority: 1 Customer Name: [PHONE_NUMBER] Phone: [PHO…" at bounding box center [64, 244] width 98 height 158
copy div "Customer Name: [PHONE_NUMBER] Phone: [PHONE_NUMBER] Address: Business location …"
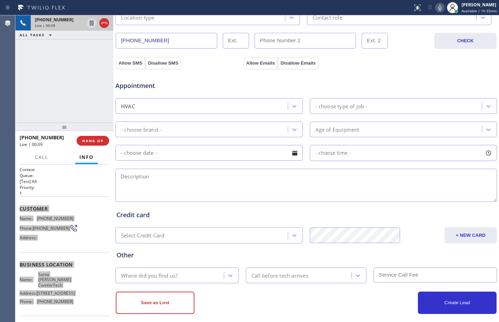
scroll to position [219, 0]
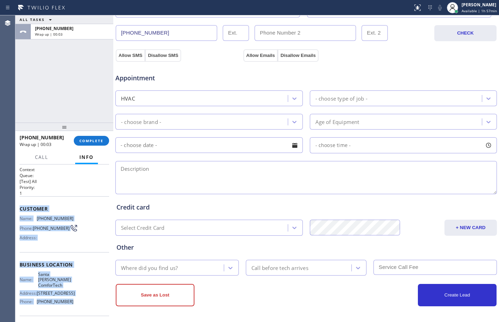
click at [65, 211] on span "Customer" at bounding box center [64, 209] width 89 height 7
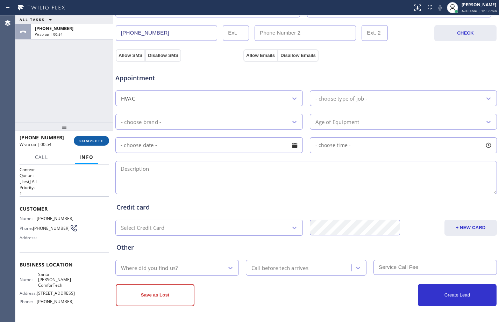
click at [92, 144] on button "COMPLETE" at bounding box center [91, 141] width 35 height 10
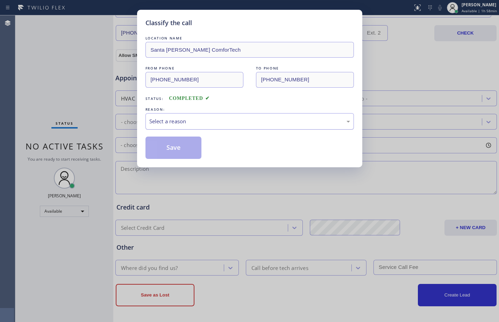
click at [226, 124] on div "Select a reason" at bounding box center [249, 121] width 201 height 8
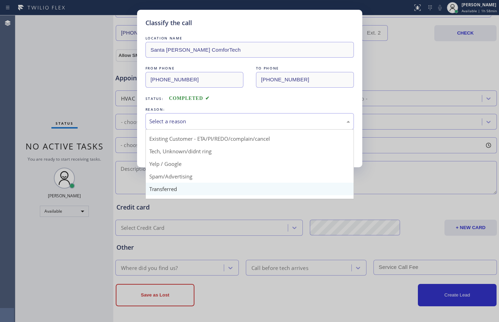
scroll to position [44, 0]
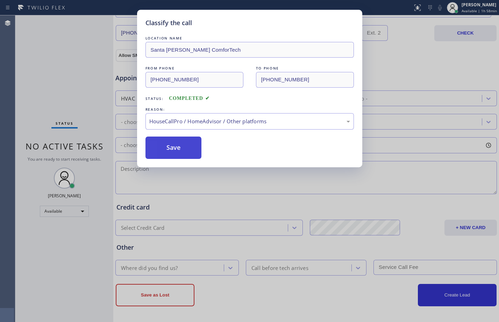
click at [169, 149] on button "Save" at bounding box center [173, 148] width 56 height 22
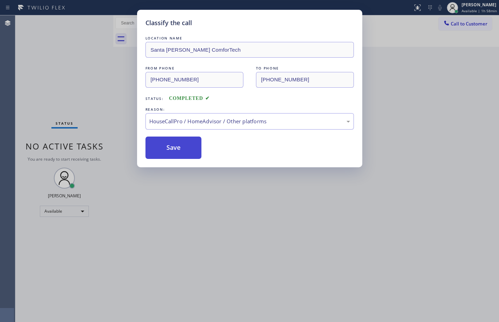
scroll to position [0, 0]
click at [84, 79] on div "Status No active tasks You are ready to start receiving tasks. [PERSON_NAME] Av…" at bounding box center [64, 168] width 98 height 307
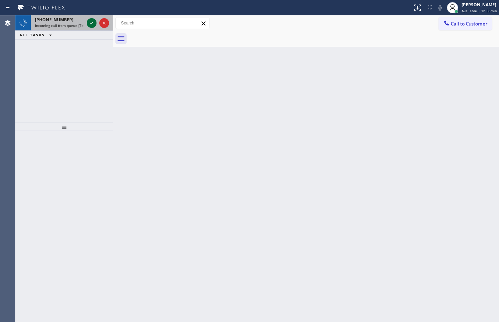
click at [90, 19] on button at bounding box center [92, 23] width 10 height 10
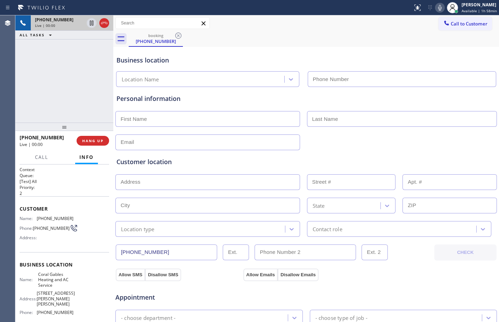
type input "[PHONE_NUMBER]"
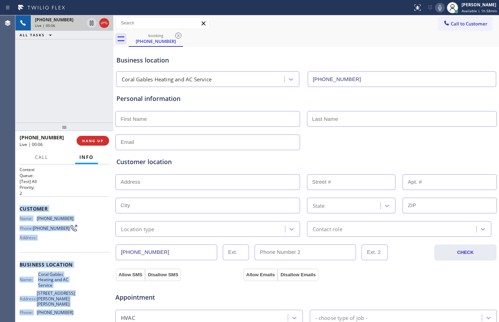
drag, startPoint x: 17, startPoint y: 209, endPoint x: 84, endPoint y: 311, distance: 121.9
click at [84, 311] on div "Context Queue: [Test] All Priority: 2 Customer Name: [PHONE_NUMBER] Phone: [PHO…" at bounding box center [64, 244] width 98 height 158
copy div "Customer Name: [PHONE_NUMBER] Phone: [PHONE_NUMBER] Address: Business location …"
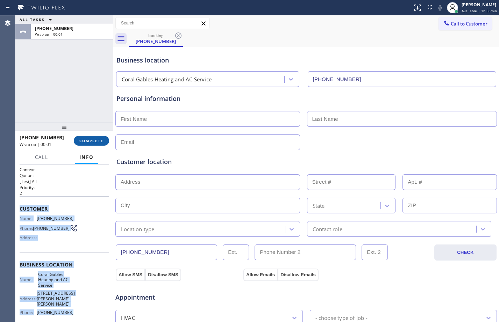
click at [95, 143] on span "COMPLETE" at bounding box center [91, 140] width 24 height 5
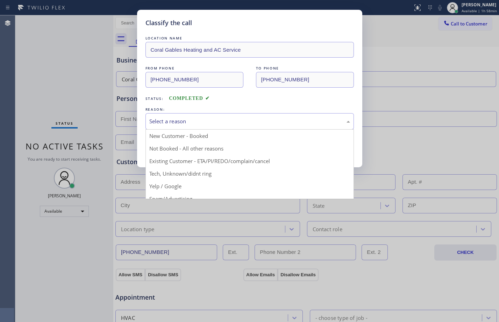
click at [219, 117] on div "Select a reason" at bounding box center [249, 121] width 201 height 8
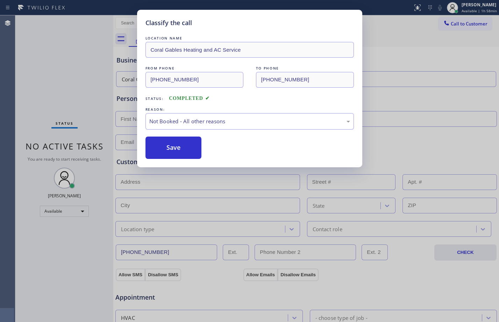
click at [176, 135] on div "LOCATION NAME Coral Gables Heating and AC Service FROM PHONE [PHONE_NUMBER] TO …" at bounding box center [249, 97] width 208 height 124
click at [178, 140] on button "Save" at bounding box center [173, 148] width 56 height 22
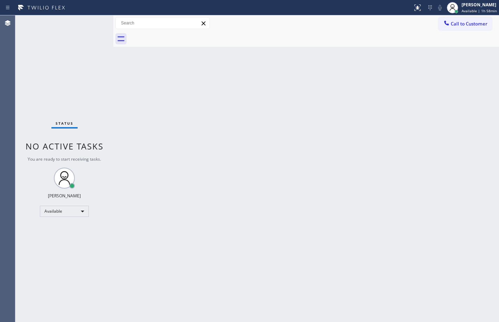
click at [265, 170] on div "Back to Dashboard Change Sender ID Customers Technicians Select a contact Outbo…" at bounding box center [305, 168] width 385 height 307
click at [238, 211] on div "Back to Dashboard Change Sender ID Customers Technicians Select a contact Outbo…" at bounding box center [305, 168] width 385 height 307
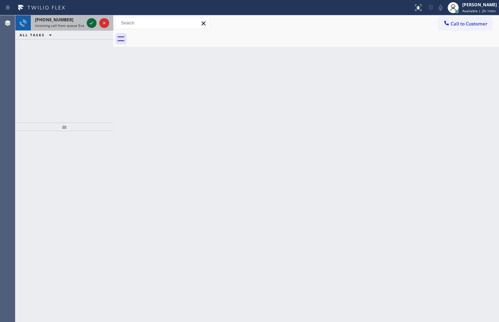
click at [93, 27] on button at bounding box center [92, 23] width 10 height 10
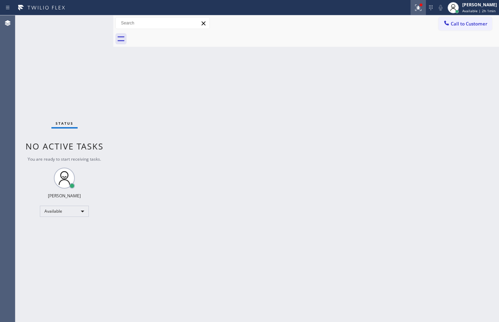
click at [414, 10] on icon at bounding box center [418, 7] width 8 height 8
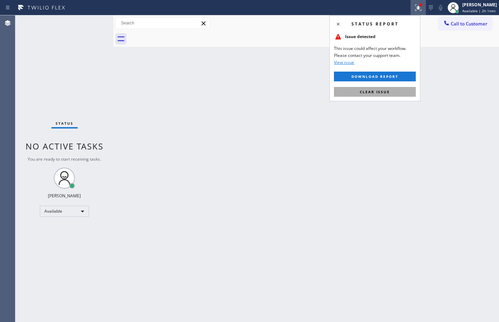
click at [376, 94] on button "Clear issue" at bounding box center [375, 92] width 82 height 10
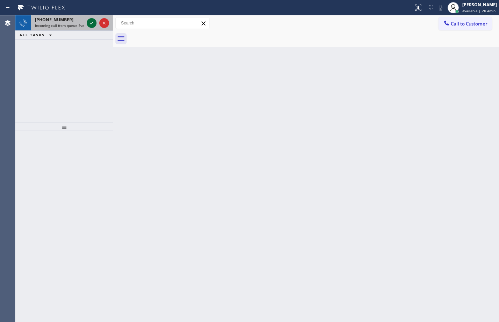
click at [91, 24] on icon at bounding box center [91, 23] width 8 height 8
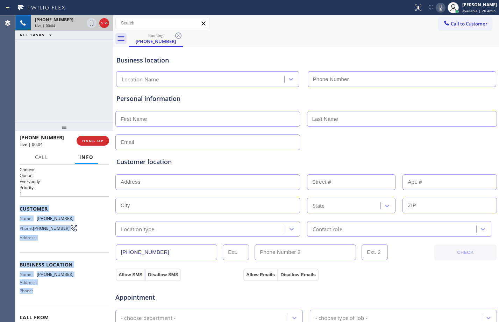
drag, startPoint x: 19, startPoint y: 206, endPoint x: 83, endPoint y: 299, distance: 113.4
click at [83, 299] on div "Context Queue: Everybody Priority: 1 Customer Name: [PHONE_NUMBER] Phone: [PHON…" at bounding box center [64, 244] width 98 height 158
copy div "Customer Name: [PHONE_NUMBER] Phone: [PHONE_NUMBER] Address: Business location …"
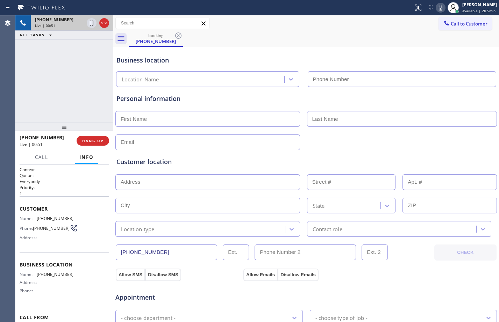
click at [51, 73] on div "[PHONE_NUMBER] Live | 00:51 ALL TASKS ALL TASKS ACTIVE TASKS TASKS IN WRAP UP" at bounding box center [64, 68] width 98 height 107
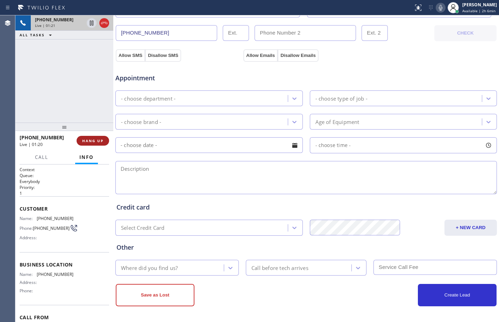
click at [99, 141] on span "HANG UP" at bounding box center [92, 140] width 21 height 5
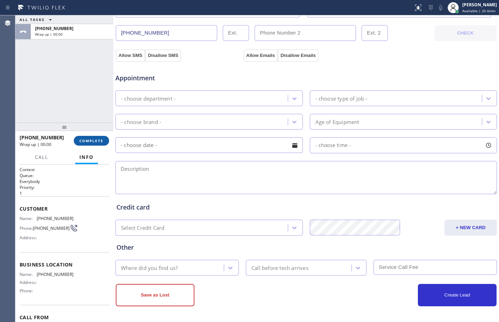
click at [99, 141] on span "COMPLETE" at bounding box center [91, 140] width 24 height 5
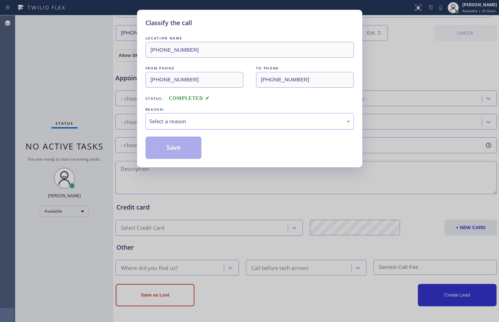
click at [258, 121] on div "Select a reason" at bounding box center [249, 121] width 201 height 8
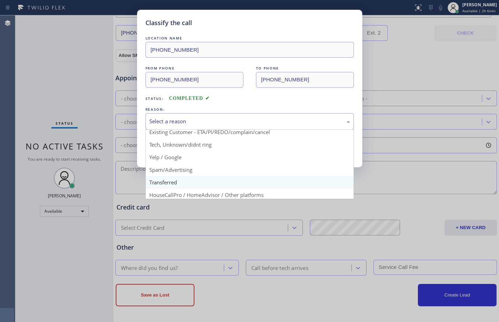
scroll to position [44, 0]
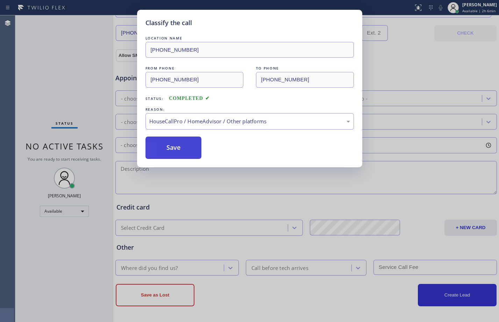
click at [170, 147] on button "Save" at bounding box center [173, 148] width 56 height 22
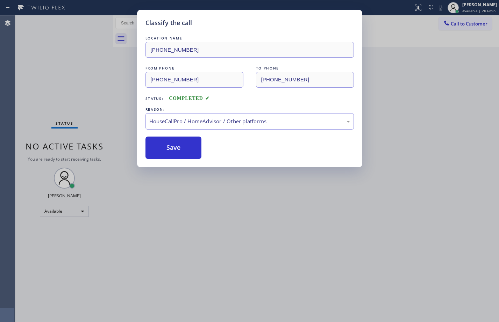
scroll to position [0, 0]
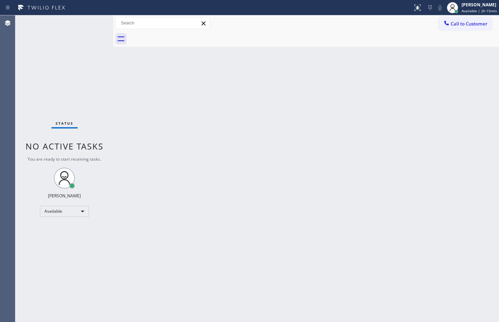
click at [492, 219] on div "Back to Dashboard Change Sender ID Customers Technicians Select a contact Outbo…" at bounding box center [305, 168] width 385 height 307
click at [469, 114] on div "Back to Dashboard Change Sender ID Customers Technicians Select a contact Outbo…" at bounding box center [305, 168] width 385 height 307
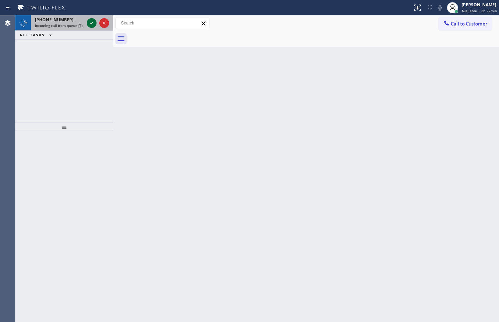
click at [92, 21] on icon at bounding box center [91, 23] width 8 height 8
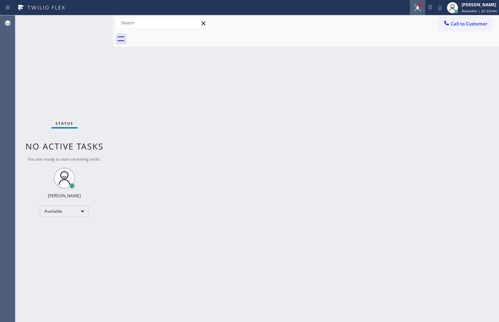
click at [414, 10] on icon at bounding box center [417, 8] width 6 height 6
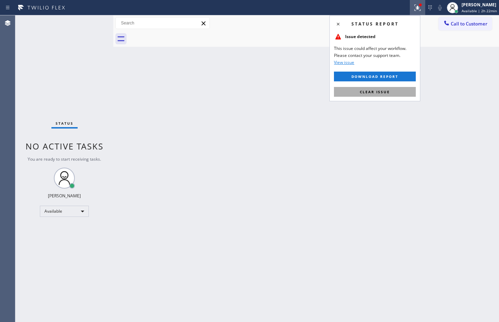
click at [354, 93] on button "Clear issue" at bounding box center [375, 92] width 82 height 10
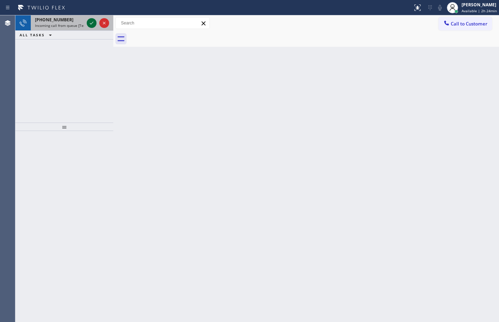
click at [91, 24] on icon at bounding box center [91, 23] width 3 height 3
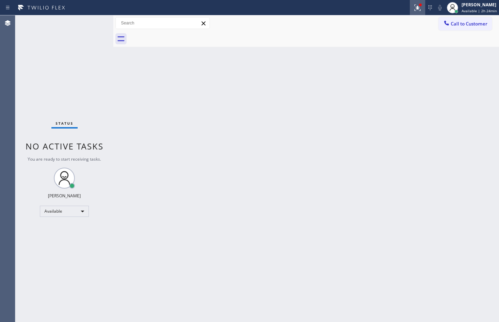
click at [417, 9] on div at bounding box center [417, 7] width 15 height 8
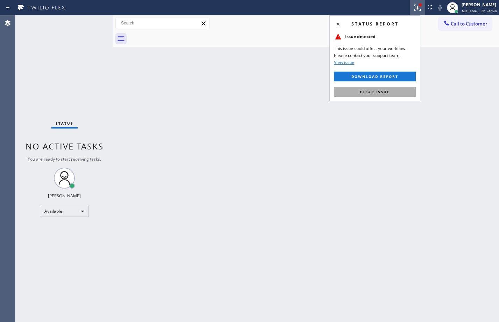
click at [392, 94] on button "Clear issue" at bounding box center [375, 92] width 82 height 10
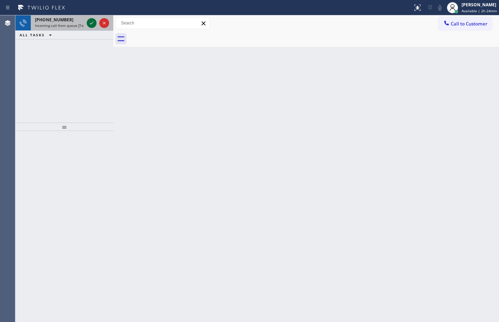
click at [93, 23] on icon at bounding box center [91, 23] width 3 height 3
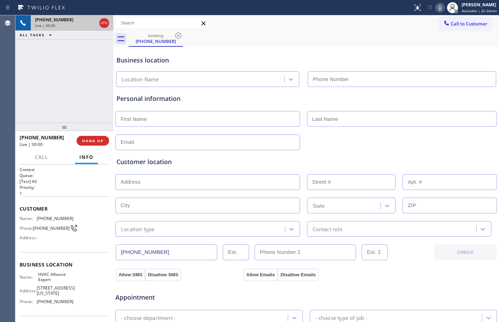
type input "[PHONE_NUMBER]"
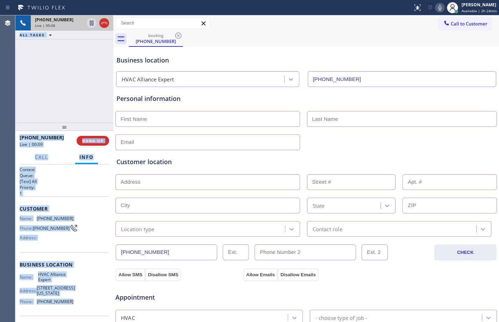
drag, startPoint x: 69, startPoint y: 304, endPoint x: 15, endPoint y: 209, distance: 108.9
click at [15, 209] on div "Agent Desktop Classify the call LOCATION NAME B and C Electric Inc FROM PHONE […" at bounding box center [249, 168] width 499 height 307
click at [61, 210] on span "Customer" at bounding box center [64, 209] width 89 height 7
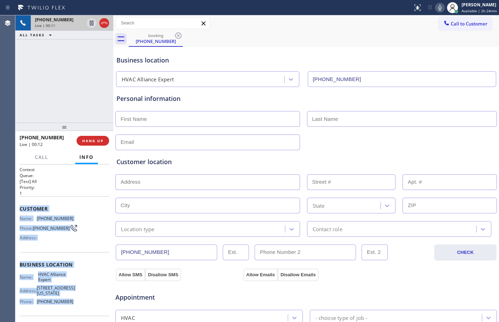
drag, startPoint x: 19, startPoint y: 208, endPoint x: 94, endPoint y: 307, distance: 124.2
click at [94, 307] on div "Context Queue: [Test] All Priority: 1 Customer Name: [PHONE_NUMBER] Phone: [PHO…" at bounding box center [64, 244] width 98 height 158
copy div "Customer Name: [PHONE_NUMBER] Phone: [PHONE_NUMBER] Address: Business location …"
click at [94, 24] on icon at bounding box center [91, 23] width 8 height 8
click at [435, 6] on icon at bounding box center [439, 7] width 8 height 8
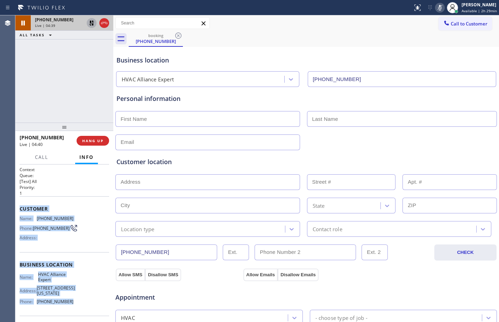
click at [91, 26] on icon at bounding box center [91, 23] width 8 height 8
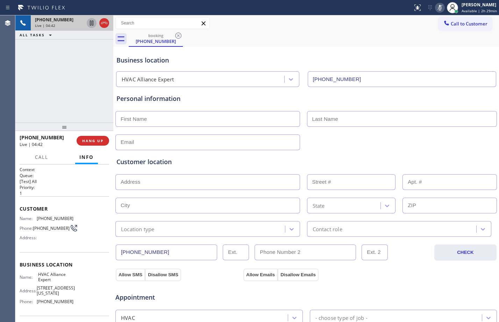
click at [435, 2] on div "Status report No issues detected If you experience an issue, please download th…" at bounding box center [454, 7] width 89 height 15
click at [436, 4] on icon at bounding box center [439, 7] width 8 height 8
click at [94, 26] on icon at bounding box center [91, 23] width 8 height 8
click at [435, 8] on div at bounding box center [440, 7] width 10 height 8
click at [94, 71] on div "[PHONE_NUMBER] Live | 05:43 ALL TASKS ALL TASKS ACTIVE TASKS TASKS IN WRAP UP" at bounding box center [64, 68] width 98 height 107
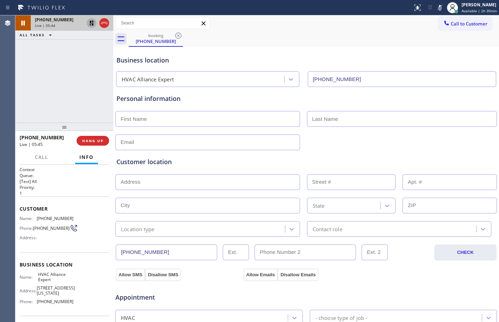
click at [94, 23] on icon at bounding box center [91, 23] width 8 height 8
click at [437, 10] on icon at bounding box center [439, 7] width 8 height 8
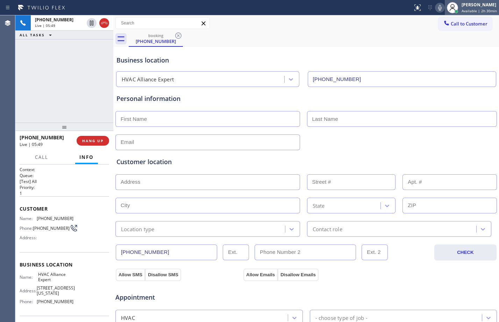
click at [487, 3] on div "[PERSON_NAME]" at bounding box center [478, 5] width 35 height 6
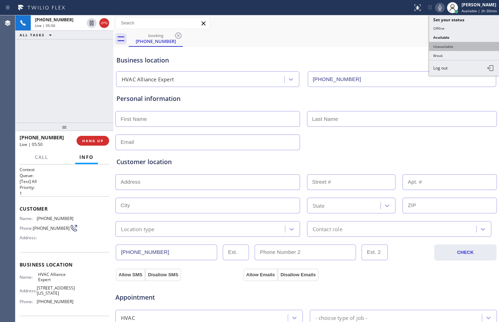
click at [448, 47] on button "Unavailable" at bounding box center [464, 46] width 70 height 9
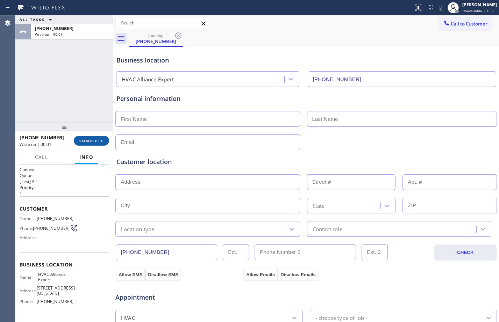
click at [85, 140] on span "COMPLETE" at bounding box center [91, 140] width 24 height 5
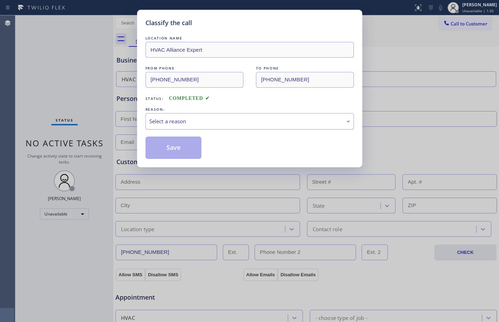
click at [218, 118] on div "Select a reason" at bounding box center [249, 121] width 201 height 8
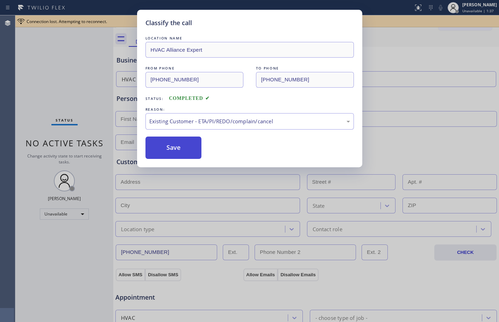
click at [189, 151] on button "Save" at bounding box center [173, 148] width 56 height 22
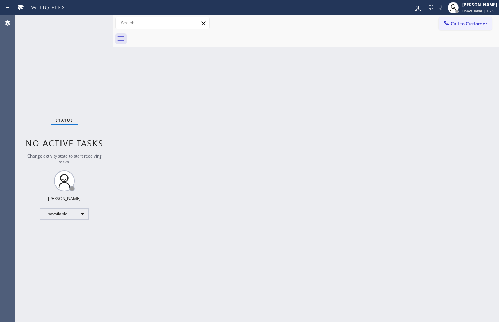
click at [462, 26] on span "Call to Customer" at bounding box center [469, 24] width 37 height 6
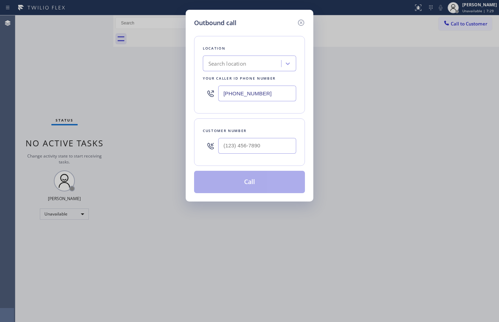
click at [278, 90] on input "[PHONE_NUMBER]" at bounding box center [257, 94] width 78 height 16
click at [252, 65] on div "Search location" at bounding box center [243, 64] width 76 height 12
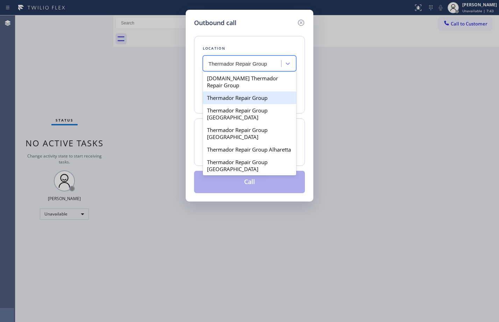
type input "Thermador Repair Group"
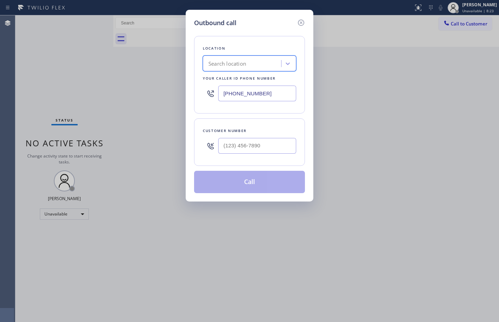
click at [252, 68] on div "Search location" at bounding box center [243, 64] width 76 height 12
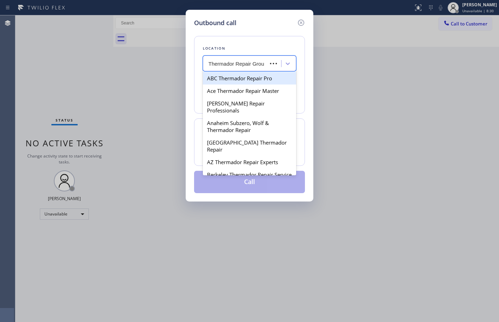
type input "Thermador Repair Group"
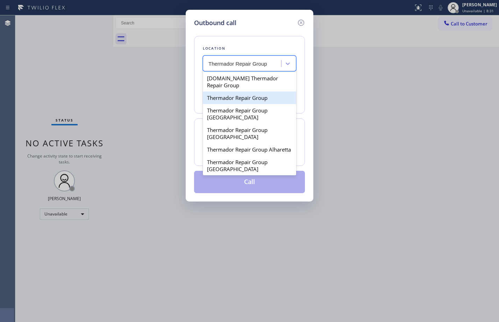
click at [238, 96] on div "Thermador Repair Group" at bounding box center [249, 98] width 93 height 13
type input "[PHONE_NUMBER]"
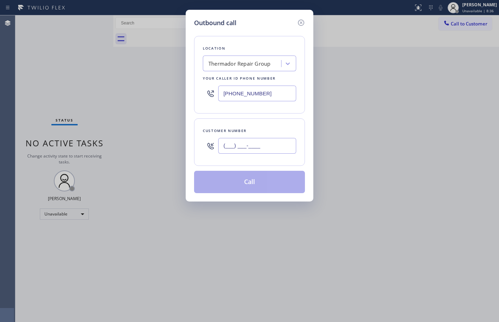
click at [250, 142] on input "(___) ___-____" at bounding box center [257, 146] width 78 height 16
paste input "305) 205-4322"
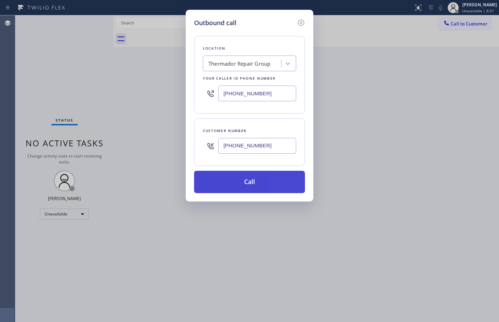
type input "[PHONE_NUMBER]"
click at [251, 182] on button "Call" at bounding box center [249, 182] width 111 height 22
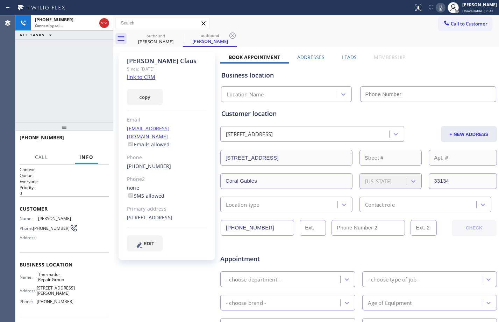
type input "[PHONE_NUMBER]"
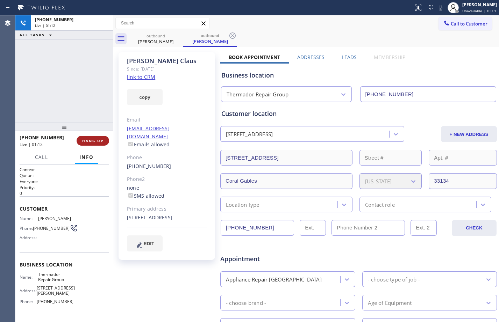
click at [96, 143] on span "HANG UP" at bounding box center [92, 140] width 21 height 5
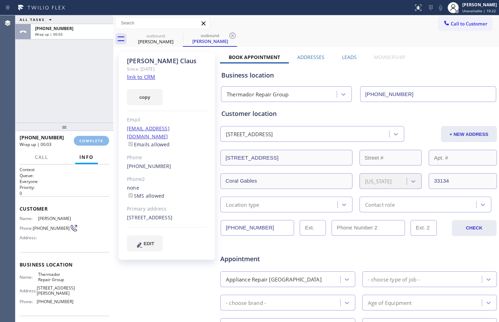
drag, startPoint x: 27, startPoint y: 88, endPoint x: 131, endPoint y: 204, distance: 155.7
click at [27, 89] on div "ALL TASKS ALL TASKS ACTIVE TASKS TASKS IN WRAP UP [PHONE_NUMBER] Wrap up | 00:03" at bounding box center [64, 68] width 98 height 107
click at [74, 54] on div "ALL TASKS ALL TASKS ACTIVE TASKS TASKS IN WRAP UP [PHONE_NUMBER] Wrap up | 01:22" at bounding box center [64, 68] width 98 height 107
click at [100, 140] on span "COMPLETE" at bounding box center [91, 140] width 24 height 5
click at [94, 140] on span "COMPLETE" at bounding box center [91, 140] width 24 height 5
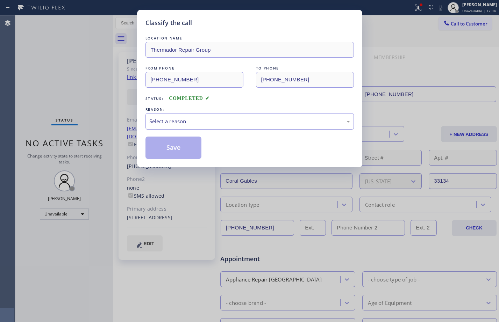
click at [198, 122] on div "Select a reason" at bounding box center [249, 121] width 201 height 8
click at [186, 149] on button "Save" at bounding box center [173, 148] width 56 height 22
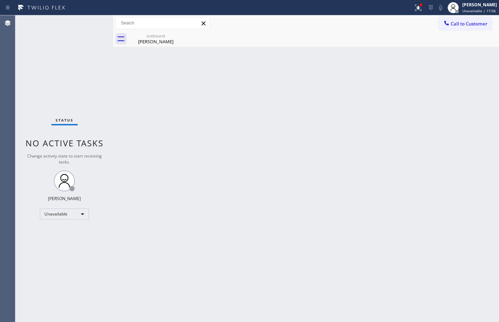
click at [468, 6] on div "[PERSON_NAME]" at bounding box center [479, 5] width 35 height 6
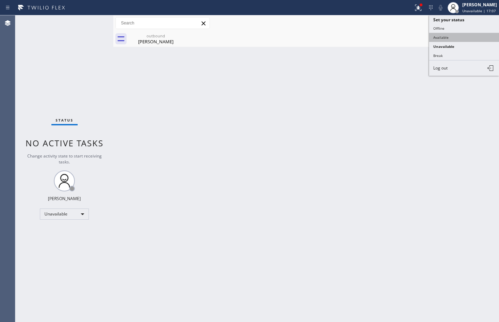
click at [454, 39] on button "Available" at bounding box center [464, 37] width 70 height 9
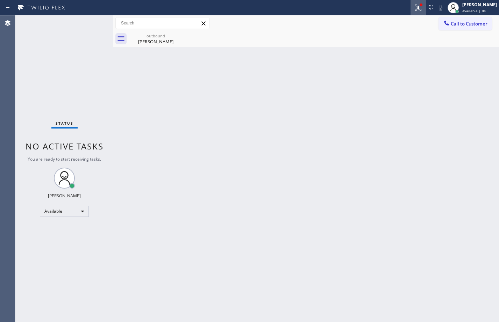
click at [418, 2] on button at bounding box center [417, 7] width 15 height 15
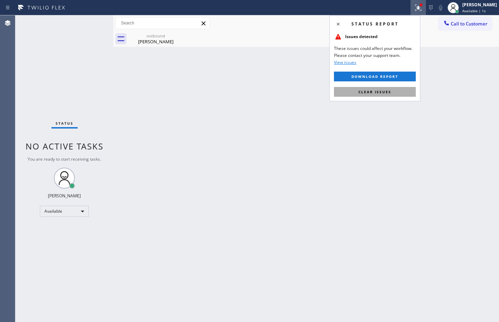
click at [380, 91] on span "Clear issues" at bounding box center [374, 91] width 33 height 5
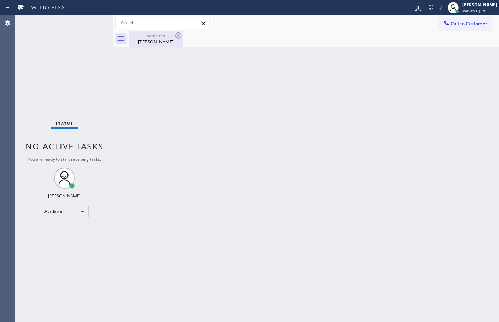
click at [159, 43] on div "[PERSON_NAME]" at bounding box center [155, 41] width 53 height 6
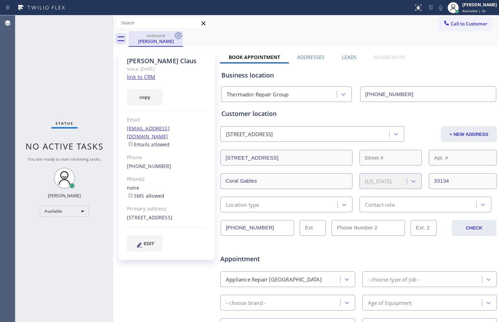
click at [179, 35] on icon at bounding box center [178, 36] width 6 height 6
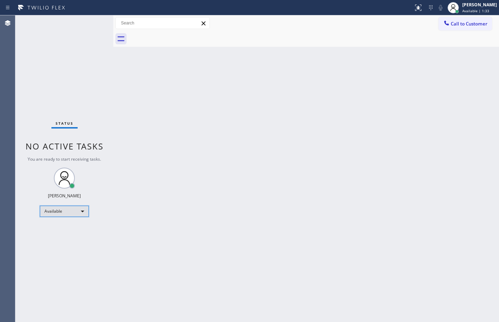
click at [67, 210] on div "Available" at bounding box center [64, 211] width 49 height 11
click at [258, 150] on div at bounding box center [249, 161] width 499 height 322
click at [80, 213] on div "Available" at bounding box center [64, 211] width 49 height 11
click at [55, 247] on li "Break" at bounding box center [64, 247] width 48 height 8
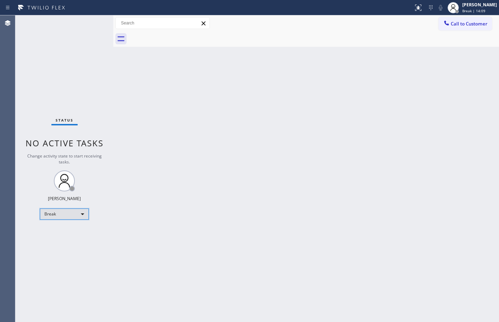
click at [69, 217] on div "Break" at bounding box center [64, 214] width 49 height 11
click at [62, 235] on li "Available" at bounding box center [64, 233] width 48 height 8
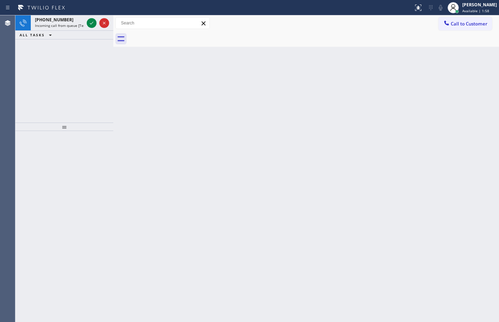
click at [93, 52] on div "[PHONE_NUMBER] Incoming call from queue [Test] All ALL TASKS ALL TASKS ACTIVE T…" at bounding box center [64, 68] width 98 height 107
click at [91, 23] on icon at bounding box center [91, 23] width 8 height 8
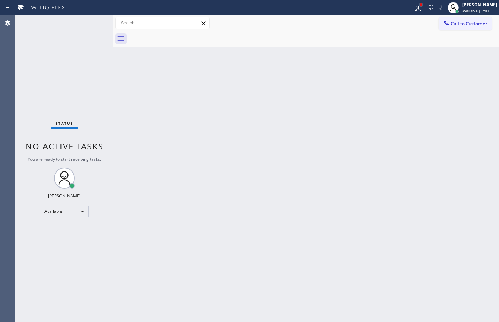
click at [419, 4] on div at bounding box center [420, 4] width 3 height 3
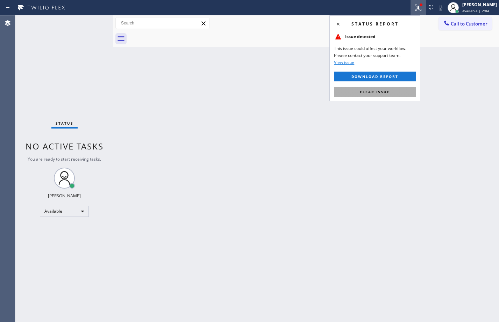
click at [399, 92] on button "Clear issue" at bounding box center [375, 92] width 82 height 10
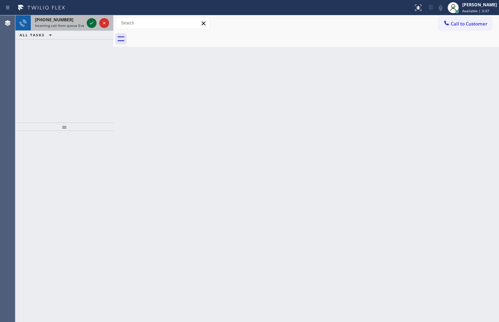
click at [92, 21] on icon at bounding box center [91, 23] width 8 height 8
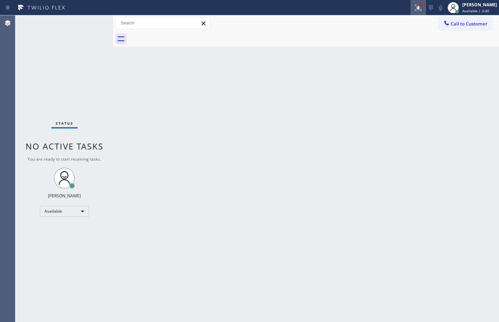
click at [414, 11] on icon at bounding box center [418, 7] width 8 height 8
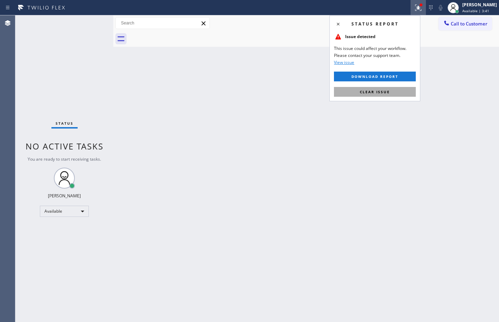
click at [368, 92] on span "Clear issue" at bounding box center [375, 91] width 30 height 5
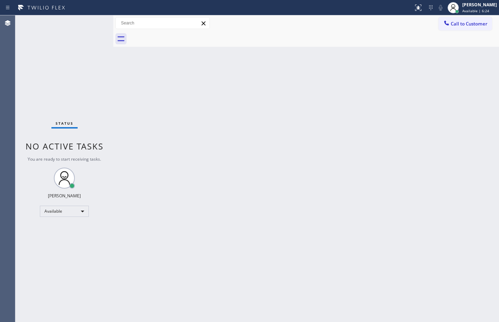
click at [460, 216] on div "Back to Dashboard Change Sender ID Customers Technicians Select a contact Outbo…" at bounding box center [305, 168] width 385 height 307
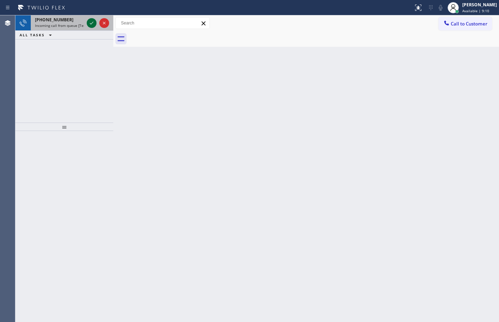
click at [89, 21] on icon at bounding box center [91, 23] width 8 height 8
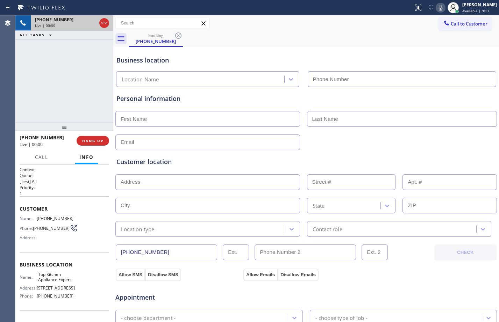
type input "[PHONE_NUMBER]"
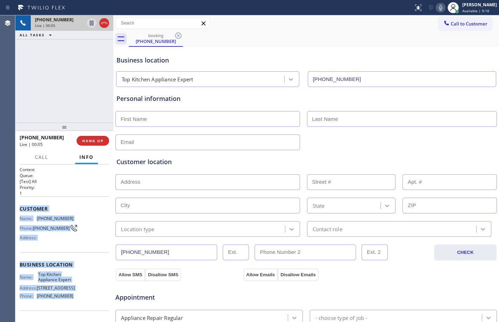
drag, startPoint x: 20, startPoint y: 209, endPoint x: 75, endPoint y: 310, distance: 115.4
click at [75, 311] on div "Context Queue: [Test] All Priority: 1 Customer Name: [PHONE_NUMBER] Phone: [PHO…" at bounding box center [64, 265] width 89 height 197
copy div "Customer Name: [PHONE_NUMBER] Phone: [PHONE_NUMBER] Address: Business location …"
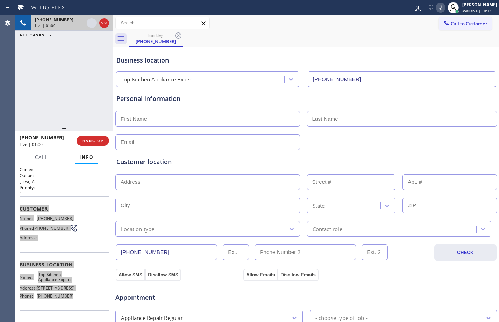
scroll to position [219, 0]
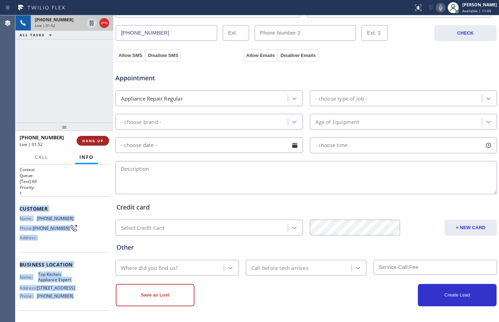
click at [92, 145] on button "HANG UP" at bounding box center [93, 141] width 33 height 10
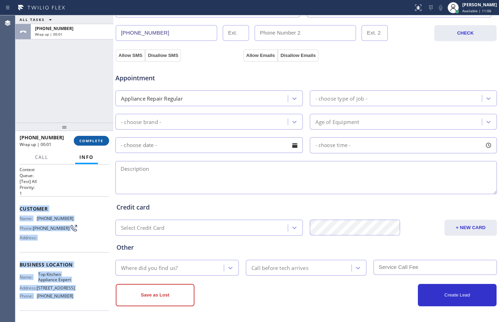
click at [89, 140] on span "COMPLETE" at bounding box center [91, 140] width 24 height 5
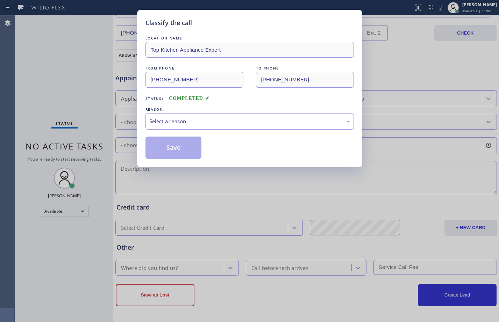
click at [227, 120] on div "Select a reason" at bounding box center [249, 121] width 201 height 8
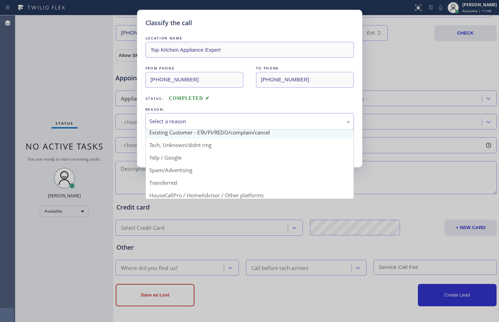
scroll to position [44, 0]
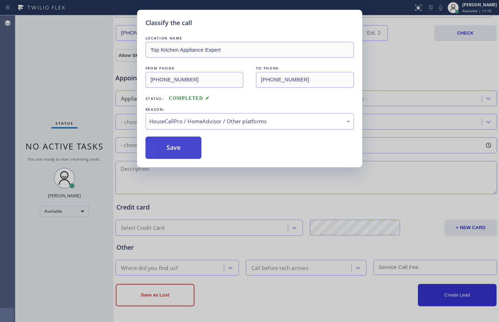
click at [164, 144] on button "Save" at bounding box center [173, 148] width 56 height 22
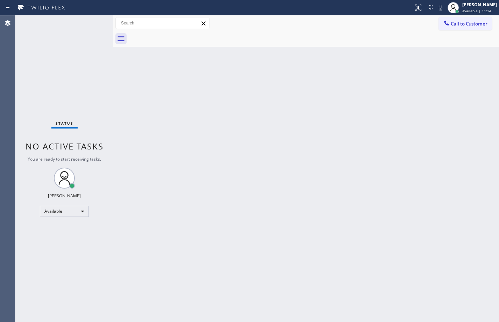
click at [305, 137] on div "Back to Dashboard Change Sender ID Customers Technicians Select a contact Outbo…" at bounding box center [305, 168] width 385 height 307
click at [89, 27] on div "Status No active tasks You are ready to start receiving tasks. [PERSON_NAME] Av…" at bounding box center [64, 168] width 98 height 307
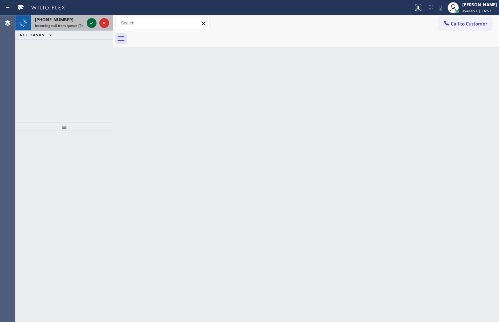
click at [89, 24] on icon at bounding box center [91, 23] width 8 height 8
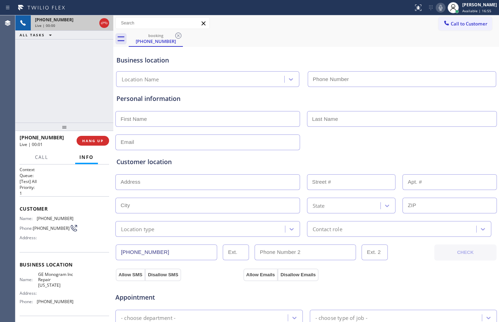
type input "[PHONE_NUMBER]"
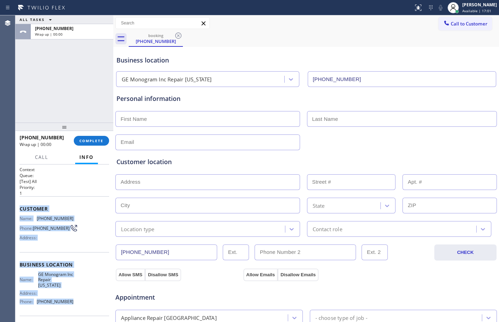
scroll to position [17, 0]
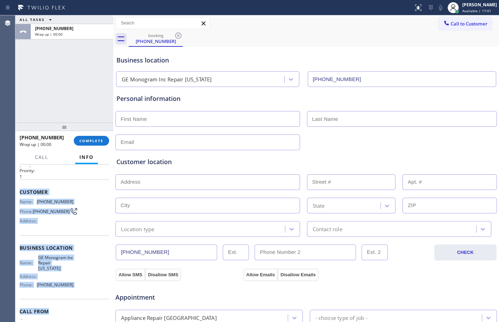
drag, startPoint x: 19, startPoint y: 209, endPoint x: 77, endPoint y: 288, distance: 98.2
click at [74, 303] on div "Context Queue: [Test] All Priority: 1 Customer Name: [PHONE_NUMBER] Phone: [PHO…" at bounding box center [64, 244] width 98 height 158
click at [98, 140] on span "COMPLETE" at bounding box center [91, 140] width 24 height 5
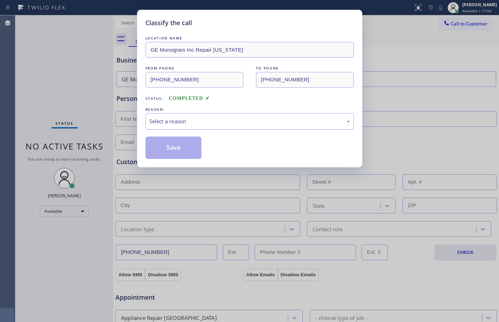
click at [252, 128] on div "Select a reason" at bounding box center [249, 121] width 208 height 16
click at [179, 153] on button "Save" at bounding box center [173, 148] width 56 height 22
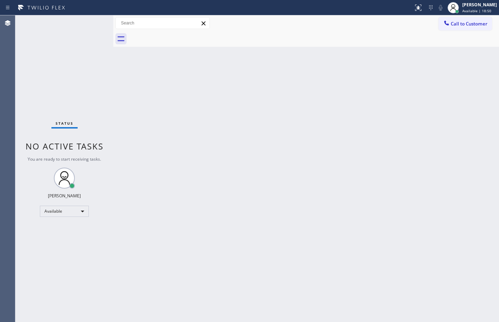
click at [176, 194] on div "Back to Dashboard Change Sender ID Customers Technicians Select a contact Outbo…" at bounding box center [305, 168] width 385 height 307
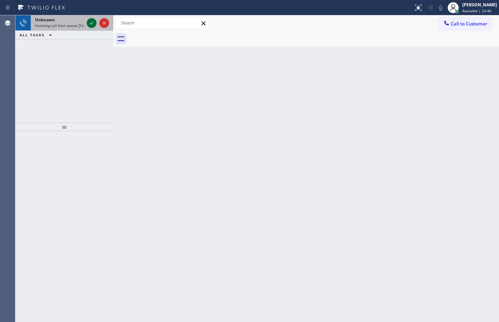
click at [92, 26] on icon at bounding box center [91, 23] width 8 height 8
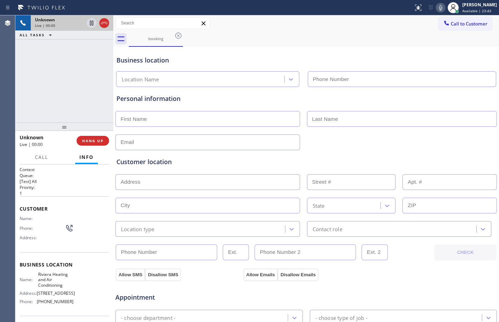
type input "[PHONE_NUMBER]"
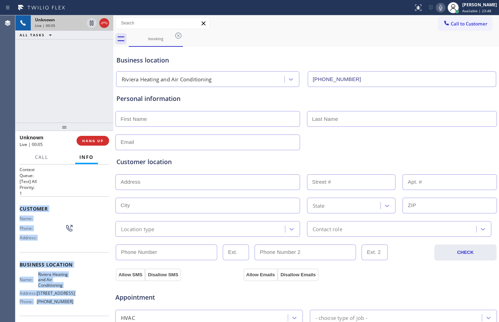
drag, startPoint x: 20, startPoint y: 210, endPoint x: 81, endPoint y: 311, distance: 118.4
click at [81, 311] on div "Context Queue: [Test] All Priority: 1 Customer Name: Phone: Address: Business l…" at bounding box center [64, 268] width 89 height 202
copy div "Customer Name: Phone: Address: Business location Name: Riviera Heating and Air …"
click at [87, 143] on span "HANG UP" at bounding box center [92, 140] width 21 height 5
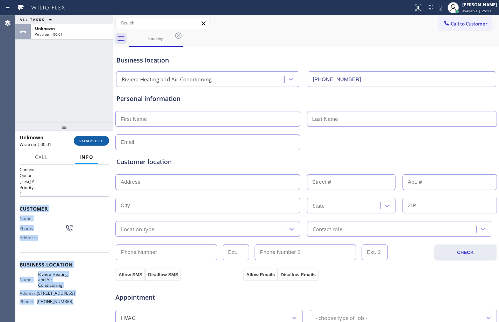
click at [87, 143] on span "COMPLETE" at bounding box center [91, 140] width 24 height 5
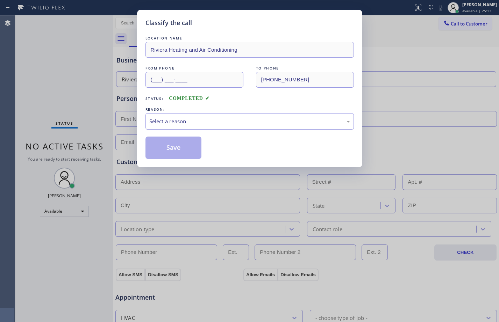
click at [162, 121] on div "Select a reason" at bounding box center [249, 121] width 201 height 8
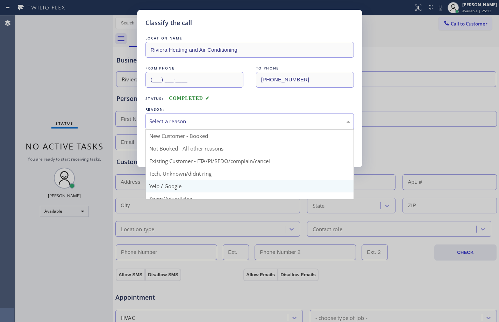
scroll to position [44, 0]
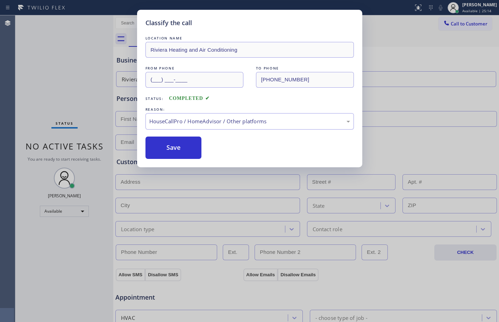
click at [203, 152] on div "Save" at bounding box center [249, 148] width 208 height 22
click at [185, 152] on button "Save" at bounding box center [173, 148] width 56 height 22
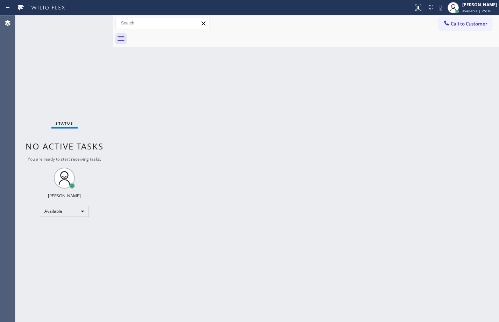
click at [162, 128] on div "Back to Dashboard Change Sender ID Customers Technicians Select a contact Outbo…" at bounding box center [305, 168] width 385 height 307
click at [100, 21] on div "Status No active tasks You are ready to start receiving tasks. [PERSON_NAME] Av…" at bounding box center [64, 168] width 98 height 307
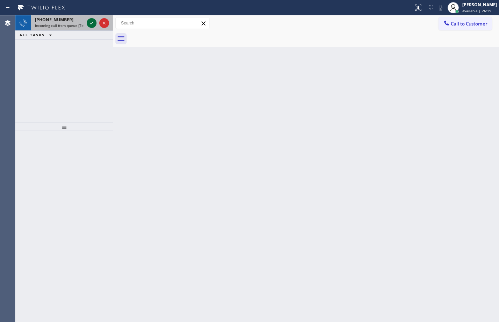
click at [89, 21] on icon at bounding box center [91, 23] width 8 height 8
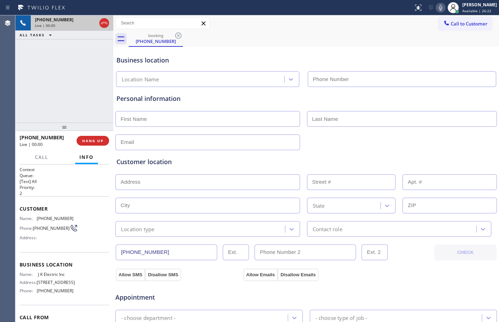
type input "[PHONE_NUMBER]"
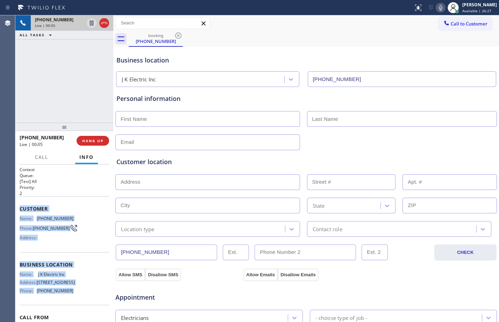
drag, startPoint x: 18, startPoint y: 208, endPoint x: 89, endPoint y: 302, distance: 117.5
click at [89, 302] on div "Context Queue: [Test] All Priority: 2 Customer Name: [PHONE_NUMBER] Phone: [PHO…" at bounding box center [64, 244] width 98 height 158
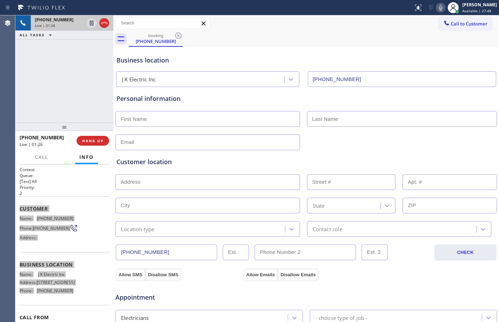
scroll to position [219, 0]
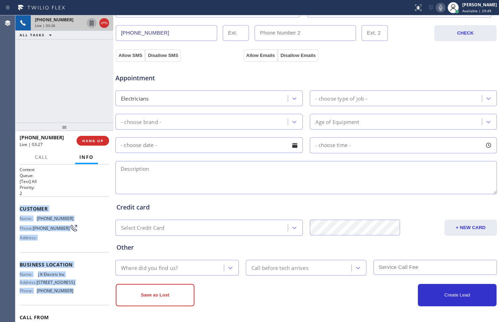
click at [93, 23] on icon at bounding box center [91, 23] width 3 height 5
click at [436, 8] on icon at bounding box center [440, 7] width 8 height 8
click at [89, 26] on icon at bounding box center [91, 23] width 8 height 8
click at [437, 9] on icon at bounding box center [440, 7] width 8 height 8
click at [439, 6] on icon at bounding box center [440, 8] width 3 height 6
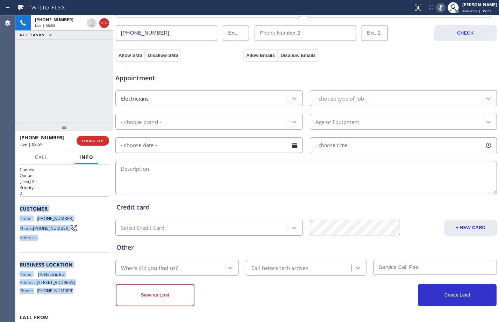
click at [439, 10] on icon at bounding box center [440, 8] width 3 height 6
click at [93, 24] on icon at bounding box center [91, 23] width 8 height 8
click at [439, 9] on icon at bounding box center [440, 7] width 8 height 8
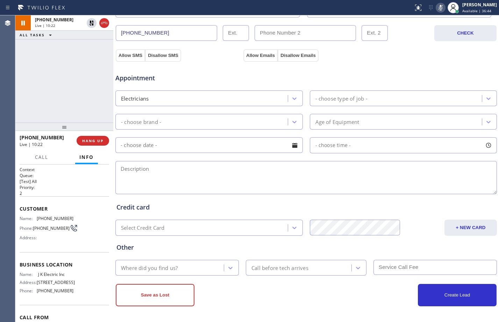
click at [55, 60] on div "[PHONE_NUMBER] Live | 10:22 ALL TASKS ALL TASKS ACTIVE TASKS TASKS IN WRAP UP" at bounding box center [64, 68] width 98 height 107
click at [92, 106] on div "[PHONE_NUMBER] Live | 11:12 ALL TASKS ALL TASKS ACTIVE TASKS TASKS IN WRAP UP" at bounding box center [64, 68] width 98 height 107
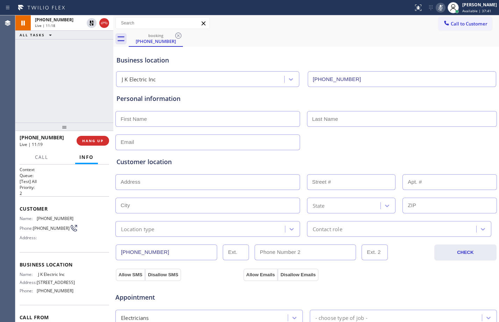
click at [185, 117] on input "text" at bounding box center [207, 119] width 185 height 16
type input "Mr"
type input "[PERSON_NAME]"
click at [187, 184] on input "text" at bounding box center [207, 182] width 185 height 16
paste input "[STREET_ADDRESS]"
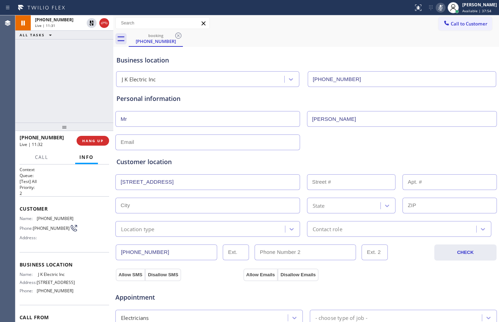
type input "[STREET_ADDRESS]"
type input "37"
type input "Somerville"
type input "08876"
click at [198, 225] on div "Location type" at bounding box center [200, 229] width 167 height 12
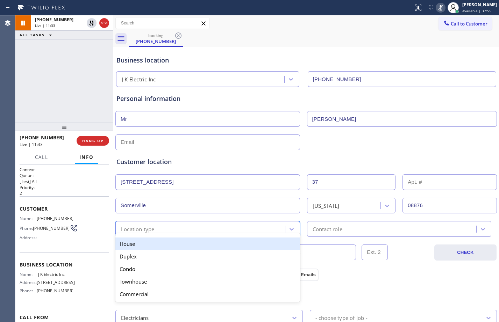
click at [181, 244] on div "House" at bounding box center [207, 244] width 185 height 13
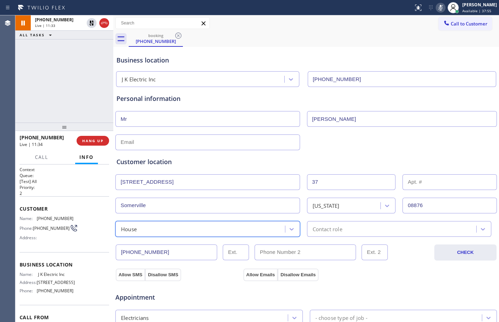
click at [353, 234] on div "Contact role" at bounding box center [399, 229] width 185 height 16
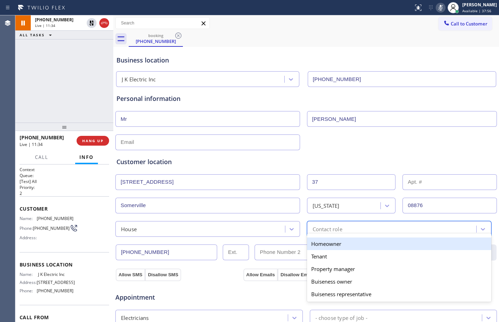
click at [330, 244] on div "Homeowner" at bounding box center [399, 244] width 185 height 13
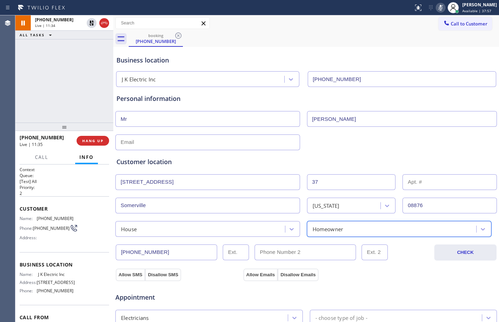
scroll to position [219, 0]
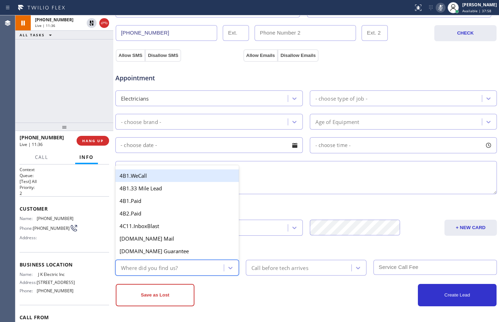
click at [187, 270] on div "Where did you find us?" at bounding box center [170, 268] width 106 height 12
type input "go"
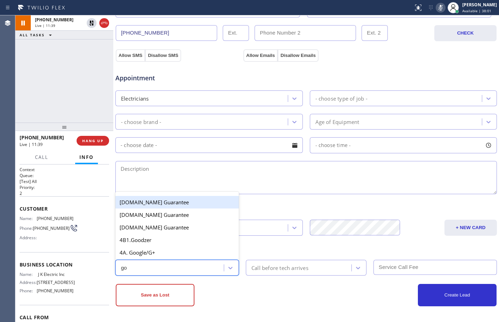
click at [174, 252] on div "4A. Google/G+" at bounding box center [176, 252] width 123 height 13
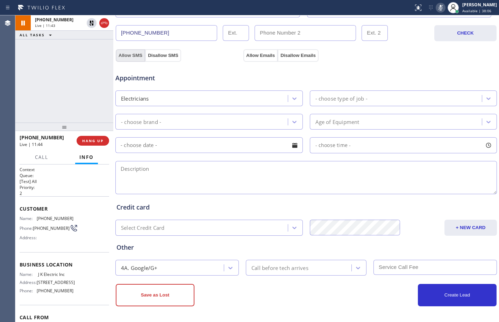
click at [131, 58] on button "Allow SMS" at bounding box center [130, 55] width 29 height 13
click at [259, 57] on button "Allow Emails" at bounding box center [260, 55] width 34 height 13
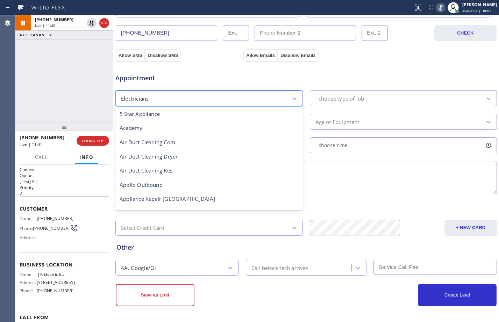
click at [268, 95] on div "Electricians" at bounding box center [202, 98] width 170 height 12
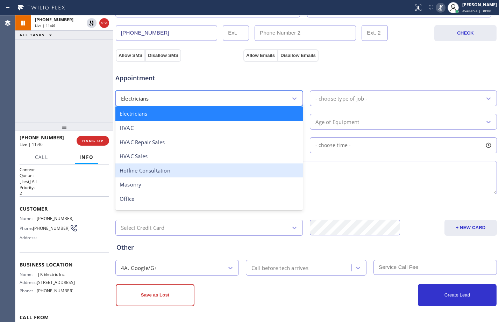
scroll to position [164, 0]
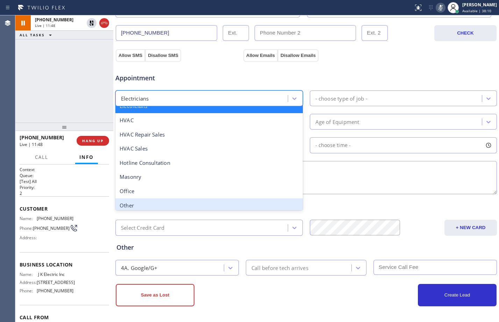
click at [351, 97] on div "- choose type of job -" at bounding box center [341, 98] width 52 height 8
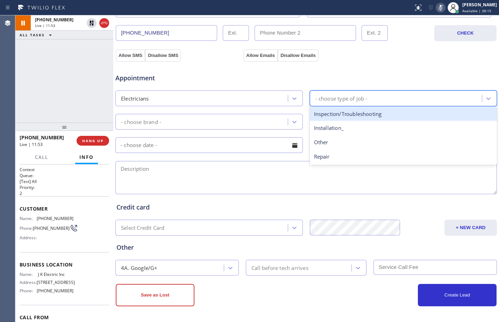
click at [333, 114] on div "Inspection/Troubleshooting" at bounding box center [403, 114] width 187 height 14
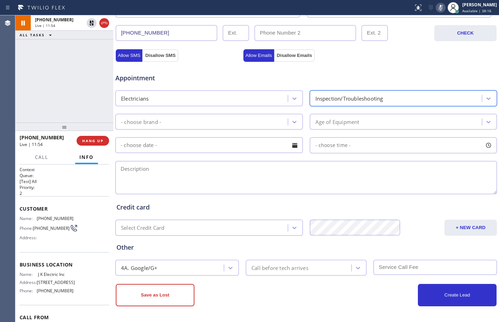
click at [149, 122] on div "- choose brand -" at bounding box center [141, 122] width 40 height 8
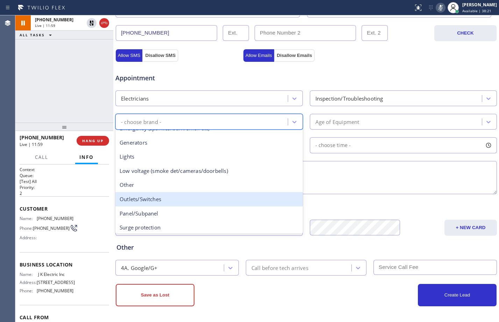
scroll to position [54, 0]
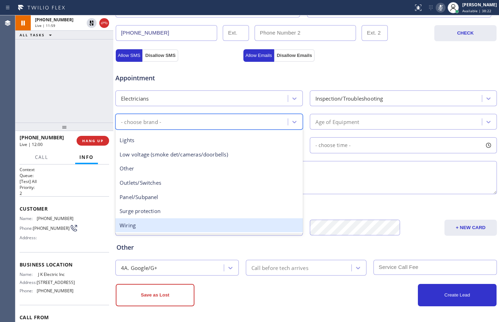
click at [156, 223] on div "Wiring" at bounding box center [208, 225] width 187 height 14
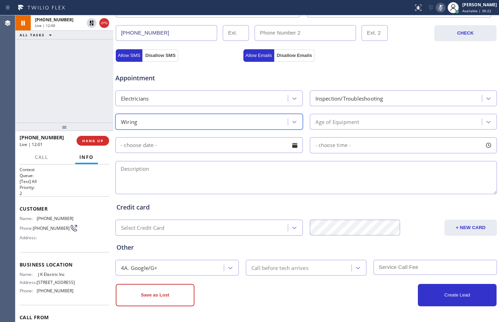
click at [352, 122] on div "Age of Equipment" at bounding box center [337, 122] width 44 height 8
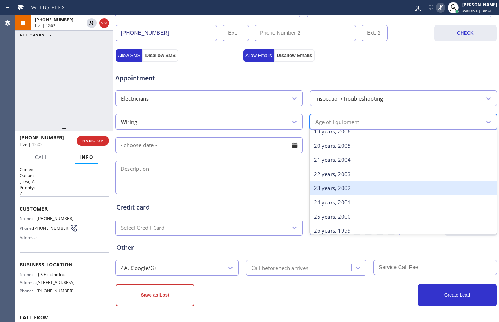
scroll to position [0, 0]
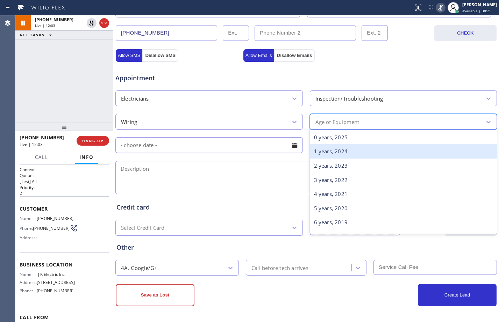
click at [346, 152] on div "1 years, 2024" at bounding box center [403, 151] width 187 height 14
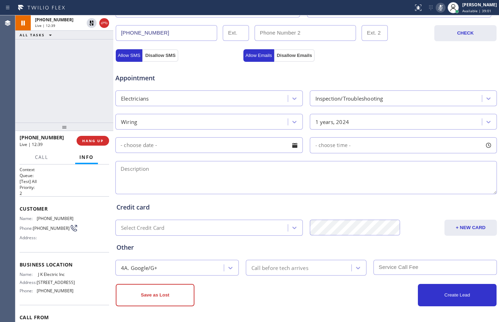
click at [260, 314] on div "Business location J K Electric Inc [PHONE_NUMBER] Personal information Mr [PERS…" at bounding box center [305, 74] width 385 height 495
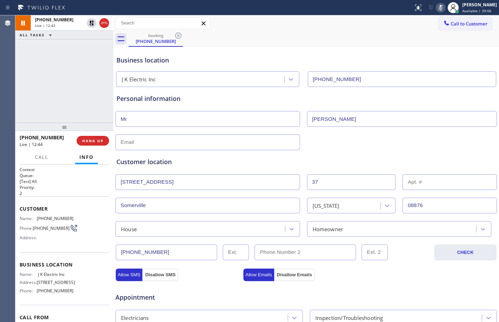
scroll to position [219, 0]
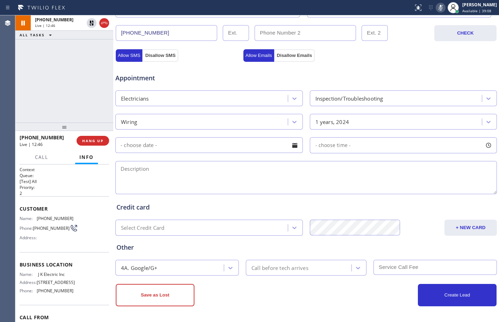
click at [230, 169] on textarea at bounding box center [305, 177] width 381 height 33
click at [285, 175] on textarea at bounding box center [305, 177] width 381 height 33
paste textarea "Electricity of the house has been off for more than a year/inside wiring seems …"
click at [193, 178] on textarea "Electricity of the house has been off for more than a year/inside wiring seems …" at bounding box center [305, 177] width 381 height 33
paste textarea "J K Electric Inc"
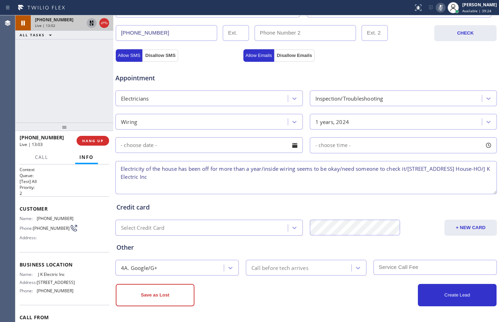
click at [90, 24] on icon at bounding box center [91, 23] width 8 height 8
click at [437, 8] on icon at bounding box center [440, 7] width 8 height 8
click at [437, 7] on icon at bounding box center [440, 7] width 8 height 8
click at [436, 9] on icon at bounding box center [440, 7] width 8 height 8
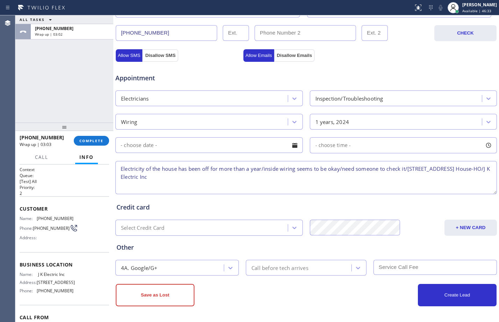
click at [81, 75] on div "ALL TASKS ALL TASKS ACTIVE TASKS TASKS IN WRAP UP [PHONE_NUMBER] Wrap up | 03:02" at bounding box center [64, 68] width 98 height 107
click at [220, 178] on textarea "Electricity of the house has been off for more than a year/inside wiring seems …" at bounding box center [305, 177] width 381 height 33
type textarea "Electricity of the house has been off for more than a year/inside wiring seems …"
click at [217, 183] on textarea "Electricity of the house has been off for more than a year/inside wiring seems …" at bounding box center [305, 177] width 381 height 33
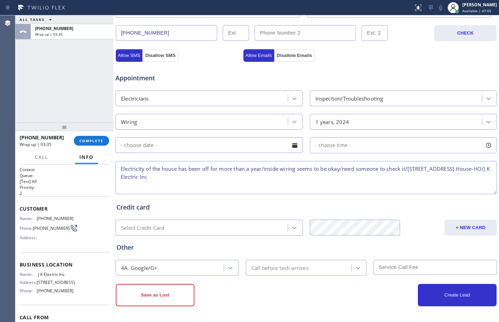
scroll to position [0, 0]
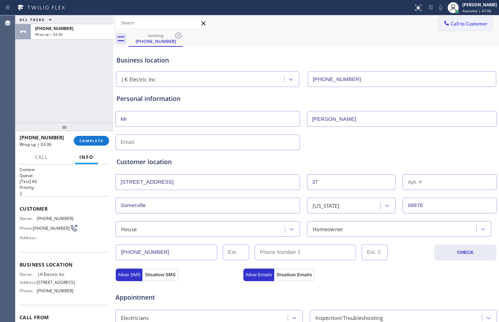
click at [464, 27] on button "Call to Customer" at bounding box center [464, 23] width 53 height 13
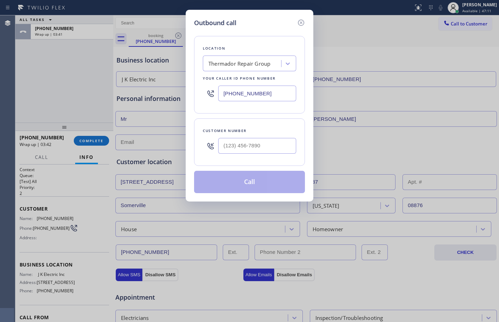
drag, startPoint x: 278, startPoint y: 91, endPoint x: 142, endPoint y: 100, distance: 135.9
click at [147, 99] on div "Outbound call Location Thermador Repair Group Your caller id phone number [PHON…" at bounding box center [249, 161] width 499 height 322
paste input "908) 388-4709"
type input "[PHONE_NUMBER]"
click at [281, 146] on input "(___) ___-____" at bounding box center [257, 146] width 78 height 16
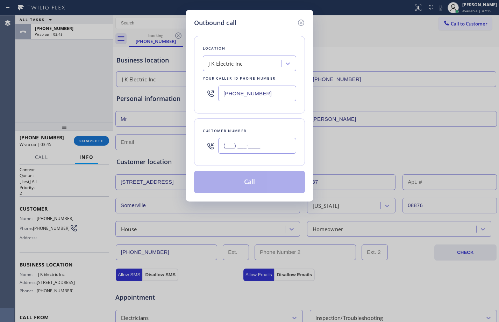
paste input "908) 601-4237"
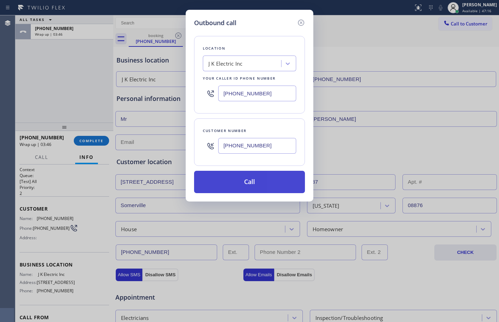
type input "[PHONE_NUMBER]"
click at [246, 182] on button "Call" at bounding box center [249, 182] width 111 height 22
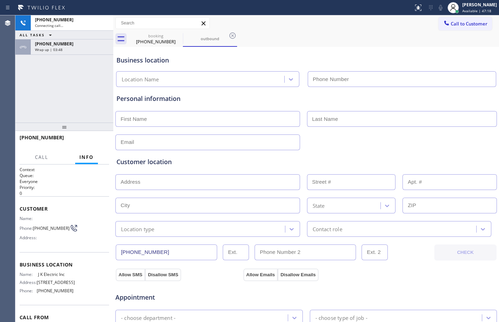
type input "[PHONE_NUMBER]"
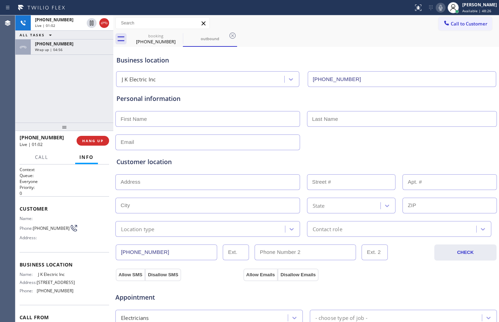
click at [49, 100] on div "[PHONE_NUMBER] Live | 01:02 ALL TASKS ALL TASKS ACTIVE TASKS TASKS IN WRAP UP […" at bounding box center [64, 68] width 98 height 107
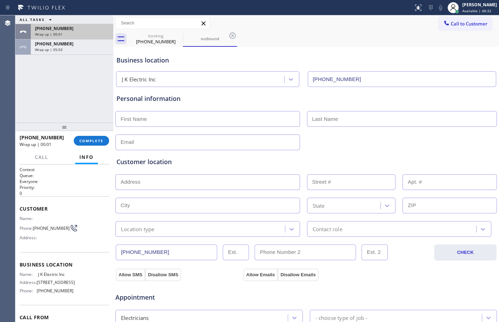
click at [85, 33] on div "Wrap up | 00:01" at bounding box center [72, 34] width 74 height 5
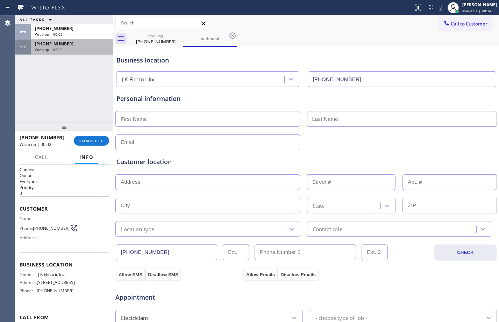
click at [74, 46] on div "[PHONE_NUMBER]" at bounding box center [72, 44] width 74 height 6
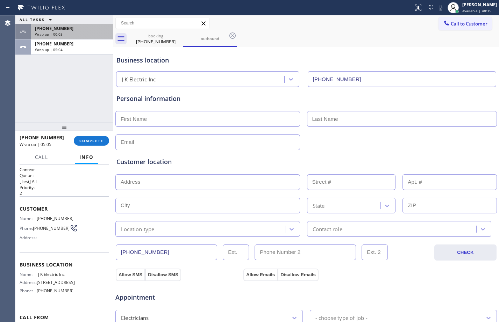
click at [91, 33] on div "Wrap up | 00:03" at bounding box center [72, 34] width 74 height 5
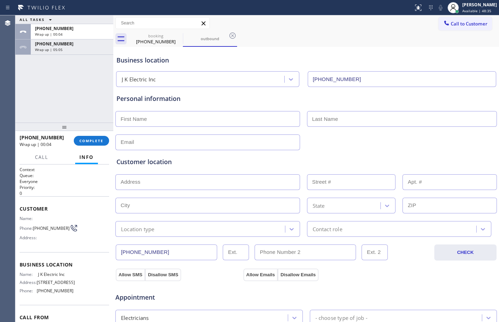
scroll to position [219, 0]
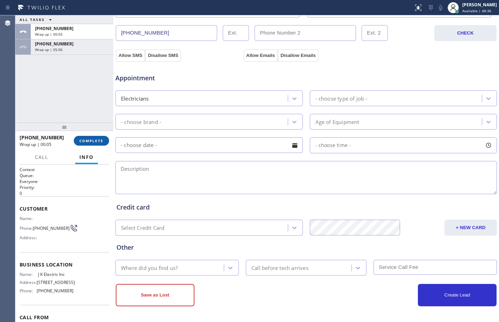
click at [90, 142] on span "COMPLETE" at bounding box center [91, 140] width 24 height 5
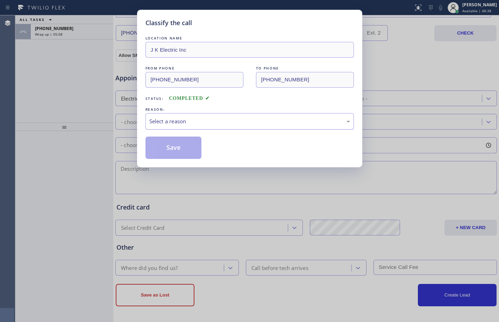
click at [187, 124] on div "Select a reason" at bounding box center [249, 121] width 201 height 8
click at [192, 142] on button "Save" at bounding box center [173, 148] width 56 height 22
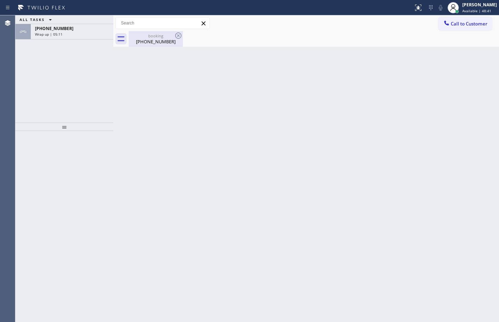
click at [149, 44] on div "[PHONE_NUMBER]" at bounding box center [155, 41] width 53 height 6
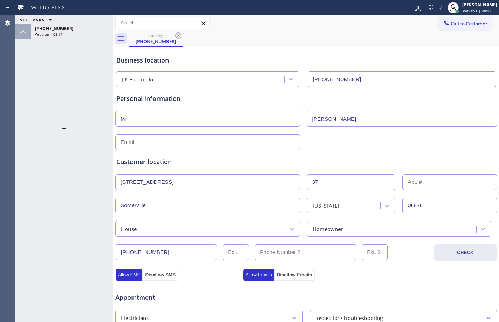
scroll to position [219, 0]
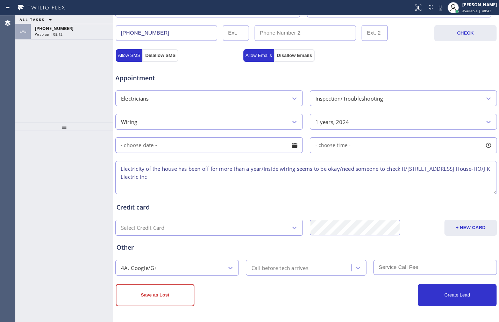
click at [235, 184] on textarea "Electricity of the house has been off for more than a year/inside wiring seems …" at bounding box center [305, 177] width 381 height 33
click at [219, 175] on textarea "Electricity of the house has been off for more than a year/inside wiring seems …" at bounding box center [305, 177] width 381 height 33
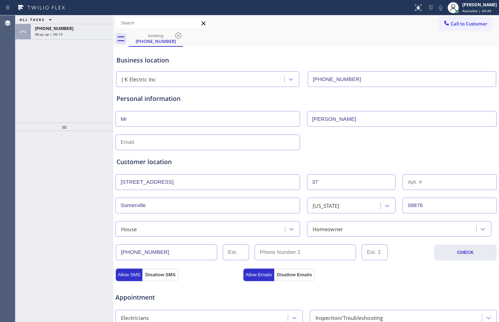
type textarea "Electricity of the house has been off for more than a year/inside wiring seems …"
click at [261, 149] on div "Customer location >> ADD NEW ADDRESS << + NEW ADDRESS [STREET_ADDRESS][US_STATE…" at bounding box center [306, 191] width 382 height 89
click at [256, 140] on input "text" at bounding box center [207, 143] width 185 height 16
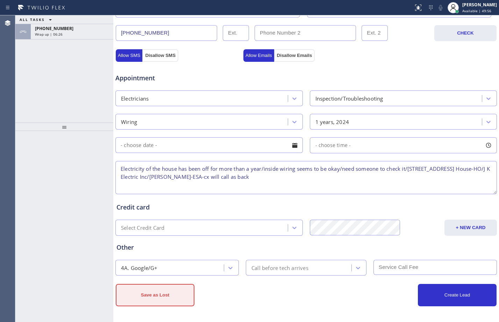
type input "[EMAIL_ADDRESS][DOMAIN_NAME]"
click at [171, 294] on button "Save as Lost" at bounding box center [155, 295] width 79 height 22
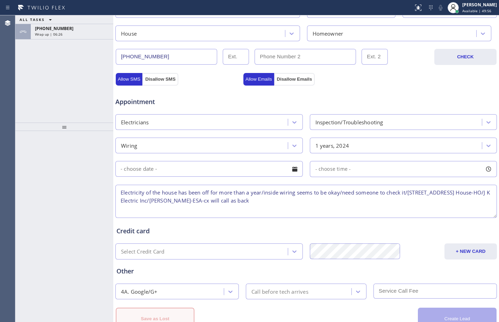
scroll to position [243, 0]
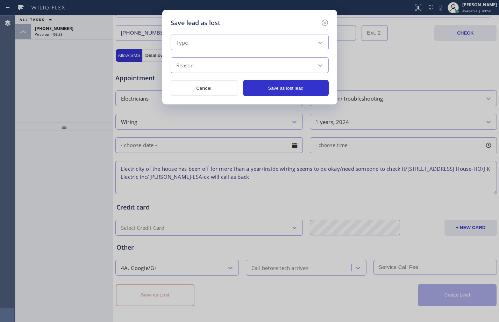
click at [301, 41] on div "Type" at bounding box center [243, 43] width 141 height 12
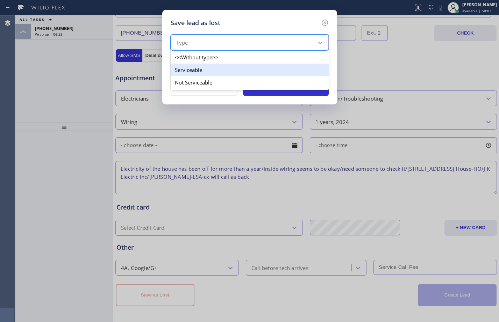
click at [242, 68] on div "Serviceable" at bounding box center [250, 70] width 158 height 13
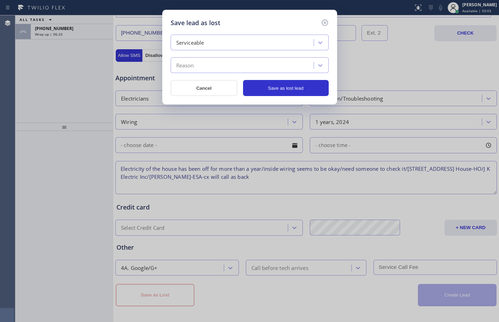
click at [234, 69] on div "Reason" at bounding box center [243, 65] width 141 height 12
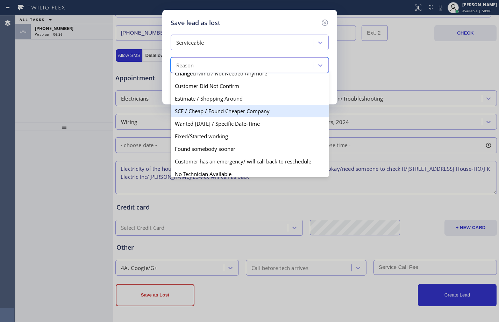
scroll to position [36, 0]
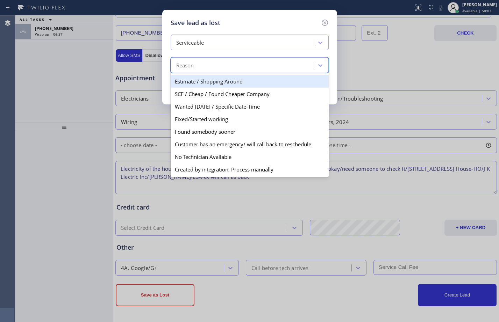
click at [213, 80] on div "Estimate / Shopping Around" at bounding box center [250, 81] width 158 height 13
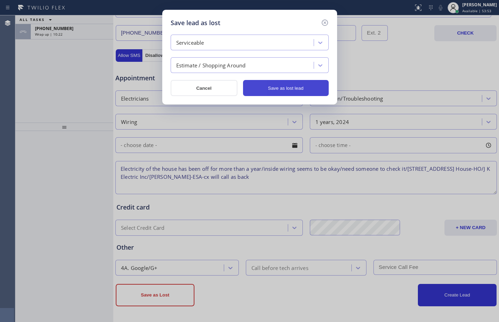
click at [295, 88] on button "Save as lost lead" at bounding box center [286, 88] width 86 height 16
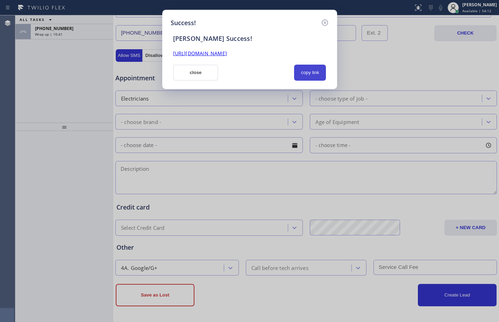
click at [313, 77] on button "copy link" at bounding box center [310, 73] width 32 height 16
click at [227, 55] on link "[URL][DOMAIN_NAME]" at bounding box center [200, 53] width 54 height 7
click at [201, 72] on button "close" at bounding box center [195, 73] width 45 height 16
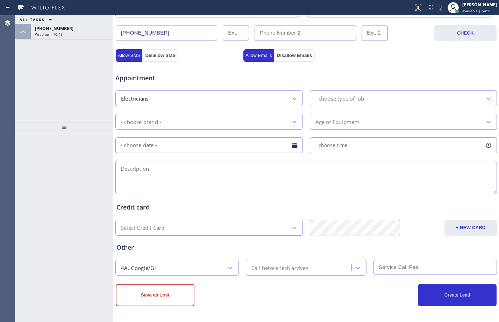
click at [71, 127] on div at bounding box center [64, 127] width 98 height 8
click at [63, 127] on div at bounding box center [64, 127] width 98 height 8
click at [78, 29] on div "[PHONE_NUMBER]" at bounding box center [72, 29] width 74 height 6
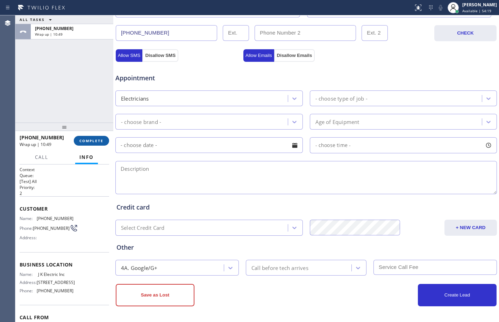
click at [93, 143] on span "COMPLETE" at bounding box center [91, 140] width 24 height 5
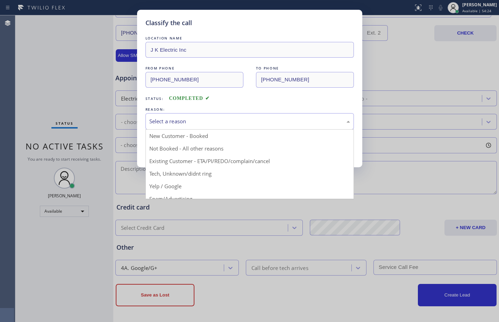
click at [297, 118] on div "Select a reason" at bounding box center [249, 121] width 201 height 8
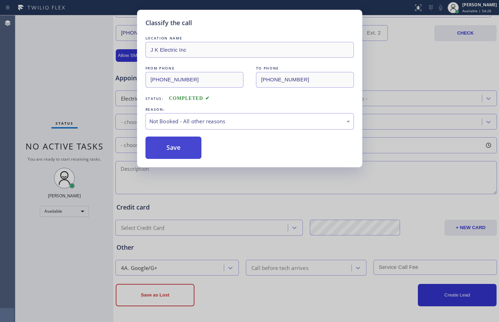
click at [190, 142] on button "Save" at bounding box center [173, 148] width 56 height 22
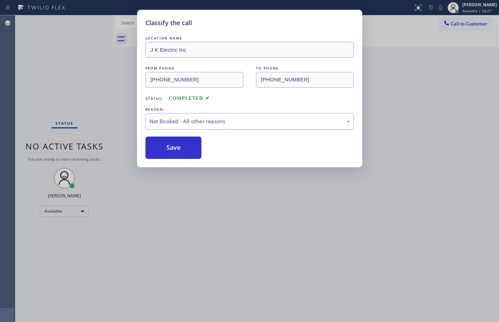
click at [466, 3] on div "Classify the call LOCATION NAME J K Electric Inc FROM PHONE [PHONE_NUMBER] TO P…" at bounding box center [249, 161] width 499 height 322
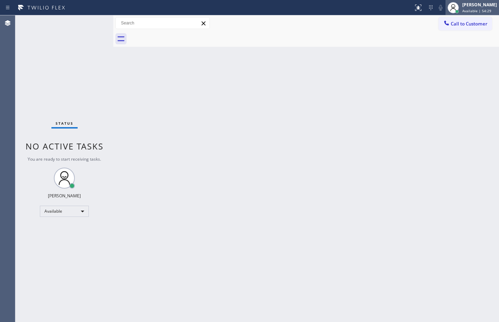
click at [455, 6] on div at bounding box center [452, 7] width 15 height 15
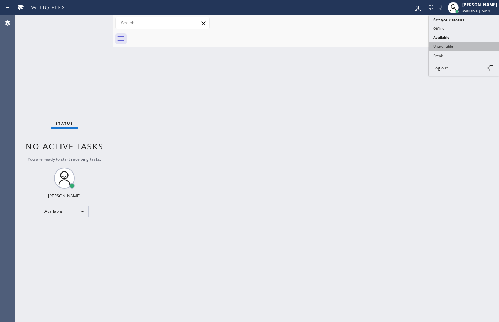
click at [439, 45] on button "Unavailable" at bounding box center [464, 46] width 70 height 9
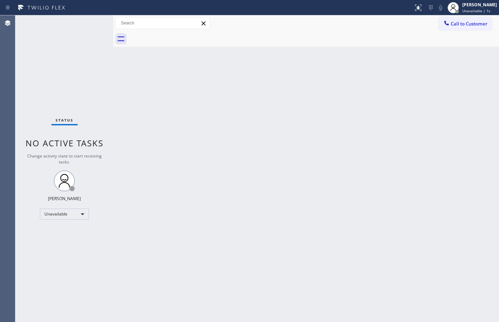
drag, startPoint x: 474, startPoint y: 24, endPoint x: 467, endPoint y: 29, distance: 8.6
click at [474, 24] on span "Call to Customer" at bounding box center [469, 24] width 37 height 6
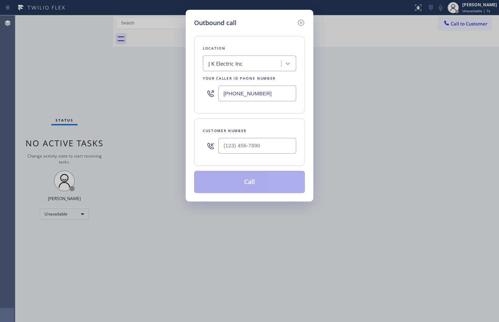
click at [265, 148] on input "text" at bounding box center [257, 146] width 78 height 16
paste input "908) 601-4237"
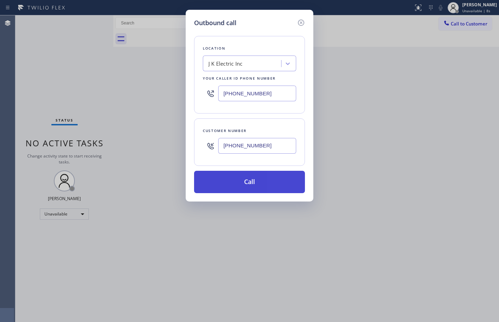
type input "[PHONE_NUMBER]"
click at [261, 178] on button "Call" at bounding box center [249, 182] width 111 height 22
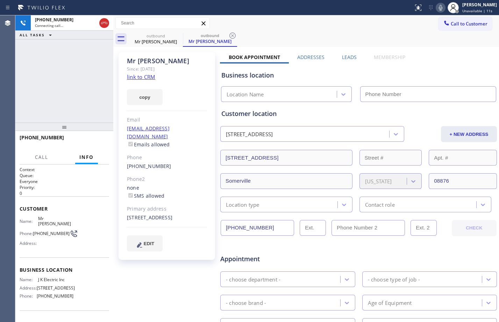
type input "[PHONE_NUMBER]"
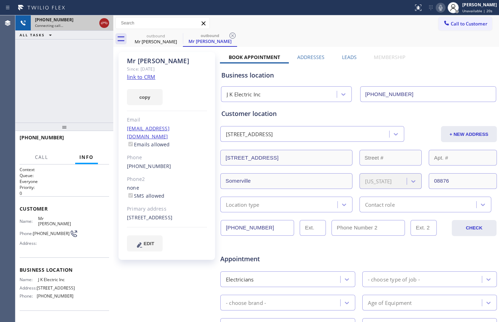
click at [103, 21] on icon at bounding box center [104, 23] width 8 height 8
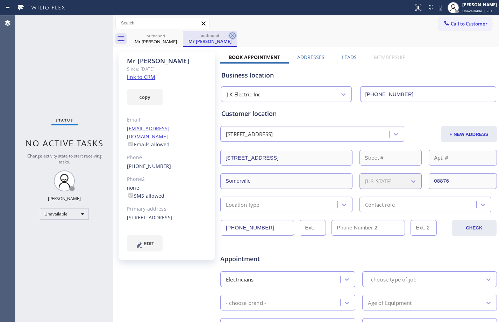
click at [234, 37] on icon at bounding box center [232, 35] width 8 height 8
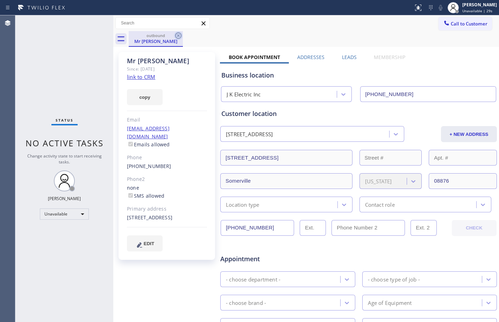
click at [176, 36] on icon at bounding box center [178, 35] width 8 height 8
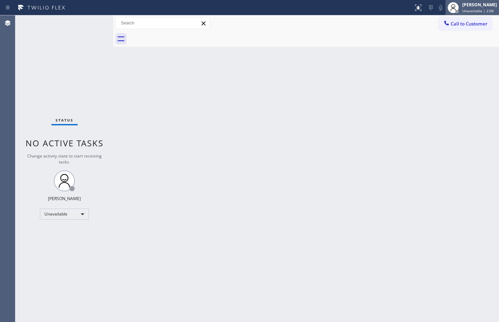
click at [477, 8] on div "[PERSON_NAME] Unavailable | 2:08" at bounding box center [480, 7] width 38 height 12
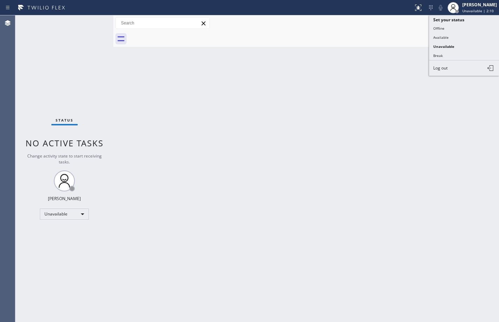
click at [300, 137] on div "Back to Dashboard Change Sender ID Customers Technicians Select a contact Outbo…" at bounding box center [305, 168] width 385 height 307
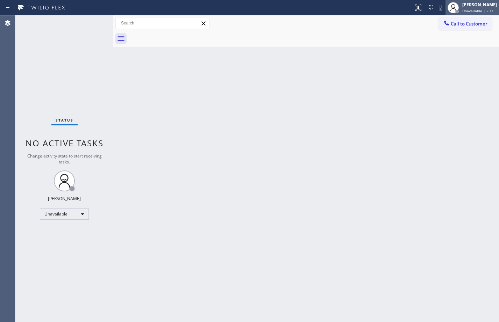
click at [473, 10] on span "Unavailable | 2:11" at bounding box center [477, 10] width 31 height 5
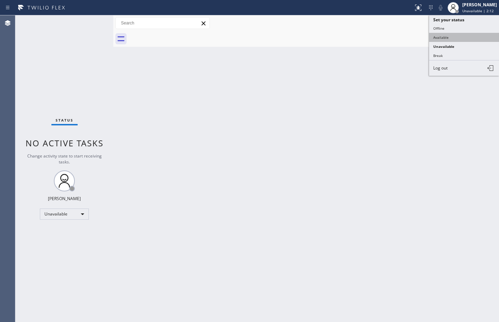
click at [446, 38] on button "Available" at bounding box center [464, 37] width 70 height 9
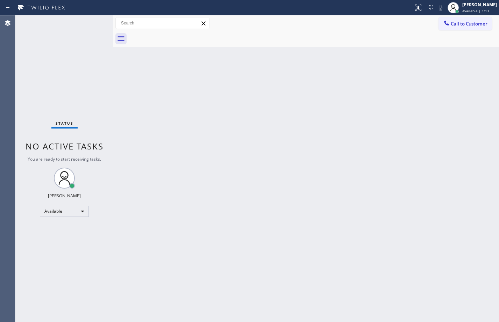
click at [478, 109] on div "Back to Dashboard Change Sender ID Customers Technicians Select a contact Outbo…" at bounding box center [305, 168] width 385 height 307
click at [472, 5] on div "[PERSON_NAME]" at bounding box center [479, 5] width 35 height 6
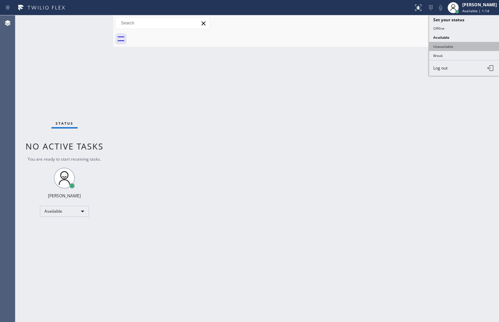
click at [435, 48] on button "Unavailable" at bounding box center [464, 46] width 70 height 9
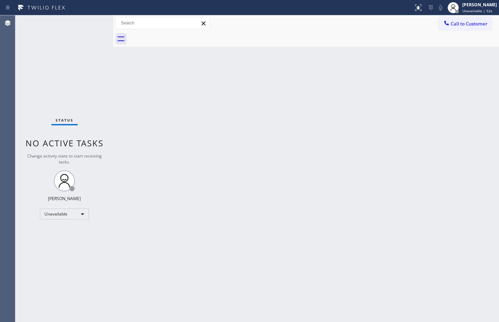
click at [486, 137] on div "Back to Dashboard Change Sender ID Customers Technicians Select a contact Outbo…" at bounding box center [305, 168] width 385 height 307
click at [464, 12] on span "Unavailable | 53s" at bounding box center [477, 10] width 30 height 5
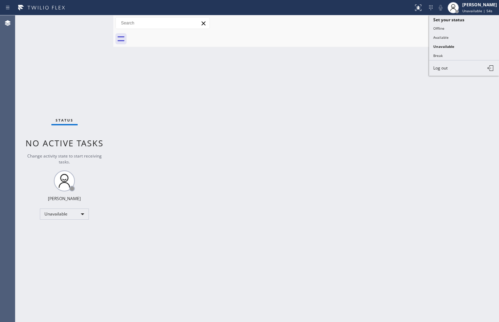
click at [375, 136] on div "Back to Dashboard Change Sender ID Customers Technicians Select a contact Outbo…" at bounding box center [305, 168] width 385 height 307
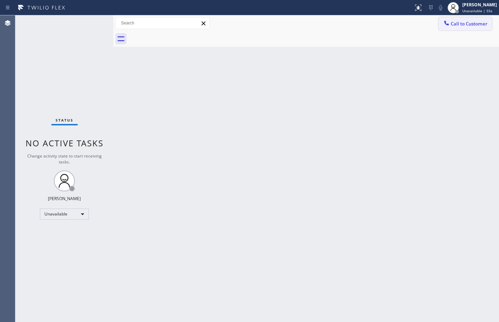
drag, startPoint x: 468, startPoint y: 24, endPoint x: 497, endPoint y: 97, distance: 78.1
click at [468, 24] on span "Call to Customer" at bounding box center [469, 24] width 37 height 6
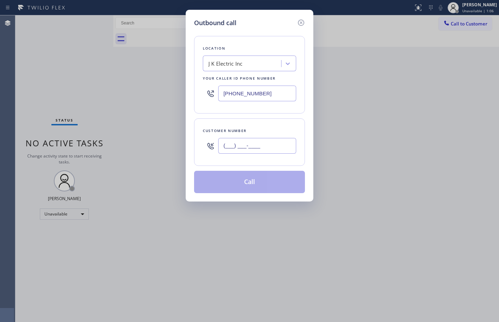
click at [283, 140] on input "(___) ___-____" at bounding box center [257, 146] width 78 height 16
paste input "908) 601-4237"
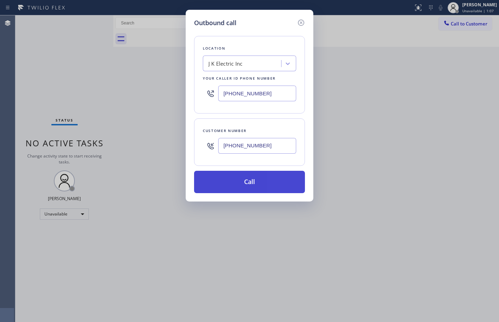
type input "[PHONE_NUMBER]"
click at [258, 183] on button "Call" at bounding box center [249, 182] width 111 height 22
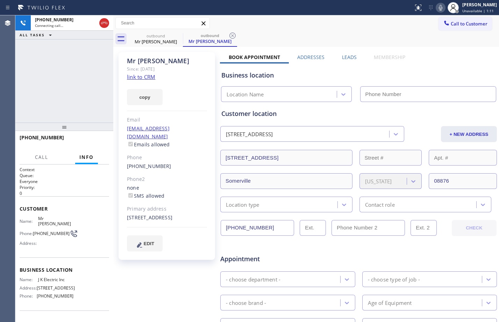
scroll to position [181, 0]
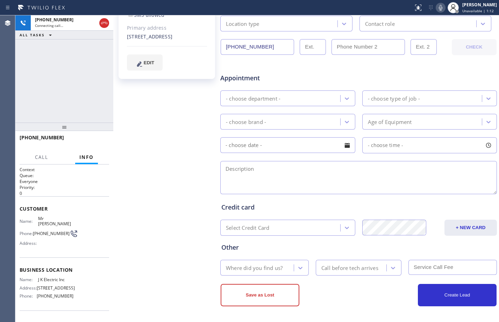
type input "[PHONE_NUMBER]"
click at [89, 143] on span "HANG UP" at bounding box center [92, 140] width 21 height 5
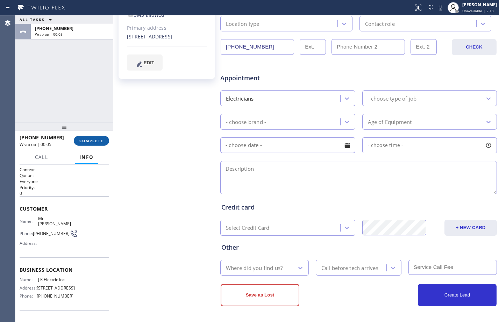
click at [88, 138] on button "COMPLETE" at bounding box center [91, 141] width 35 height 10
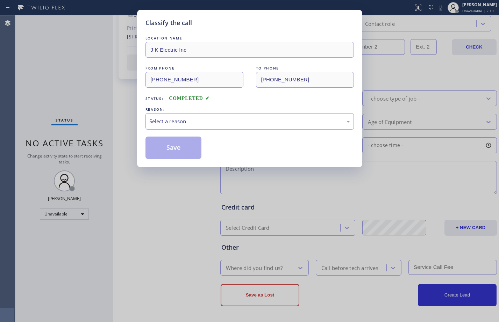
click at [202, 121] on div "Select a reason" at bounding box center [249, 121] width 201 height 8
click at [188, 149] on button "Save" at bounding box center [173, 148] width 56 height 22
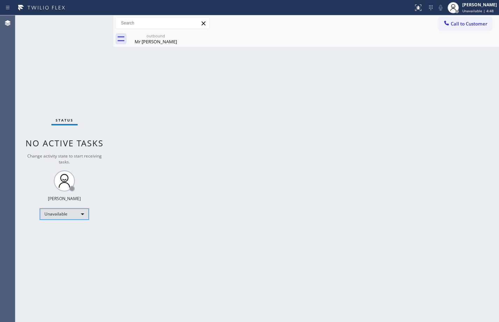
click at [73, 216] on div "Unavailable" at bounding box center [64, 214] width 49 height 11
click at [66, 248] on li "Break" at bounding box center [64, 250] width 48 height 8
click at [179, 34] on icon at bounding box center [178, 35] width 8 height 8
click at [487, 102] on div "Back to Dashboard Change Sender ID Customers Technicians Select a contact Outbo…" at bounding box center [305, 168] width 385 height 307
